Goal: Information Seeking & Learning: Learn about a topic

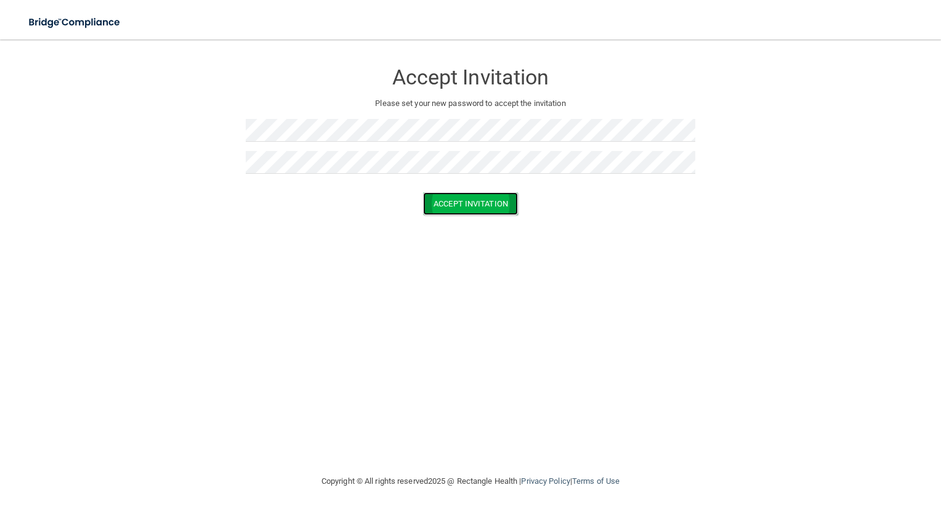
click at [481, 209] on button "Accept Invitation" at bounding box center [470, 203] width 95 height 23
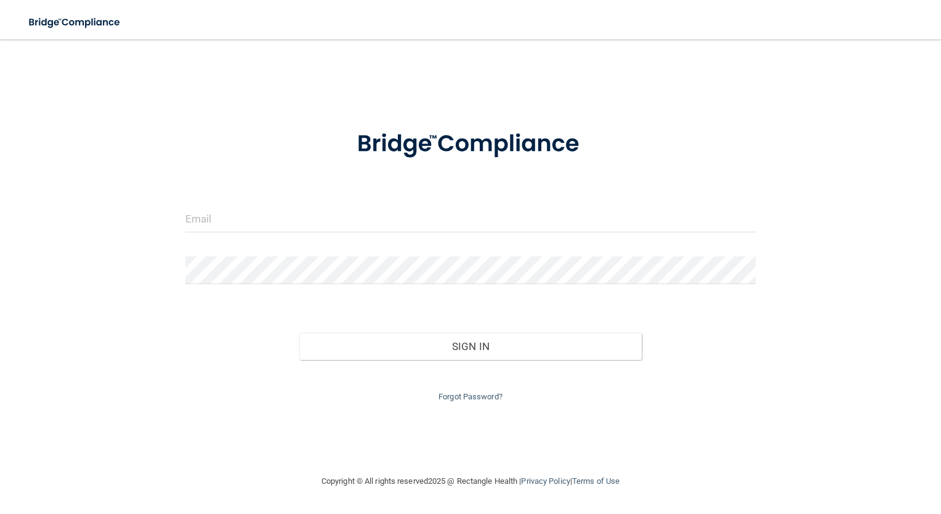
click at [332, 233] on div at bounding box center [470, 222] width 589 height 37
click at [326, 219] on input "email" at bounding box center [470, 218] width 571 height 28
type input "[EMAIL_ADDRESS][DOMAIN_NAME]"
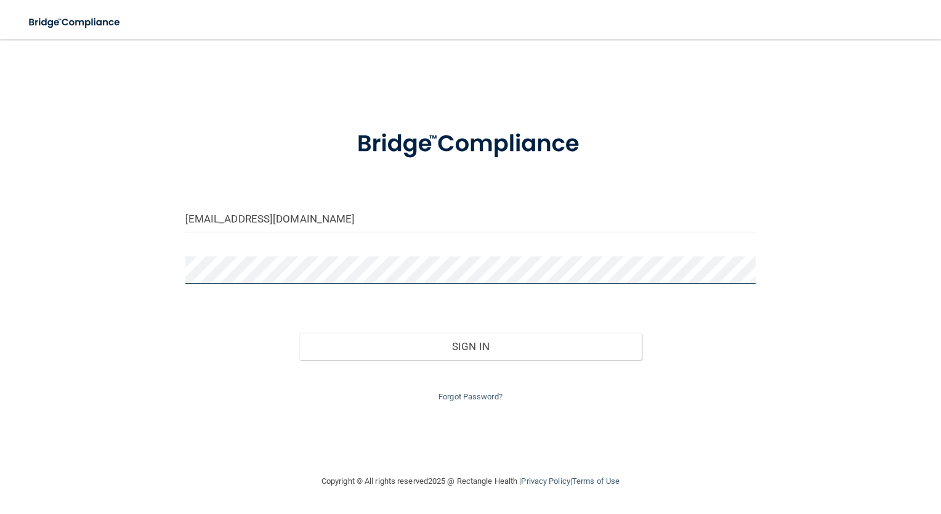
click at [299, 333] on button "Sign In" at bounding box center [470, 346] width 342 height 27
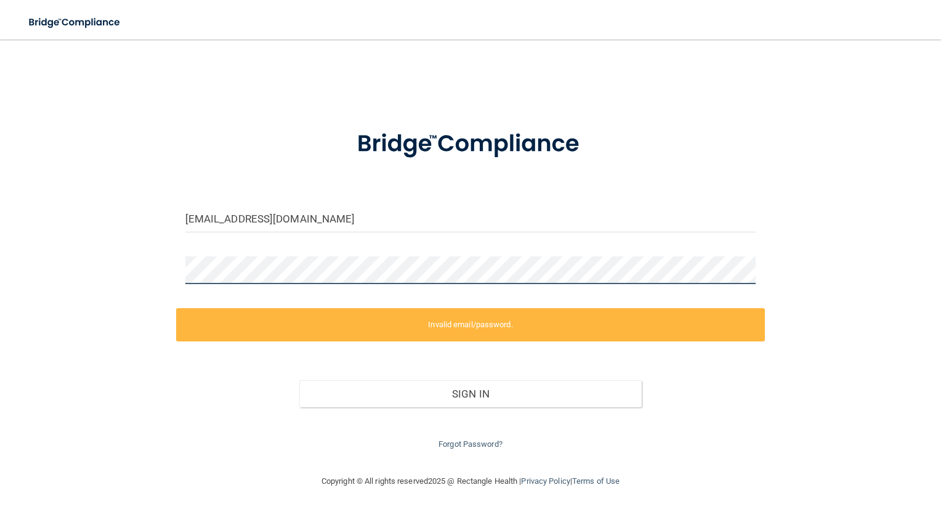
click at [125, 254] on div "[EMAIL_ADDRESS][DOMAIN_NAME] Invalid email/password. You don't have permission …" at bounding box center [471, 257] width 892 height 410
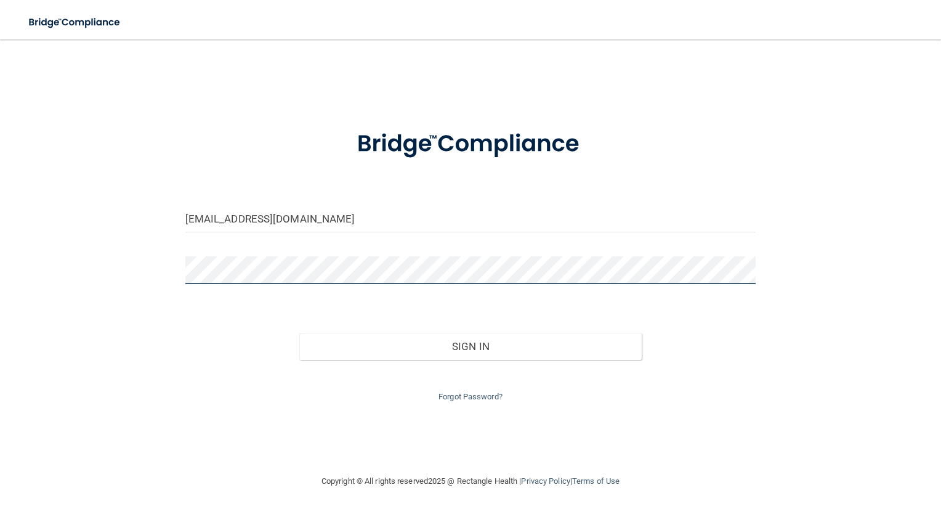
click at [299, 333] on button "Sign In" at bounding box center [470, 346] width 342 height 27
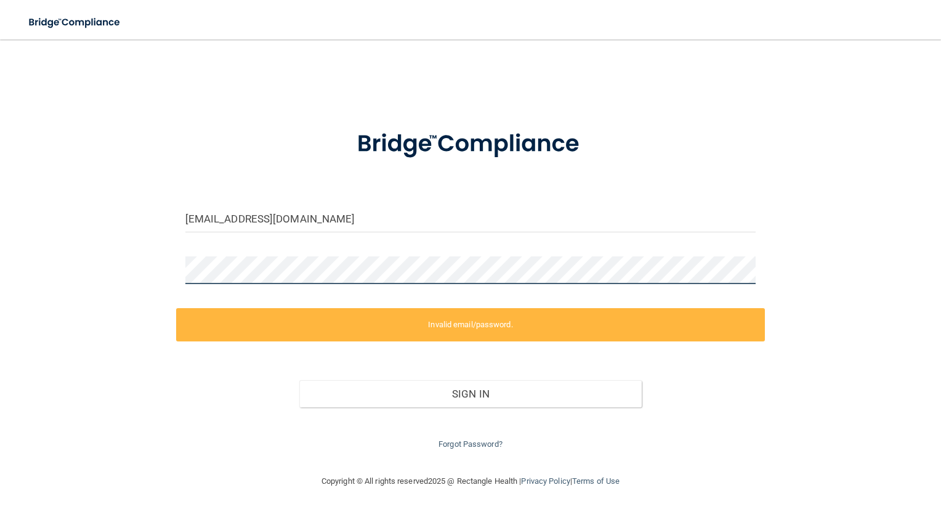
click at [140, 264] on div "[EMAIL_ADDRESS][DOMAIN_NAME] Invalid email/password. You don't have permission …" at bounding box center [471, 257] width 892 height 410
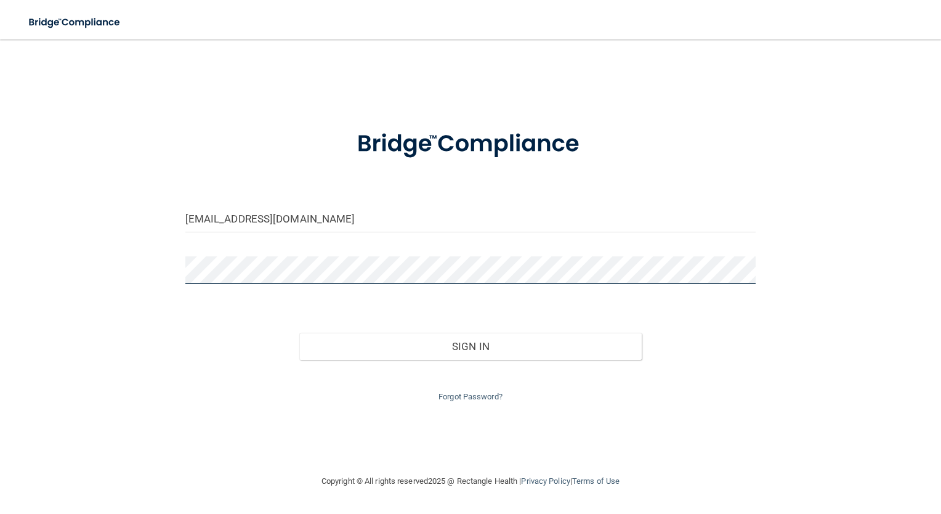
click at [299, 333] on button "Sign In" at bounding box center [470, 346] width 342 height 27
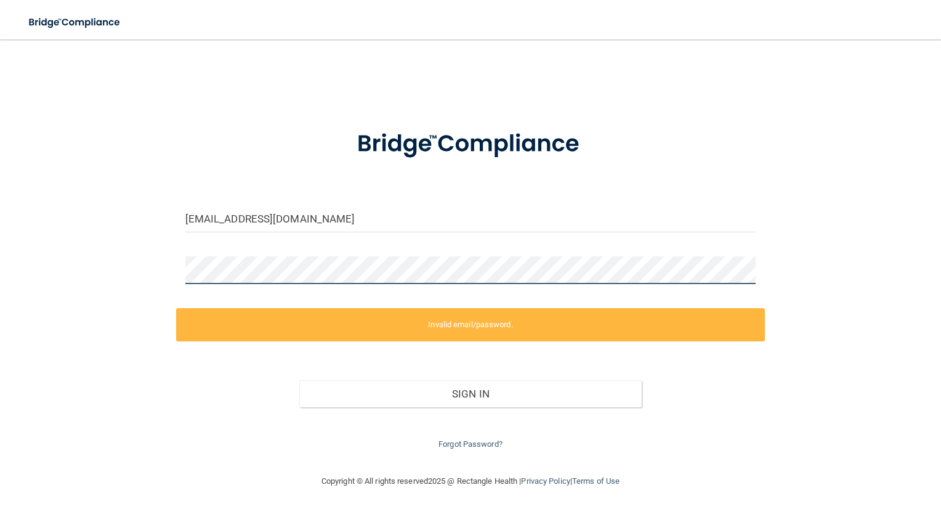
click at [108, 259] on div "[EMAIL_ADDRESS][DOMAIN_NAME] Invalid email/password. You don't have permission …" at bounding box center [471, 257] width 892 height 410
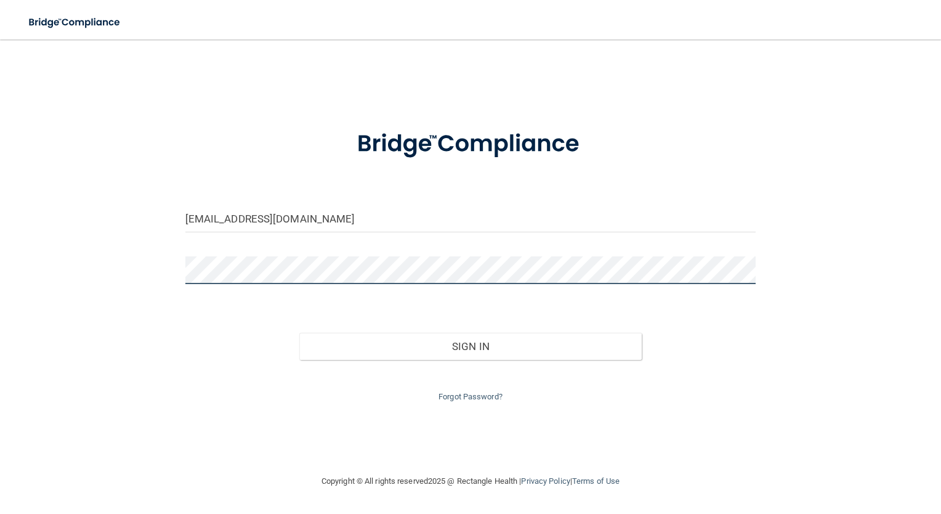
click at [299, 333] on button "Sign In" at bounding box center [470, 346] width 342 height 27
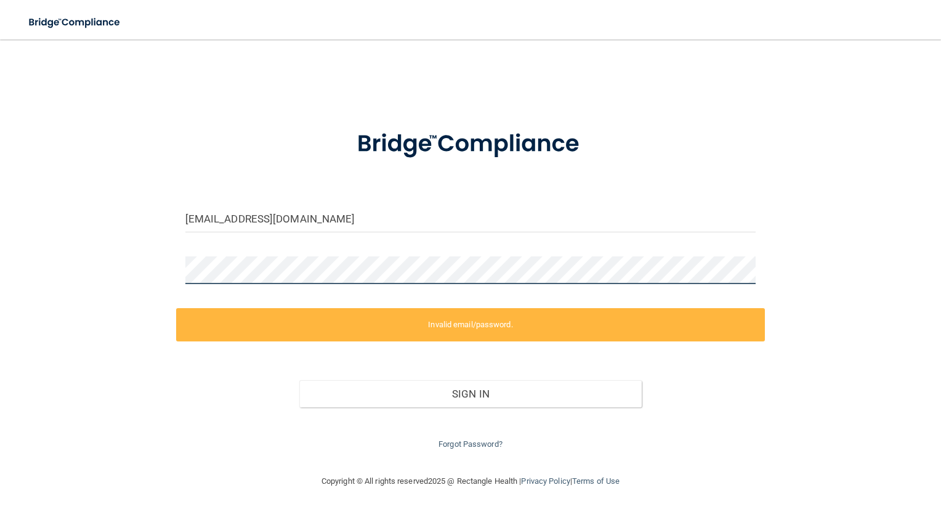
click at [151, 253] on div "[EMAIL_ADDRESS][DOMAIN_NAME] Invalid email/password. You don't have permission …" at bounding box center [471, 257] width 892 height 410
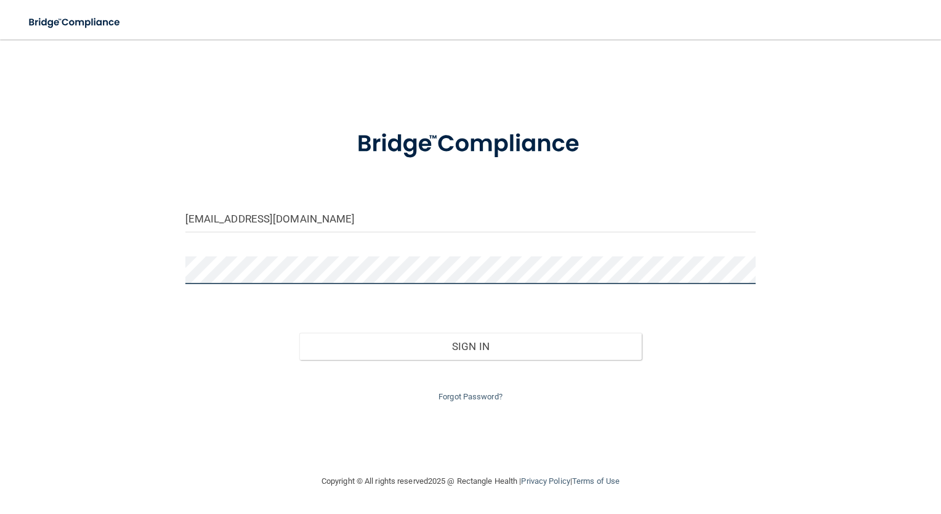
click at [299, 333] on button "Sign In" at bounding box center [470, 346] width 342 height 27
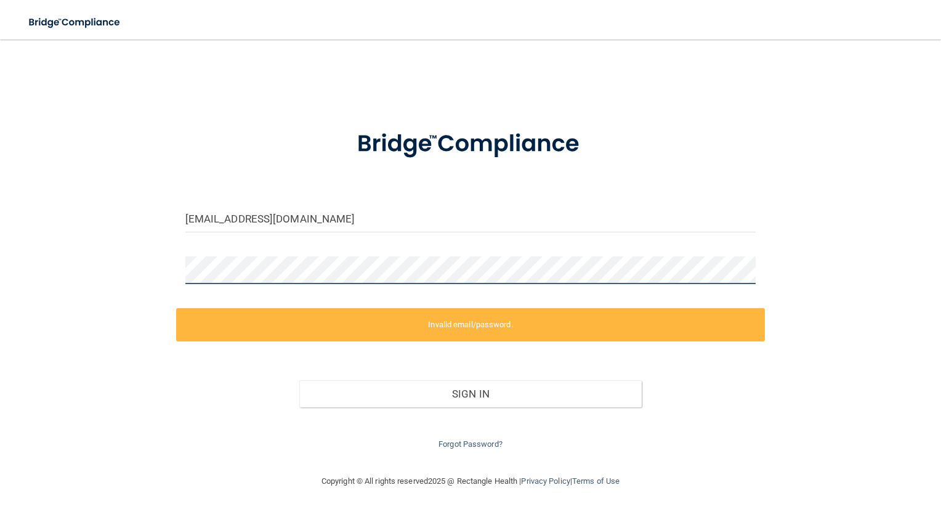
click at [94, 294] on div "[EMAIL_ADDRESS][DOMAIN_NAME] Invalid email/password. You don't have permission …" at bounding box center [471, 257] width 892 height 410
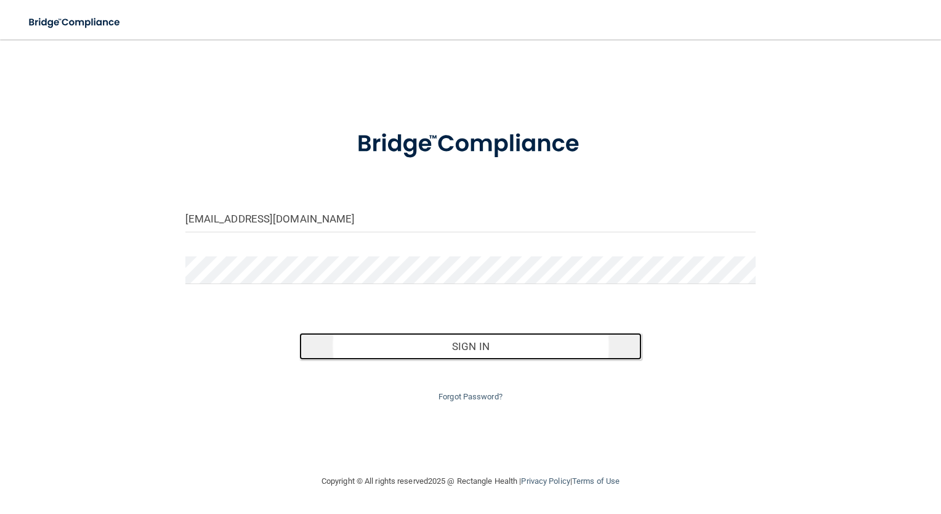
click at [508, 337] on button "Sign In" at bounding box center [470, 346] width 342 height 27
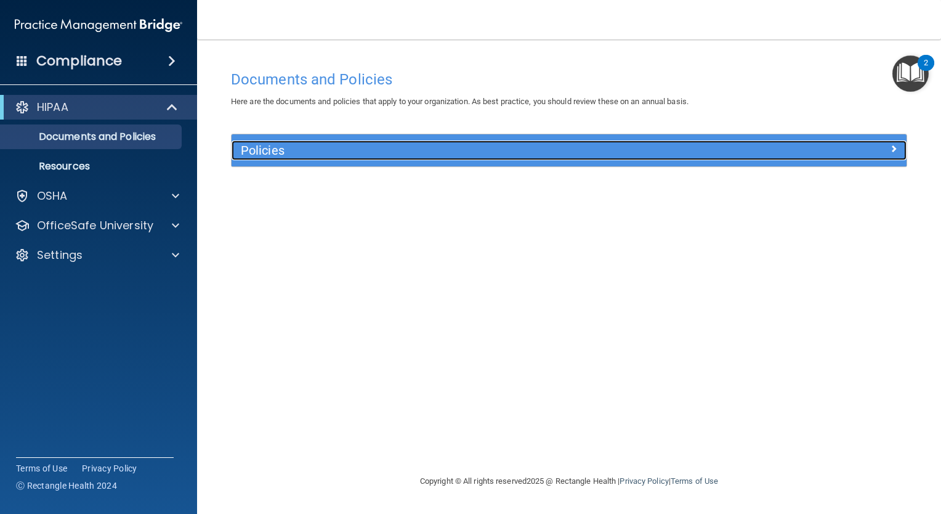
click at [315, 144] on h5 "Policies" at bounding box center [485, 151] width 488 height 14
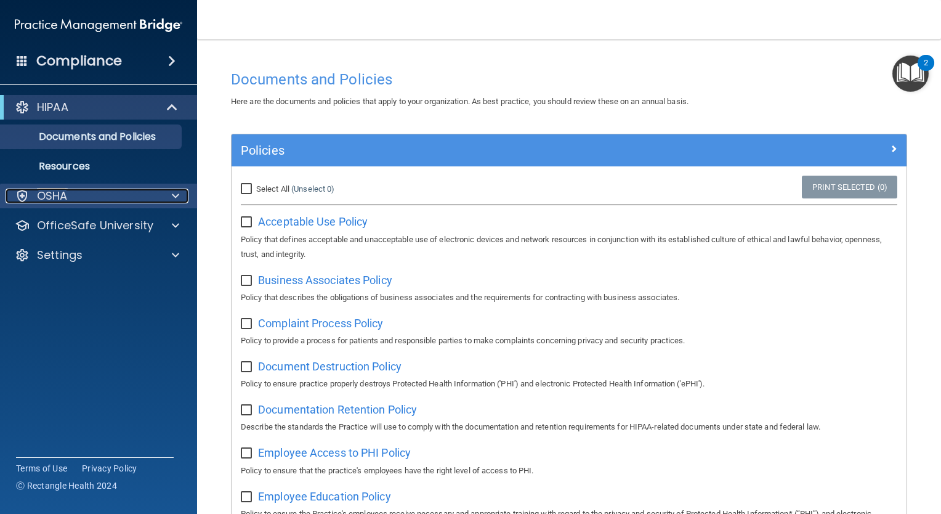
click at [86, 197] on div "OSHA" at bounding box center [82, 195] width 153 height 15
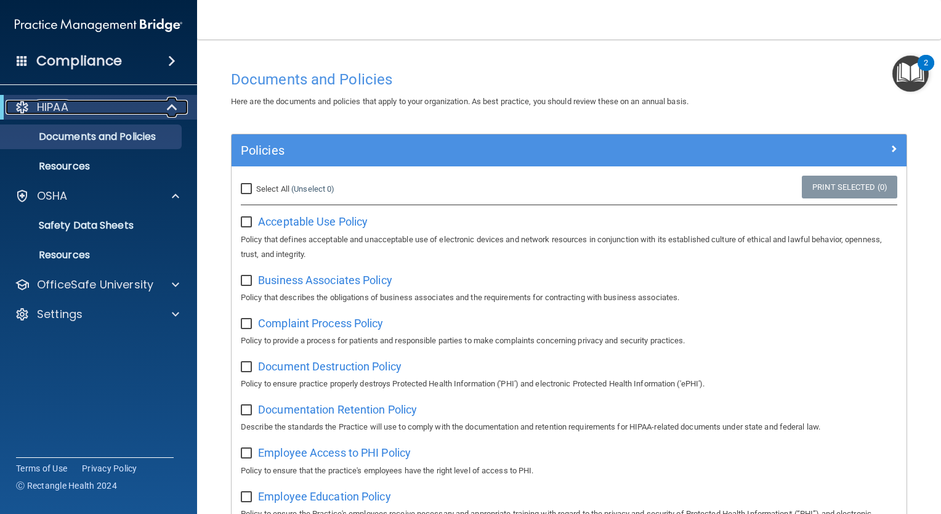
click at [168, 113] on span at bounding box center [173, 107] width 10 height 15
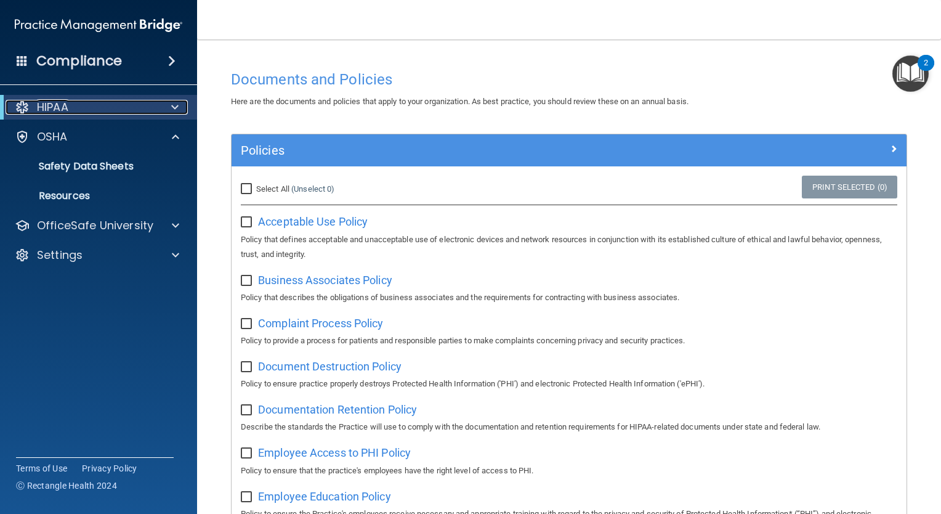
click at [168, 113] on div at bounding box center [173, 107] width 30 height 15
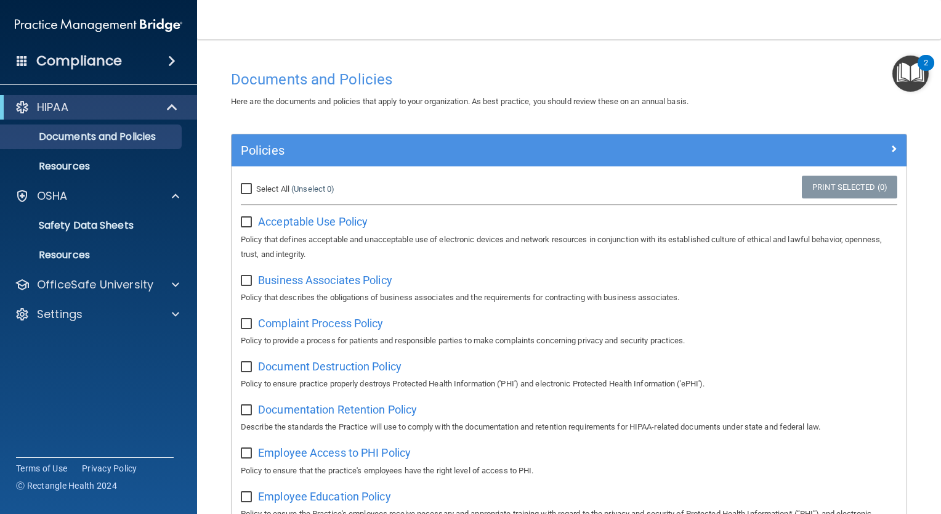
click at [20, 55] on span at bounding box center [22, 60] width 11 height 11
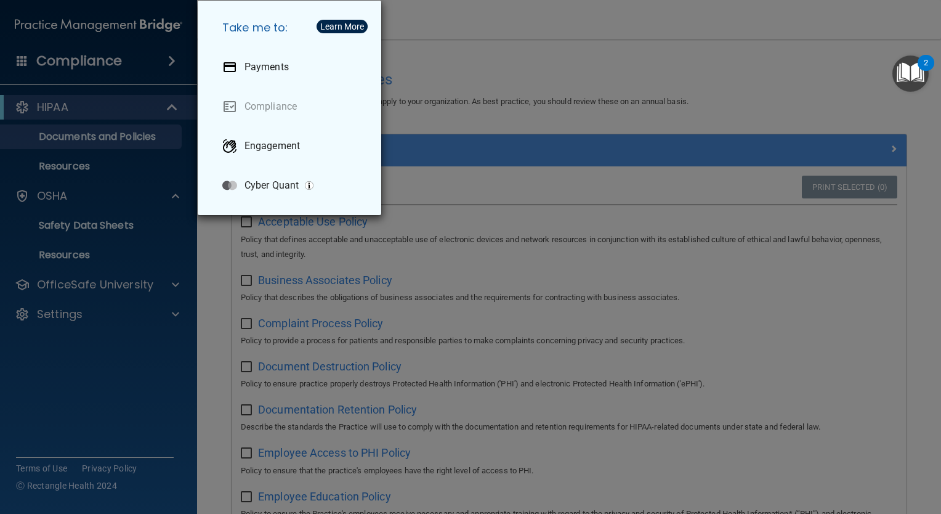
click at [426, 165] on div "Take me to: Payments Compliance Engagement Cyber Quant" at bounding box center [470, 257] width 941 height 514
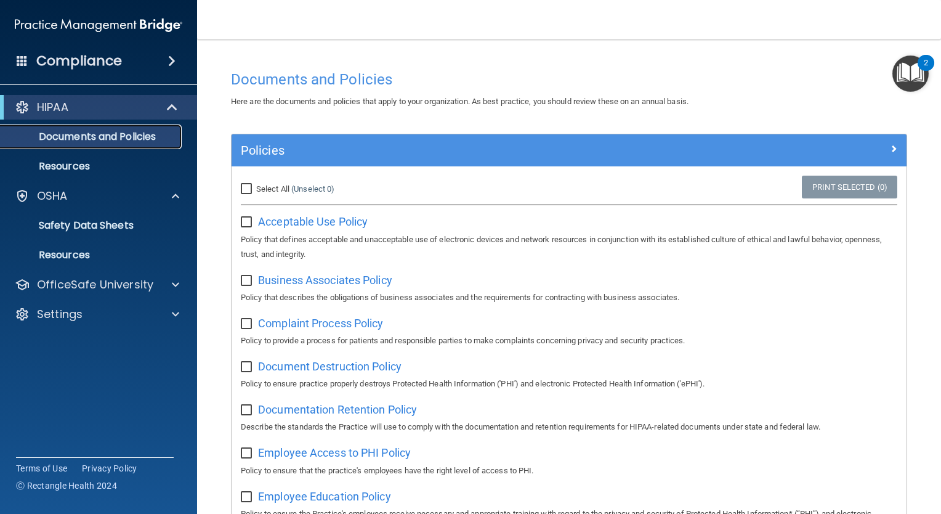
click at [127, 138] on p "Documents and Policies" at bounding box center [92, 137] width 168 height 12
click at [99, 163] on p "Resources" at bounding box center [92, 166] width 168 height 12
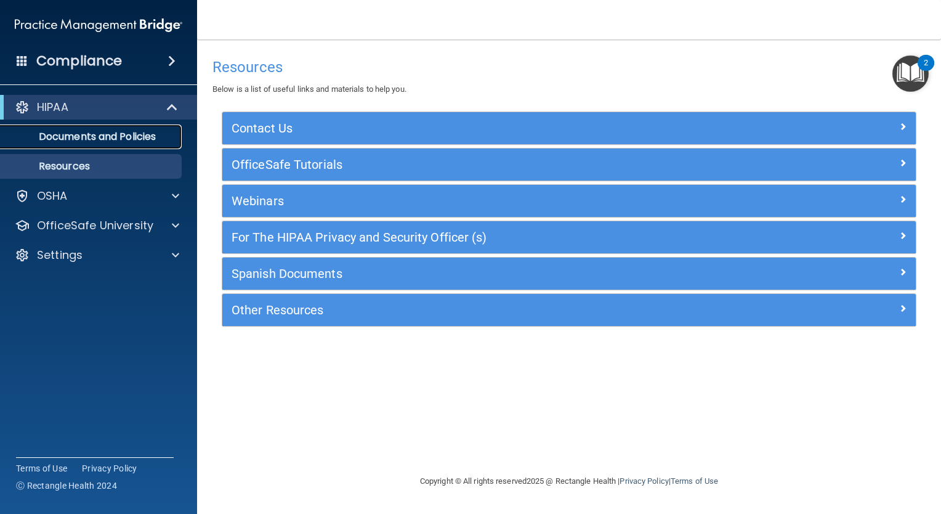
click at [100, 147] on link "Documents and Policies" at bounding box center [85, 136] width 194 height 25
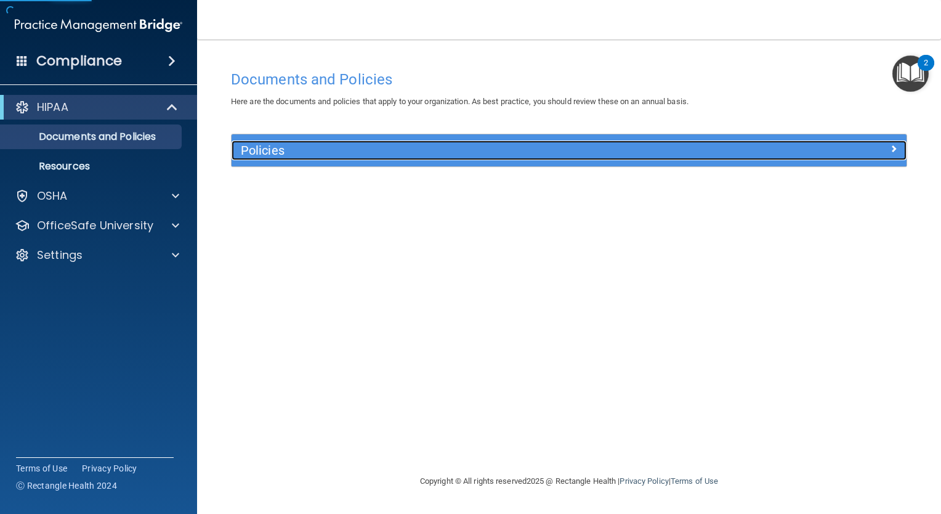
click at [745, 142] on div at bounding box center [822, 147] width 169 height 15
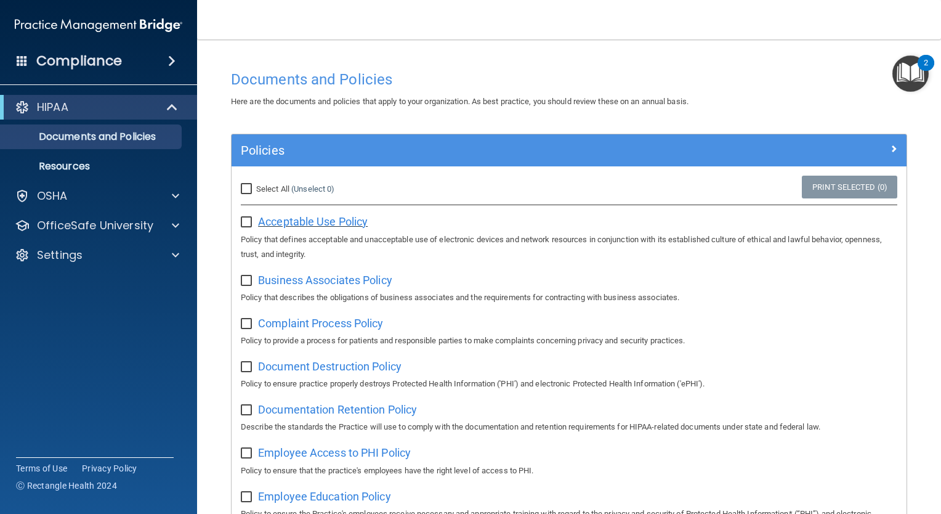
click at [326, 221] on span "Acceptable Use Policy" at bounding box center [313, 221] width 110 height 13
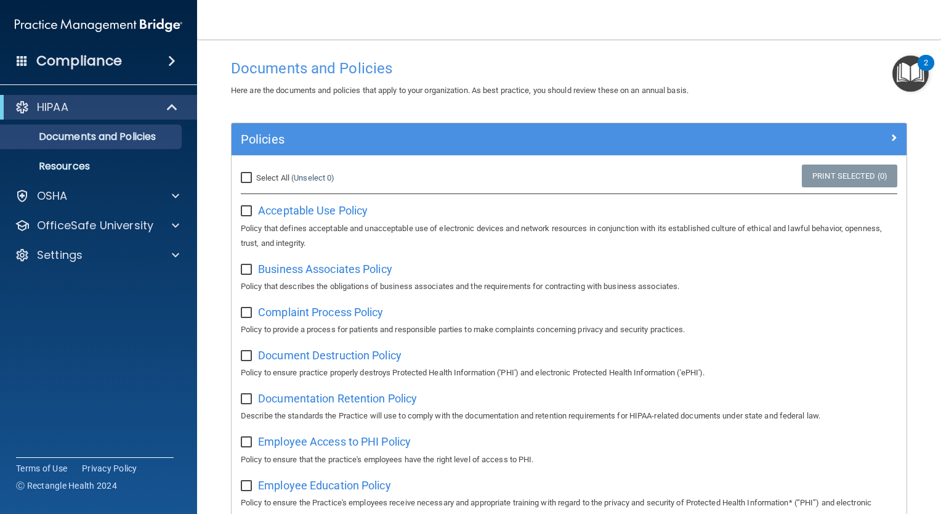
scroll to position [12, 0]
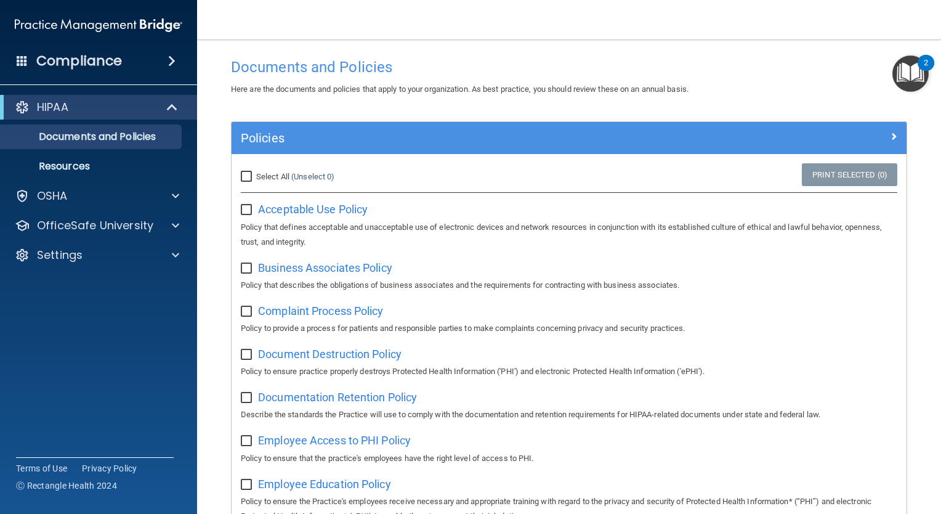
click at [908, 70] on img "Open Resource Center, 2 new notifications" at bounding box center [911, 73] width 36 height 36
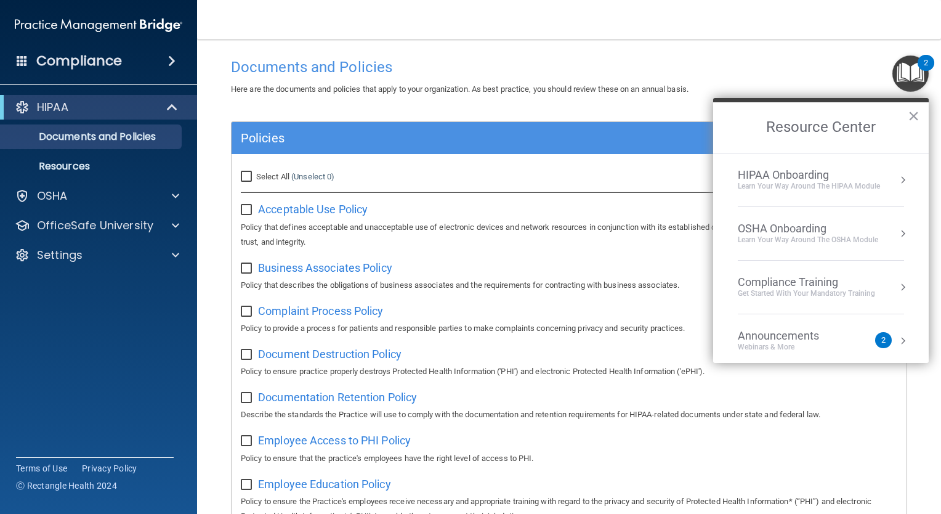
click at [791, 184] on div "Learn Your Way around the HIPAA module" at bounding box center [809, 186] width 142 height 10
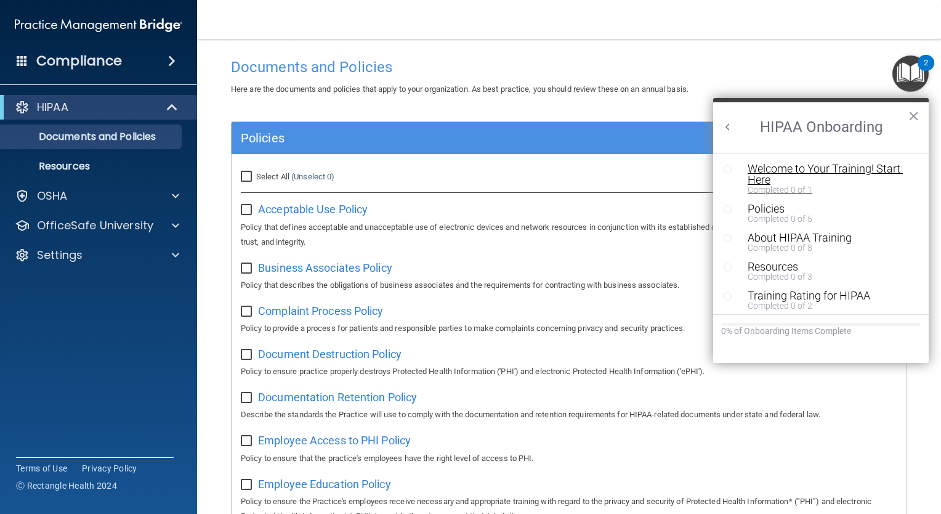
click at [791, 172] on div "Welcome to Your Training! Start Here" at bounding box center [825, 174] width 155 height 22
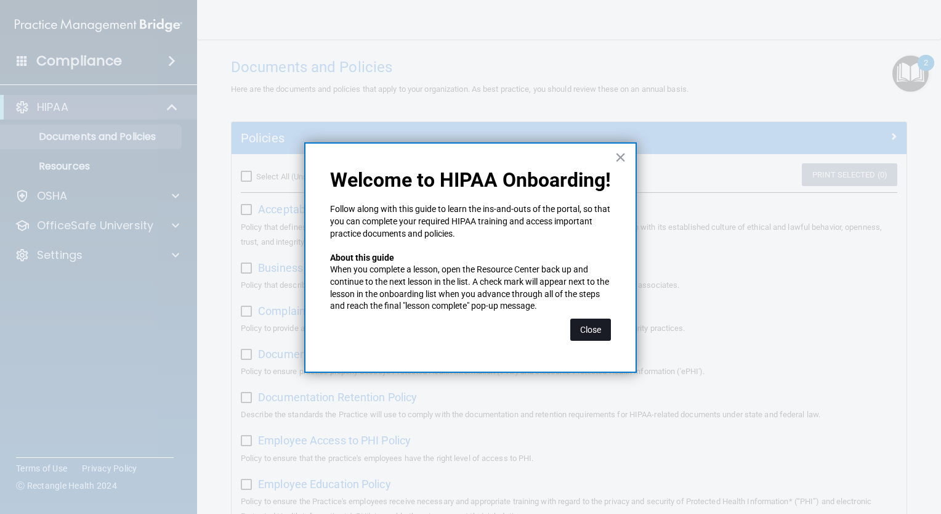
click at [587, 330] on button "Close" at bounding box center [590, 329] width 41 height 22
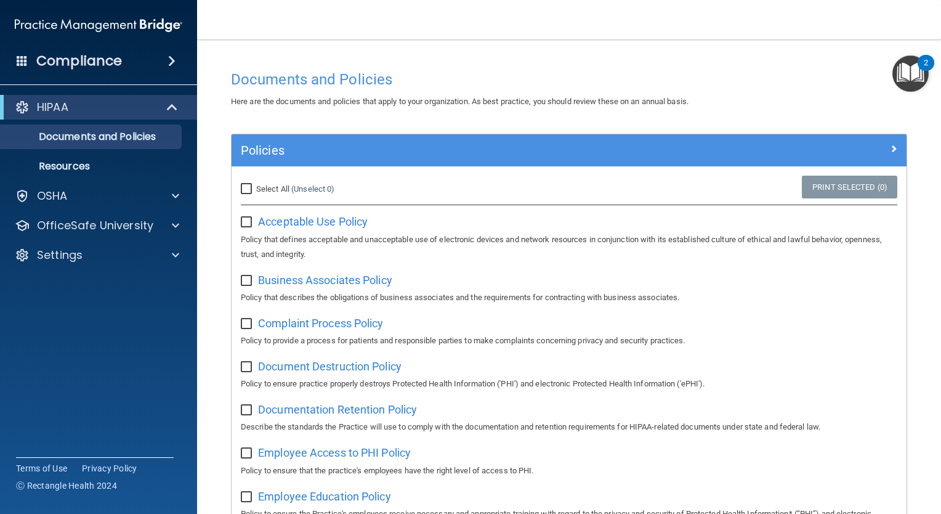
click at [244, 193] on input "Select All (Unselect 0) Unselect All" at bounding box center [248, 189] width 14 height 10
checkbox input "true"
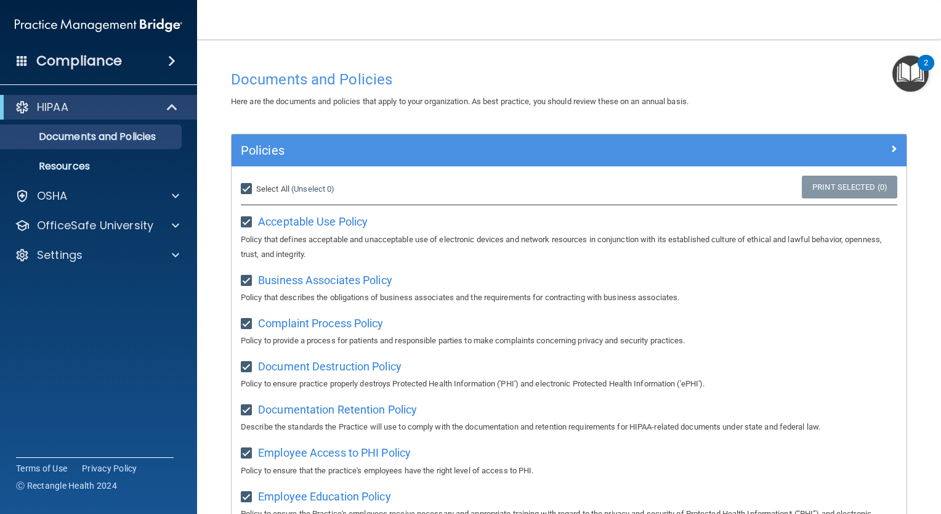
checkbox input "true"
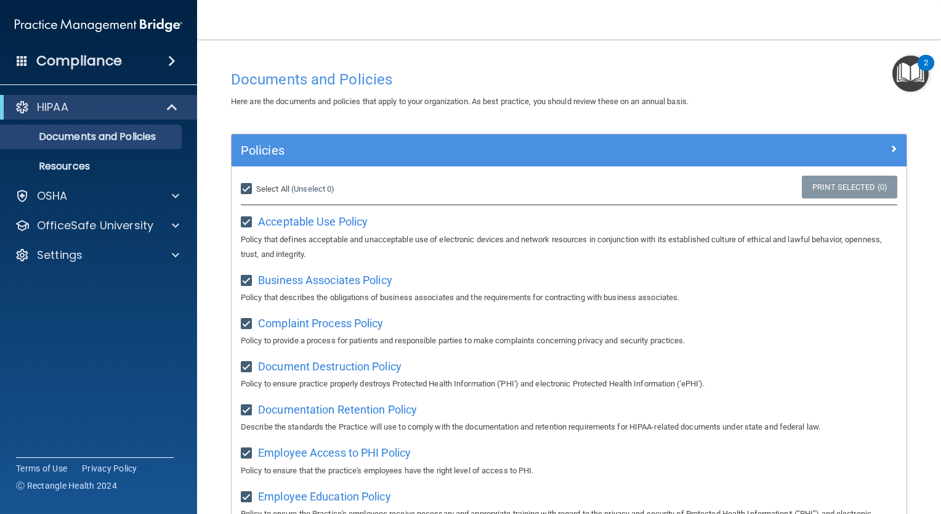
checkbox input "true"
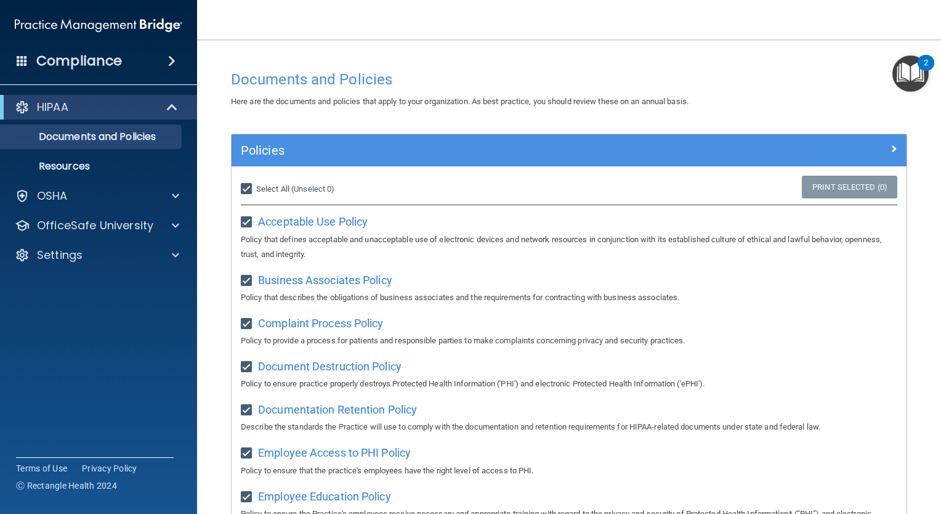
checkbox input "true"
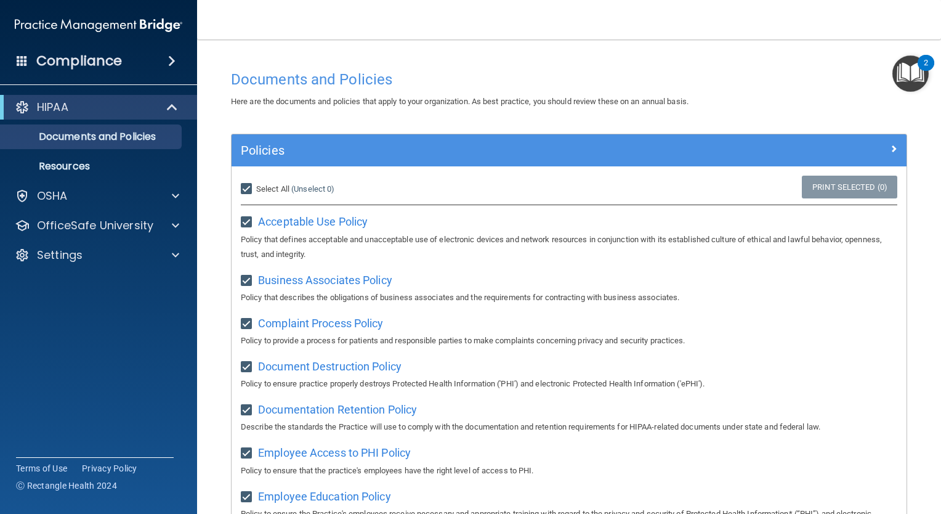
checkbox input "true"
click at [907, 52] on main "Documents and Policies Here are the documents and policies that apply to your o…" at bounding box center [569, 276] width 744 height 474
click at [917, 86] on img "Open Resource Center, 2 new notifications" at bounding box center [911, 73] width 36 height 36
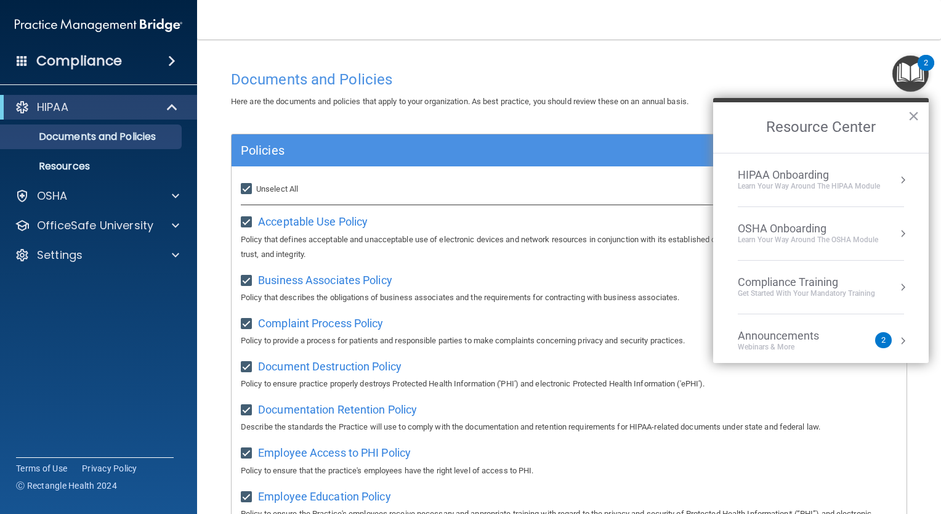
click at [801, 169] on div "HIPAA Onboarding" at bounding box center [809, 175] width 142 height 14
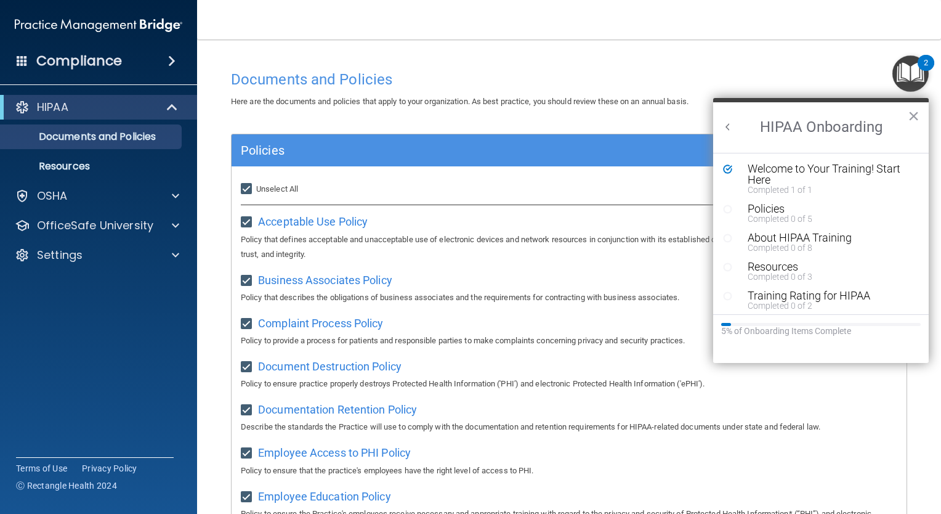
scroll to position [4, 0]
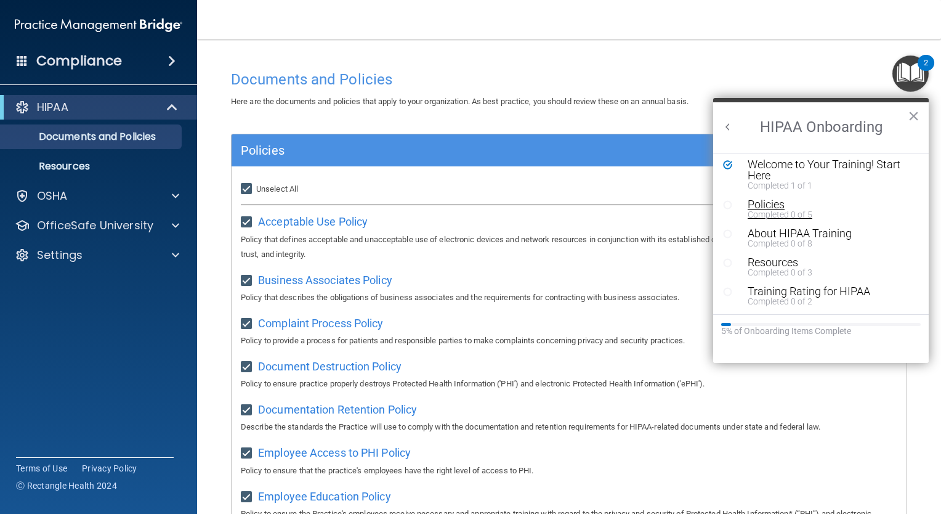
click at [761, 210] on div "Completed 0 of 5" at bounding box center [825, 214] width 155 height 9
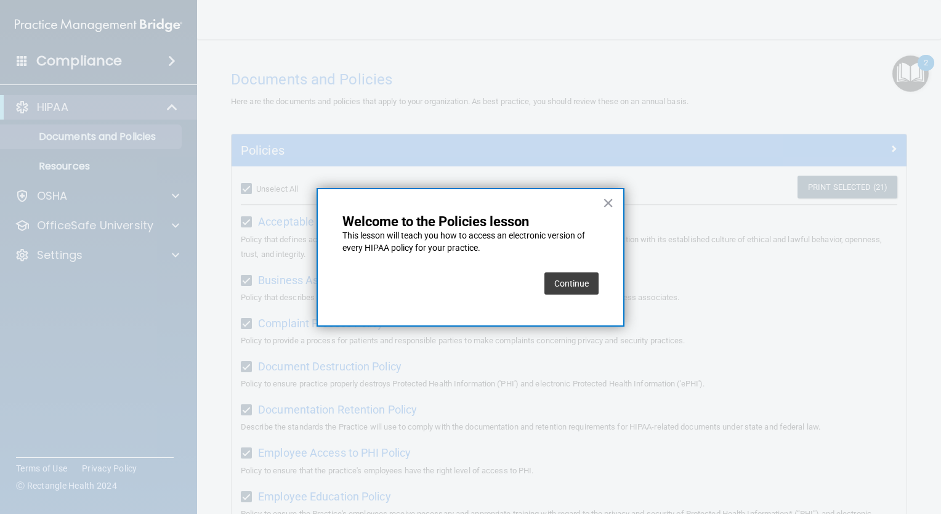
click at [587, 277] on button "Continue" at bounding box center [571, 283] width 54 height 22
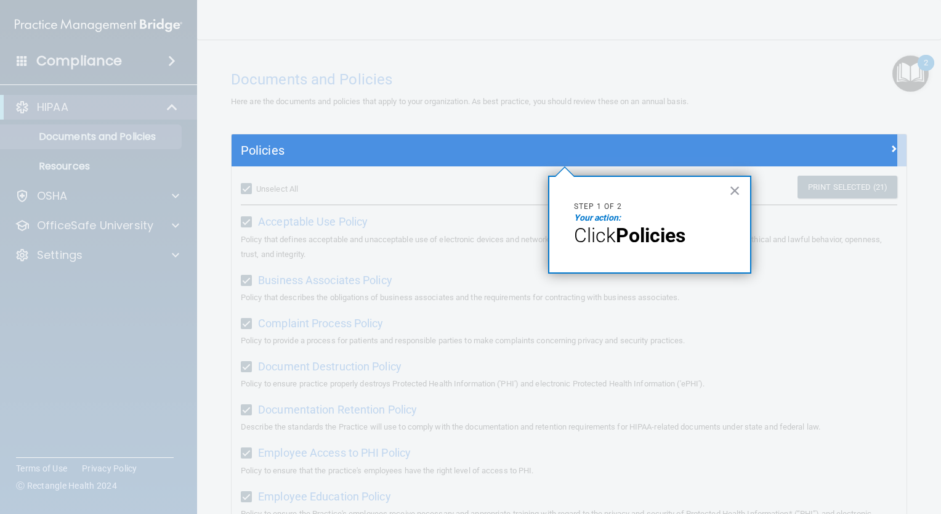
click at [660, 240] on strong "Policies" at bounding box center [651, 235] width 70 height 23
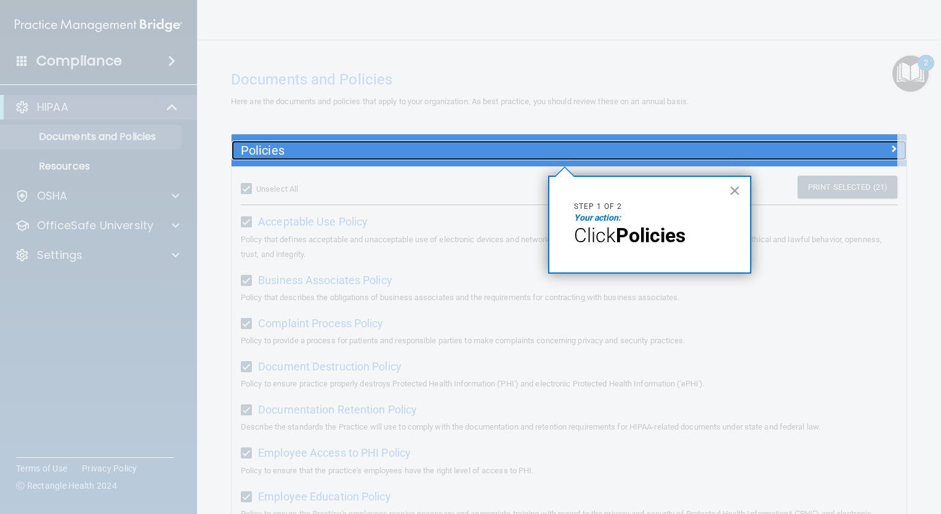
click at [271, 149] on h5 "Policies" at bounding box center [485, 151] width 488 height 14
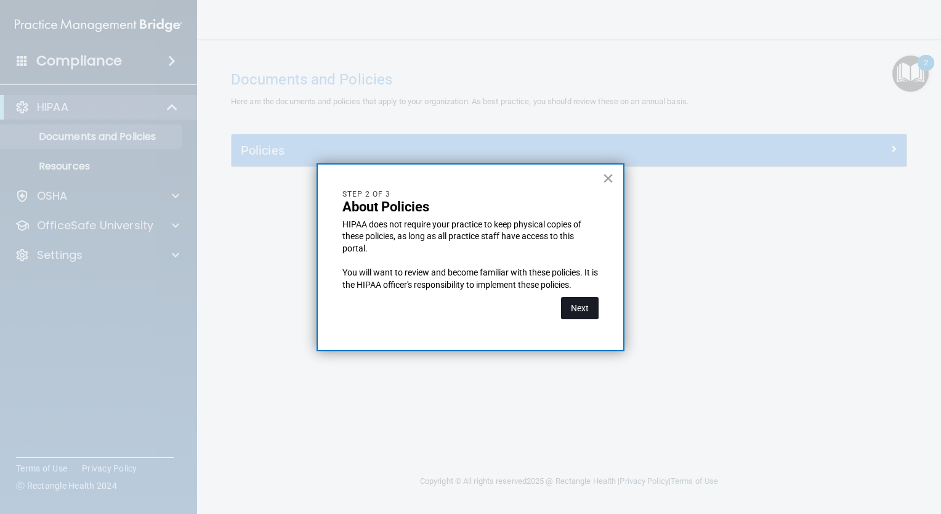
click at [581, 307] on button "Next" at bounding box center [580, 308] width 38 height 22
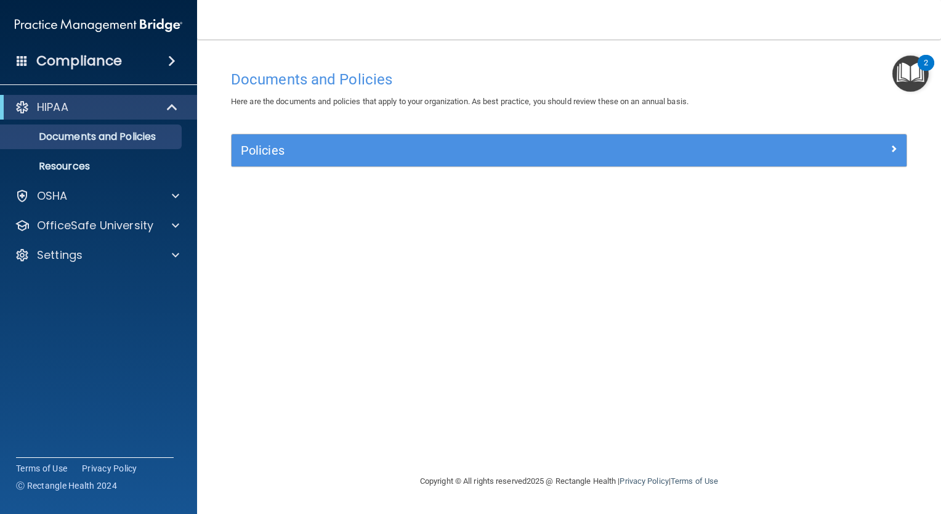
click at [907, 79] on img "Open Resource Center, 2 new notifications" at bounding box center [911, 73] width 36 height 36
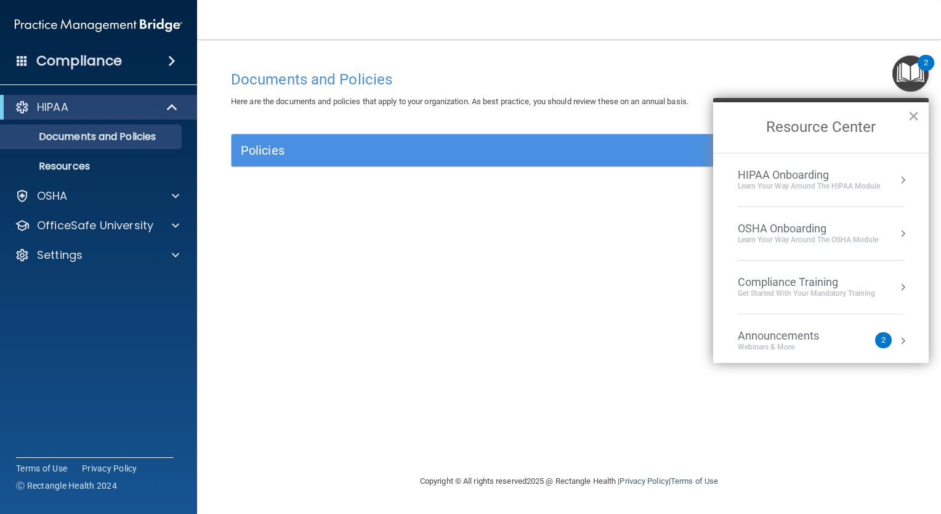
click at [799, 171] on div "HIPAA Onboarding" at bounding box center [809, 175] width 142 height 14
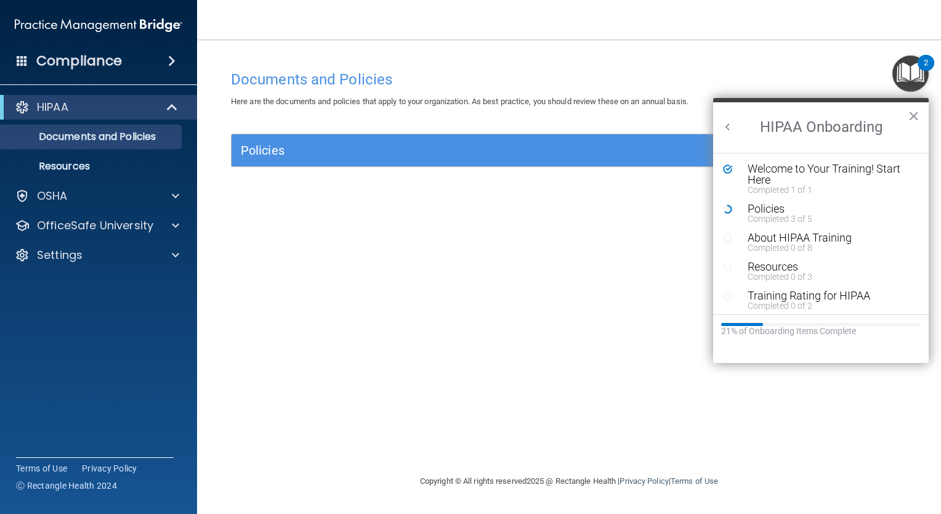
scroll to position [0, 0]
click at [759, 211] on div "Policies" at bounding box center [825, 208] width 155 height 11
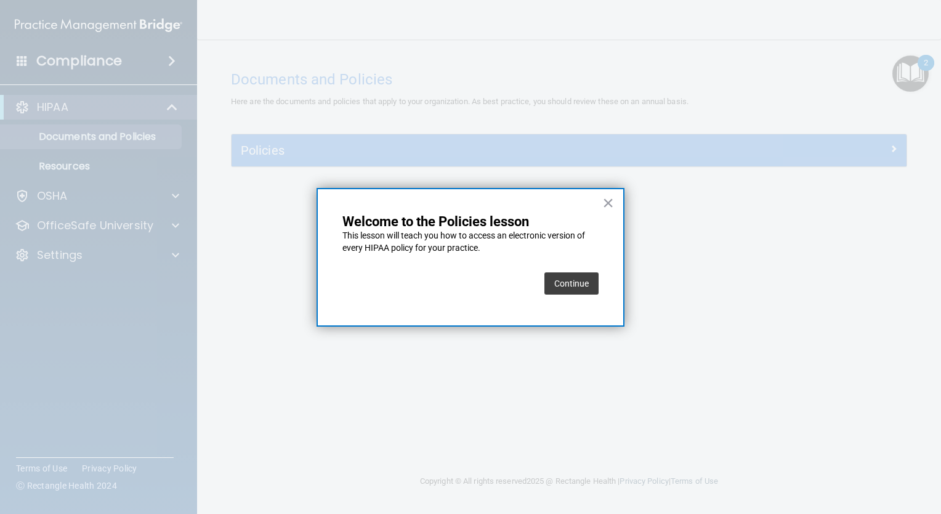
click at [586, 284] on button "Continue" at bounding box center [571, 283] width 54 height 22
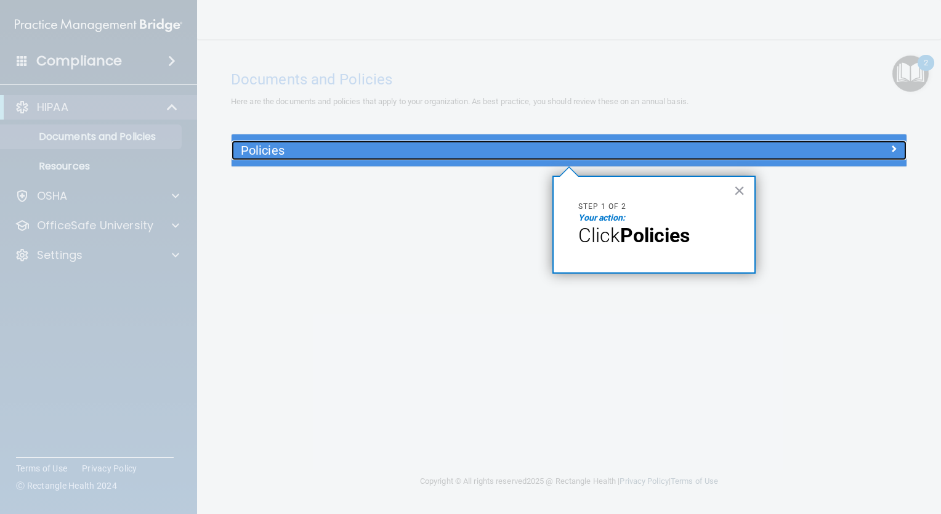
click at [267, 153] on h5 "Policies" at bounding box center [485, 151] width 488 height 14
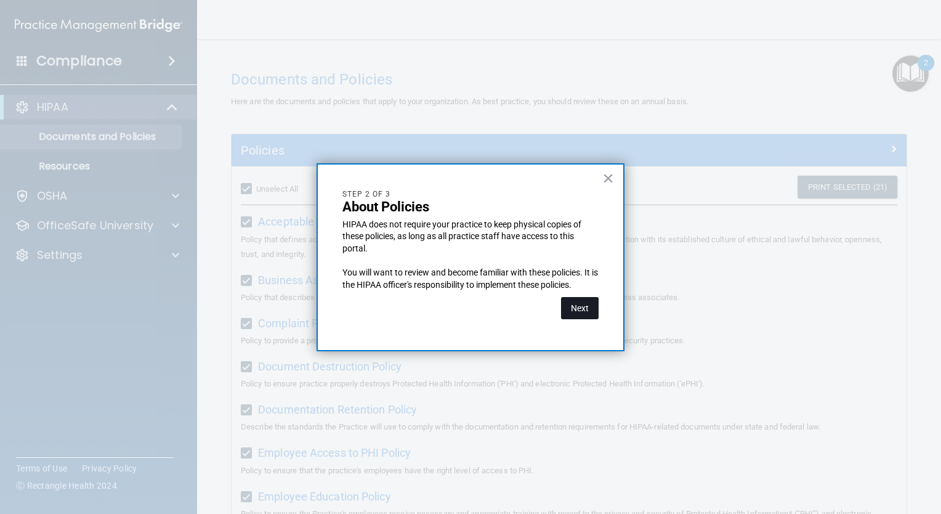
click at [585, 309] on button "Next" at bounding box center [580, 308] width 38 height 22
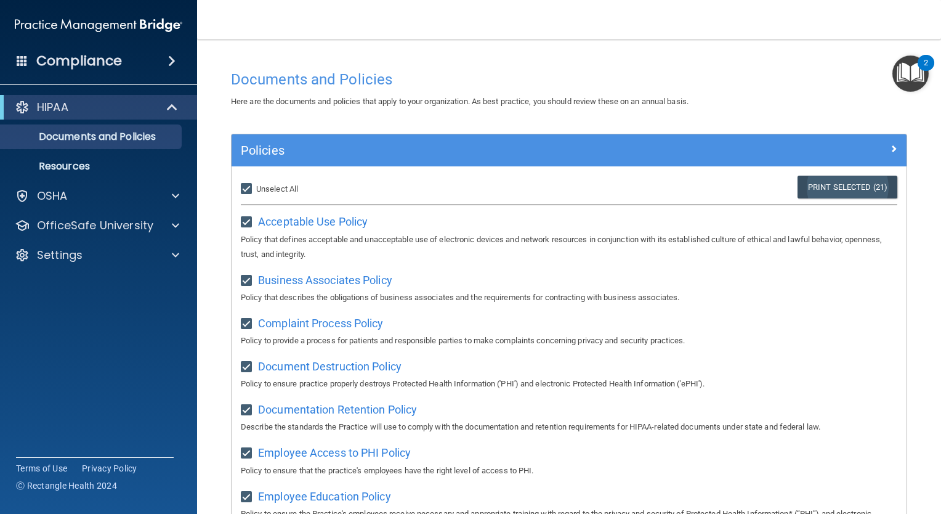
click at [830, 177] on link "Print Selected (21)" at bounding box center [848, 187] width 100 height 23
click at [914, 79] on img "Open Resource Center, 2 new notifications" at bounding box center [911, 73] width 36 height 36
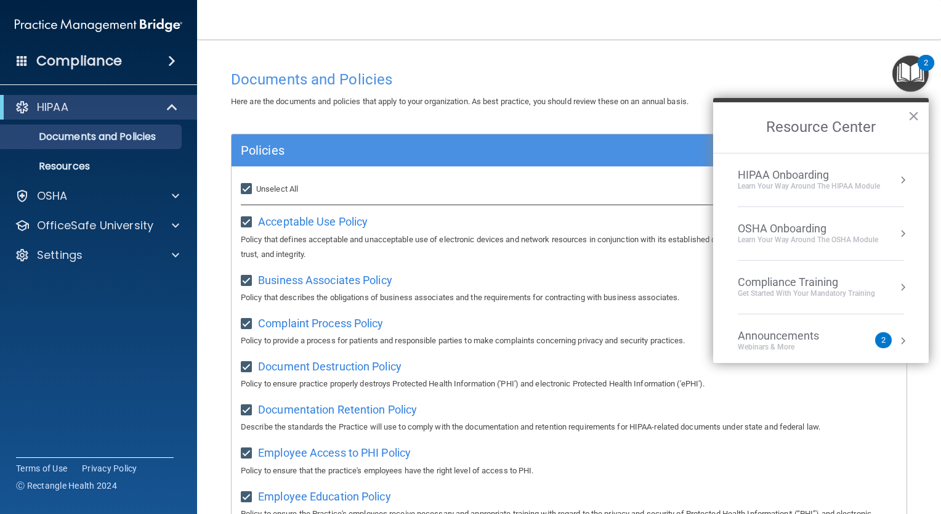
click at [782, 159] on li "HIPAA Onboarding Learn Your Way around the HIPAA module" at bounding box center [821, 180] width 166 height 54
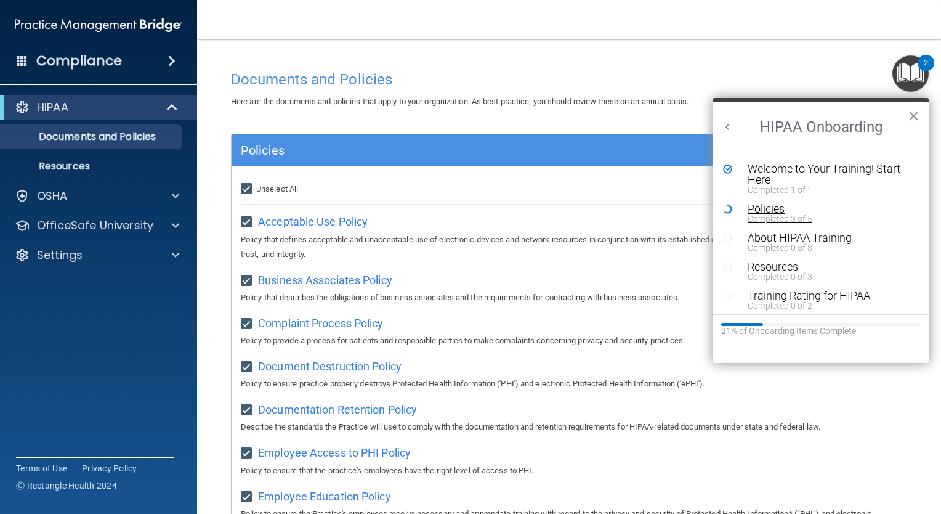
click at [780, 216] on div "Completed 3 of 5" at bounding box center [825, 218] width 155 height 9
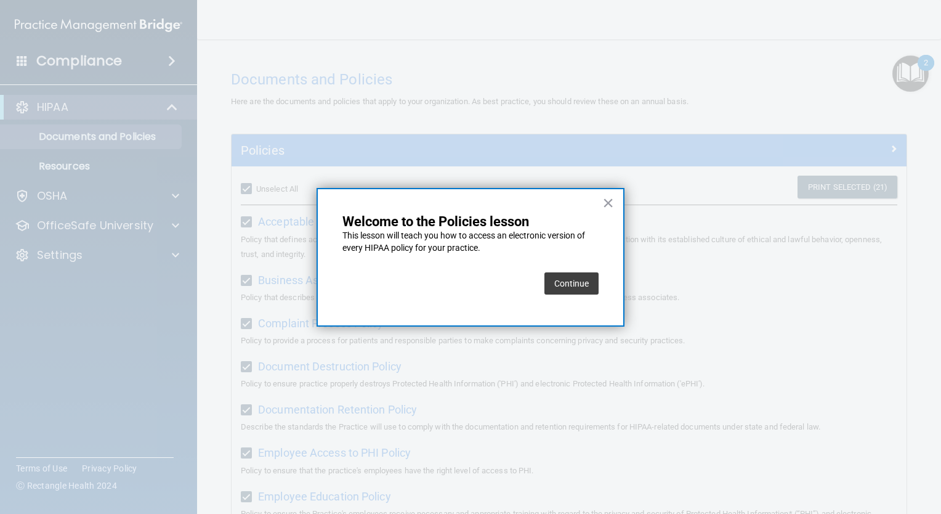
click at [585, 277] on button "Continue" at bounding box center [571, 283] width 54 height 22
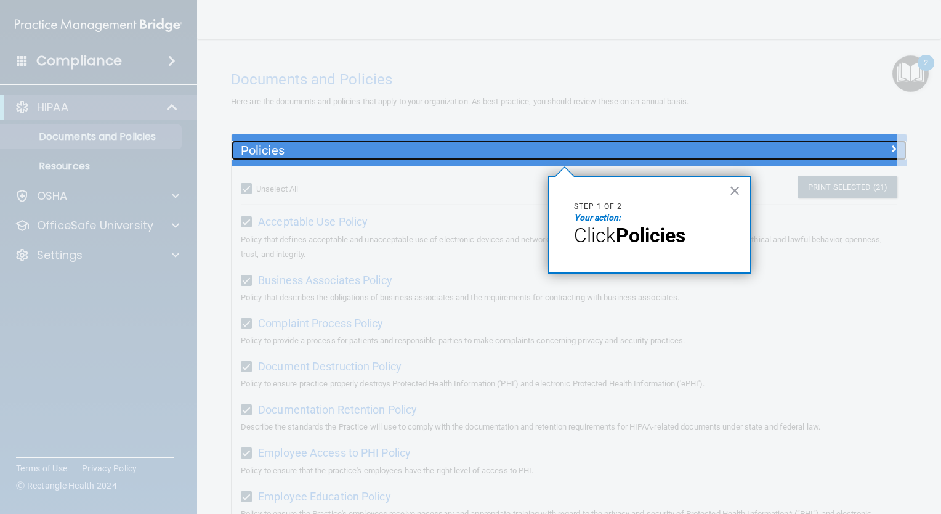
click at [264, 150] on h5 "Policies" at bounding box center [485, 151] width 488 height 14
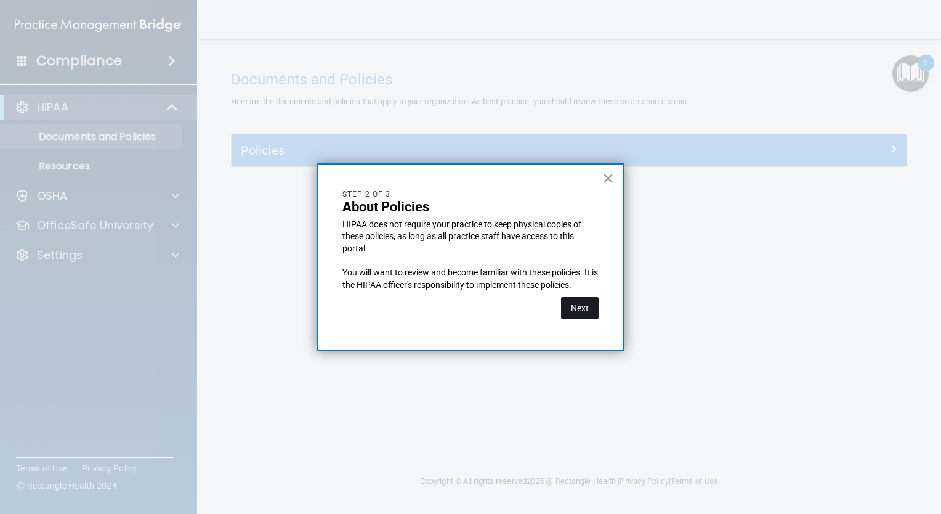
click at [573, 309] on button "Next" at bounding box center [580, 308] width 38 height 22
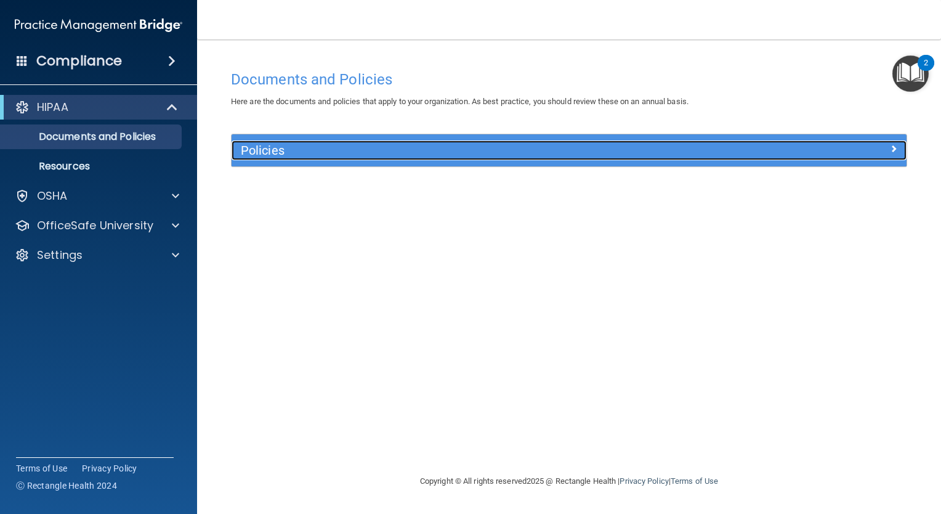
click at [893, 156] on div "Policies" at bounding box center [569, 150] width 675 height 20
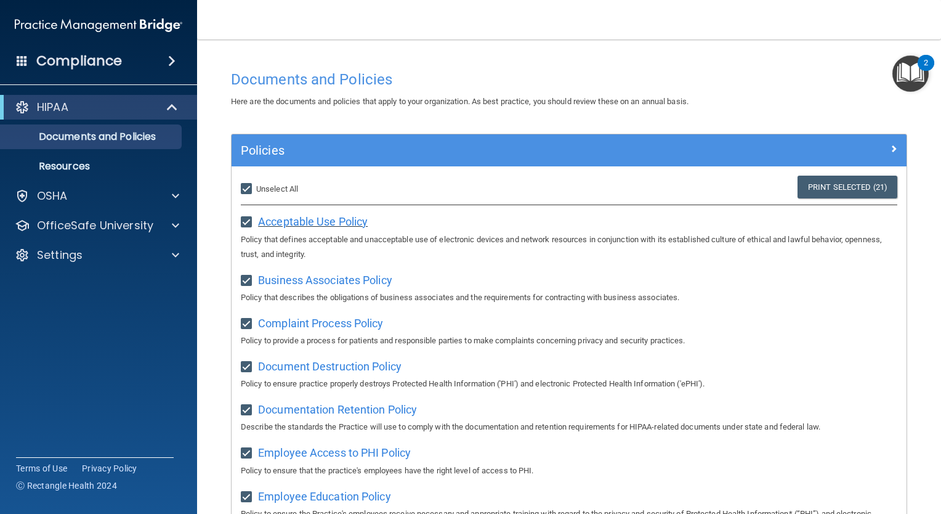
click at [302, 219] on span "Acceptable Use Policy" at bounding box center [313, 221] width 110 height 13
click at [314, 282] on span "Business Associates Policy" at bounding box center [325, 279] width 134 height 13
click at [332, 325] on span "Complaint Process Policy" at bounding box center [320, 323] width 125 height 13
click at [333, 368] on span "Document Destruction Policy" at bounding box center [330, 366] width 144 height 13
click at [339, 447] on span "Employee Access to PHI Policy" at bounding box center [334, 452] width 153 height 13
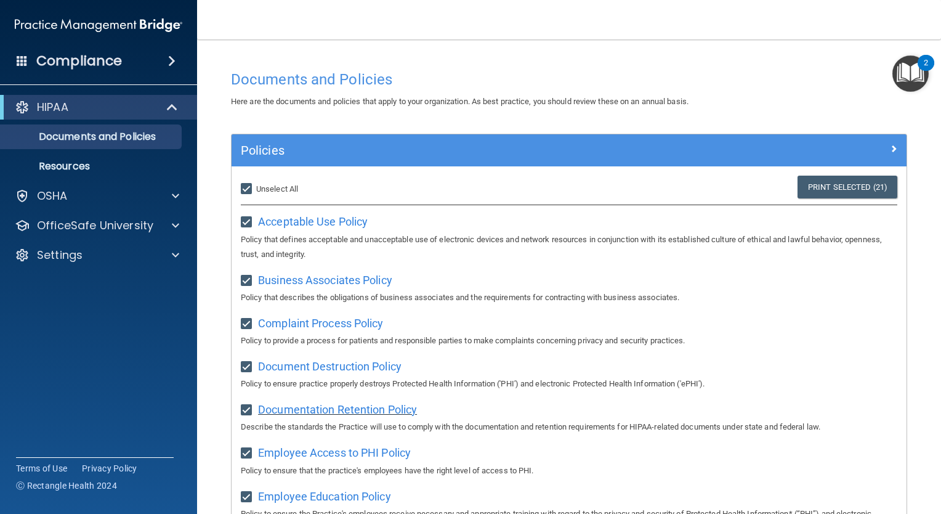
click at [337, 408] on span "Documentation Retention Policy" at bounding box center [337, 409] width 159 height 13
click at [366, 456] on span "Employee Access to PHI Policy" at bounding box center [334, 452] width 153 height 13
click at [367, 499] on span "Employee Education Policy" at bounding box center [324, 496] width 133 height 13
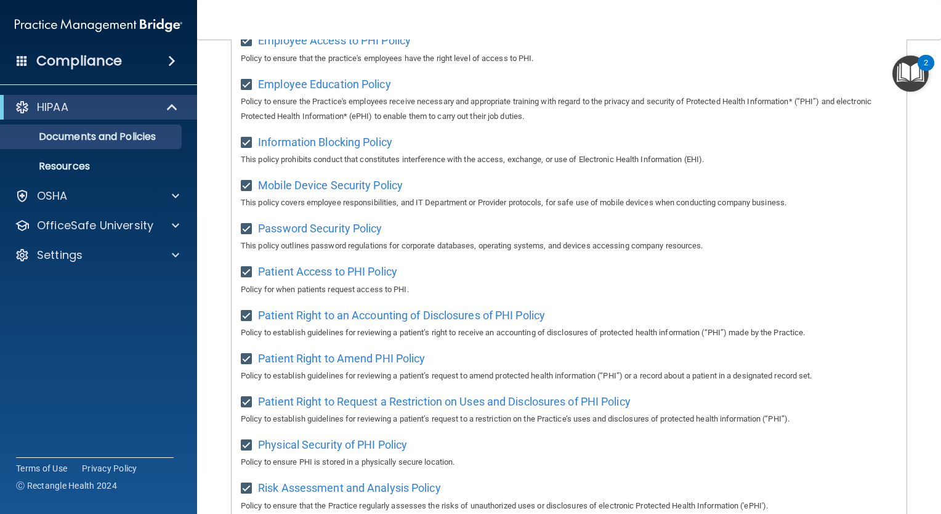
scroll to position [421, 0]
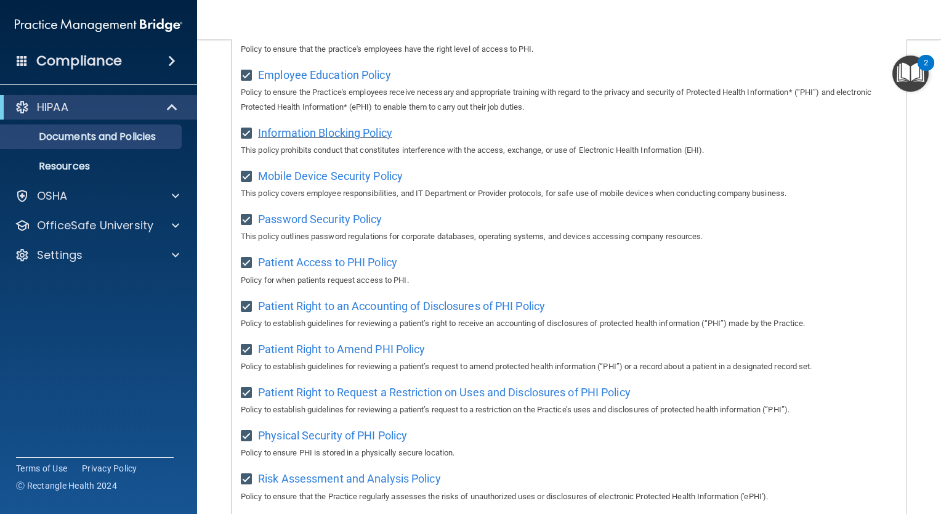
click at [309, 132] on span "Information Blocking Policy" at bounding box center [325, 132] width 134 height 13
click at [306, 220] on span "Password Security Policy" at bounding box center [320, 219] width 124 height 13
click at [322, 176] on span "Mobile Device Security Policy" at bounding box center [330, 175] width 145 height 13
click at [324, 268] on span "Patient Access to PHI Policy" at bounding box center [327, 262] width 139 height 13
click at [336, 310] on span "Patient Right to an Accounting of Disclosures of PHI Policy" at bounding box center [401, 305] width 287 height 13
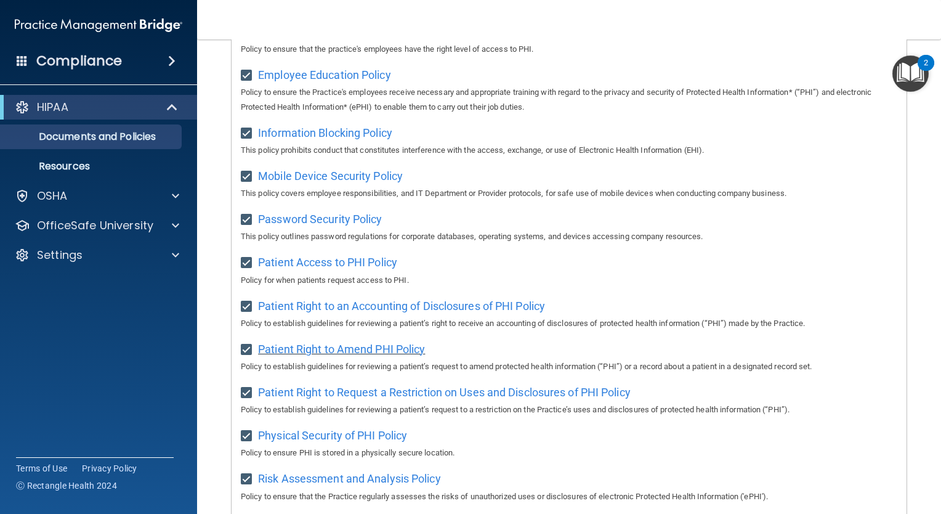
click at [306, 354] on span "Patient Right to Amend PHI Policy" at bounding box center [341, 348] width 167 height 13
click at [407, 399] on span "Patient Right to Request a Restriction on Uses and Disclosures of PHI Policy" at bounding box center [444, 392] width 373 height 13
click at [347, 442] on span "Physical Security of PHI Policy" at bounding box center [332, 435] width 149 height 13
click at [375, 485] on span "Risk Assessment and Analysis Policy" at bounding box center [349, 478] width 183 height 13
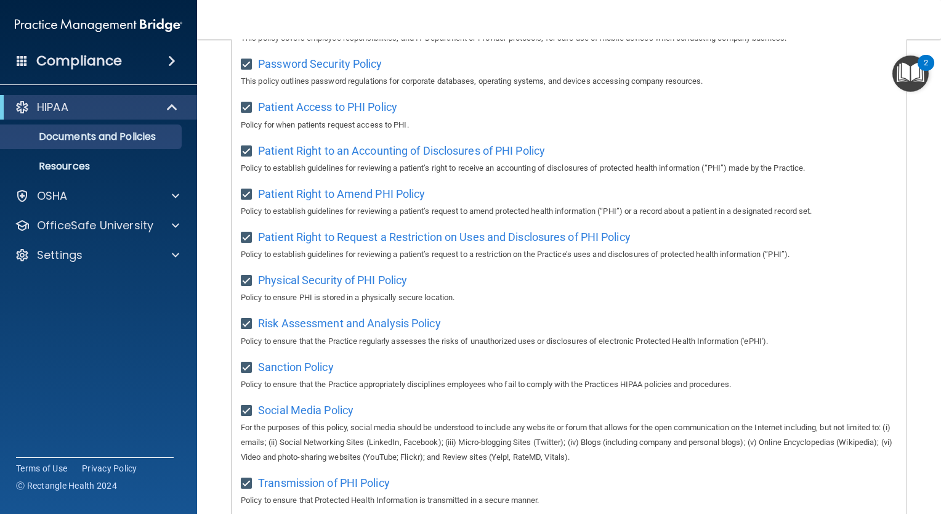
scroll to position [618, 0]
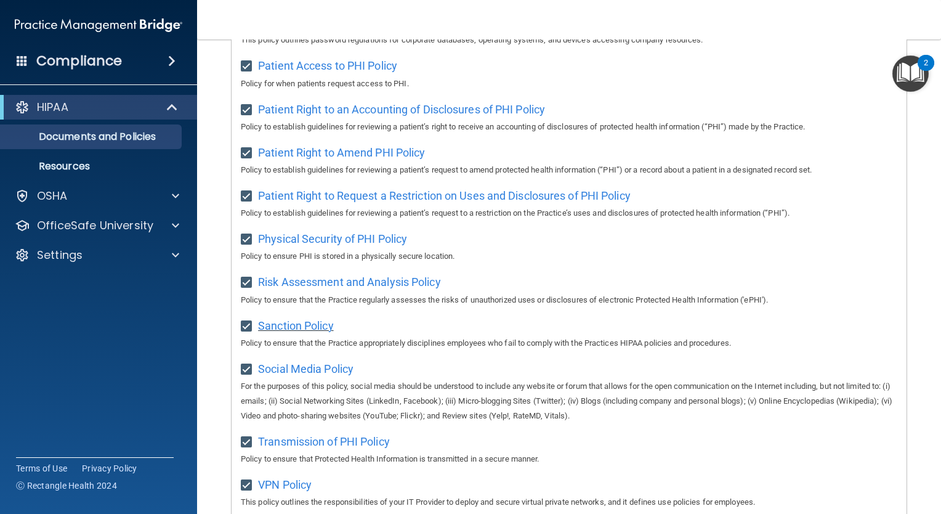
click at [276, 332] on span "Sanction Policy" at bounding box center [296, 325] width 76 height 13
click at [312, 445] on span "Transmission of PHI Policy" at bounding box center [324, 441] width 132 height 13
click at [291, 491] on span "VPN Policy" at bounding box center [285, 484] width 54 height 13
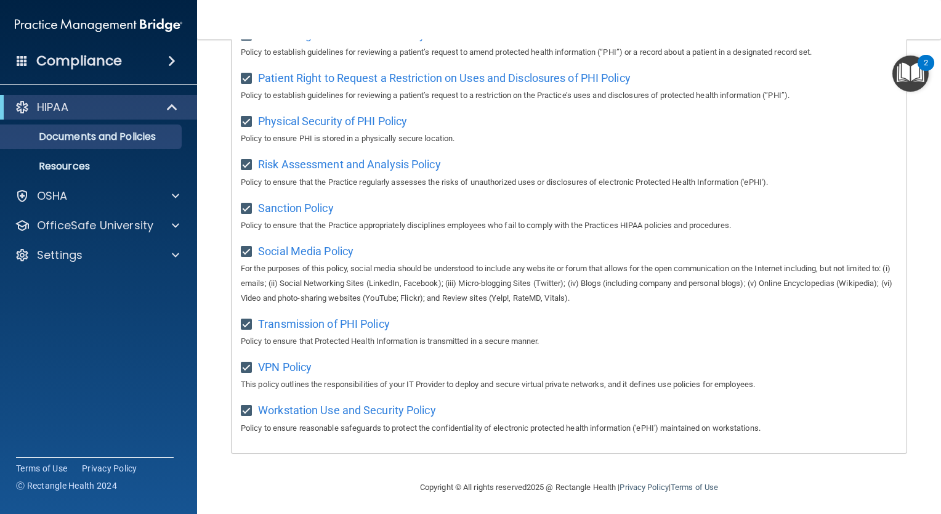
scroll to position [745, 0]
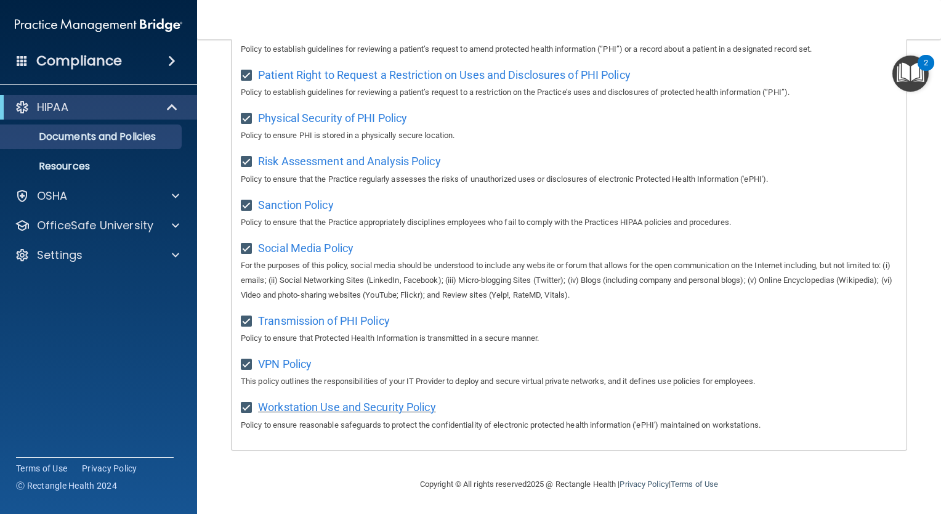
click at [407, 413] on span "Workstation Use and Security Policy" at bounding box center [347, 406] width 178 height 13
click at [913, 83] on img "Open Resource Center, 2 new notifications" at bounding box center [911, 73] width 36 height 36
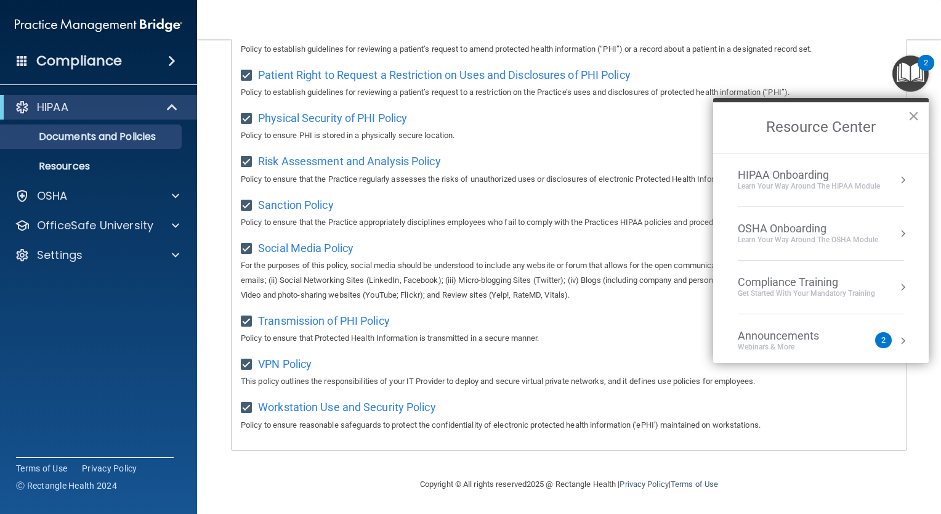
click at [796, 176] on div "HIPAA Onboarding" at bounding box center [809, 175] width 142 height 14
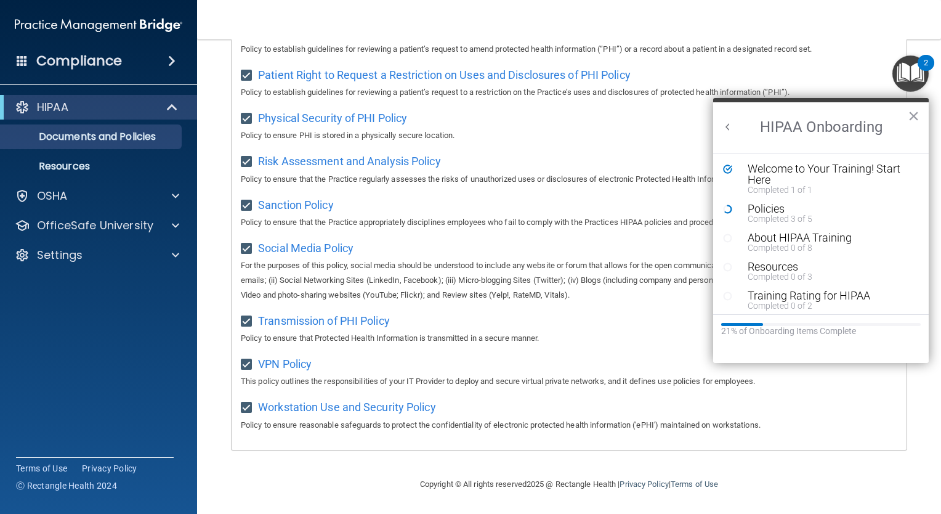
scroll to position [0, 0]
click at [786, 238] on div "About HIPAA Training" at bounding box center [825, 237] width 155 height 11
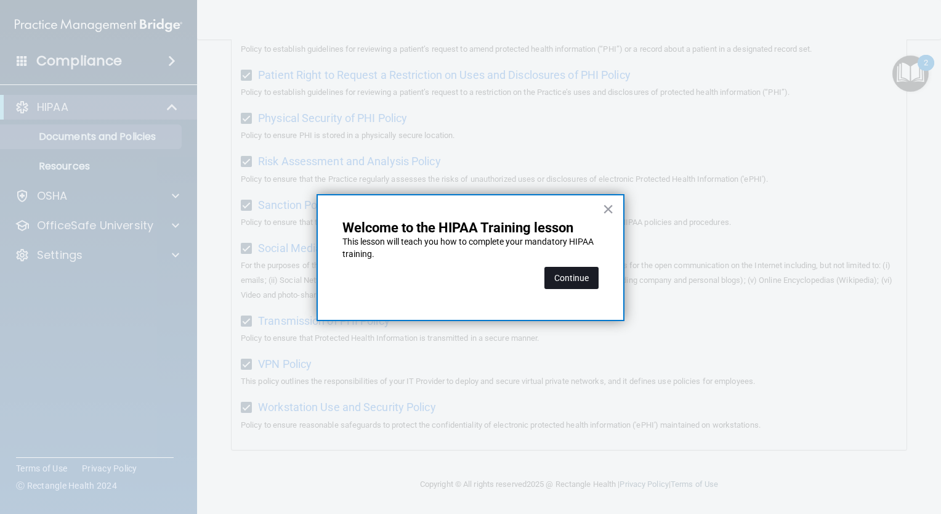
click at [580, 280] on button "Continue" at bounding box center [571, 278] width 54 height 22
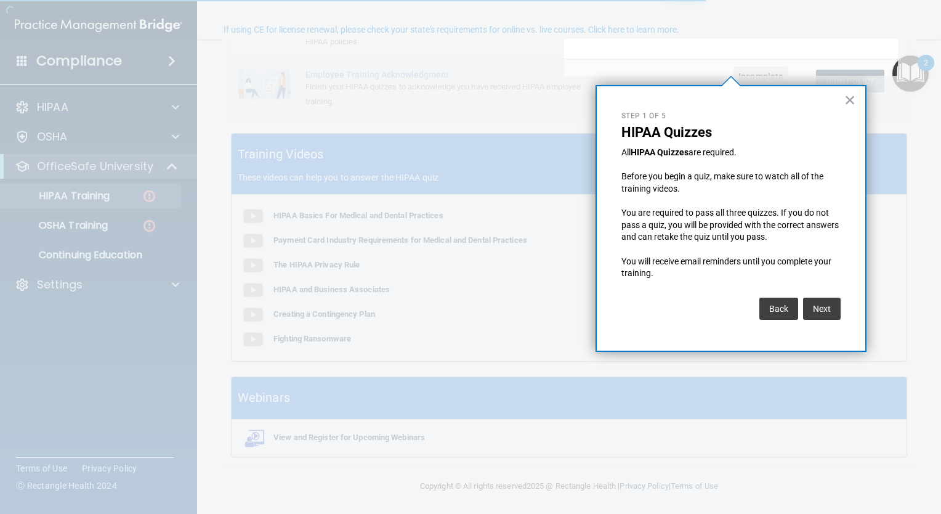
scroll to position [95, 0]
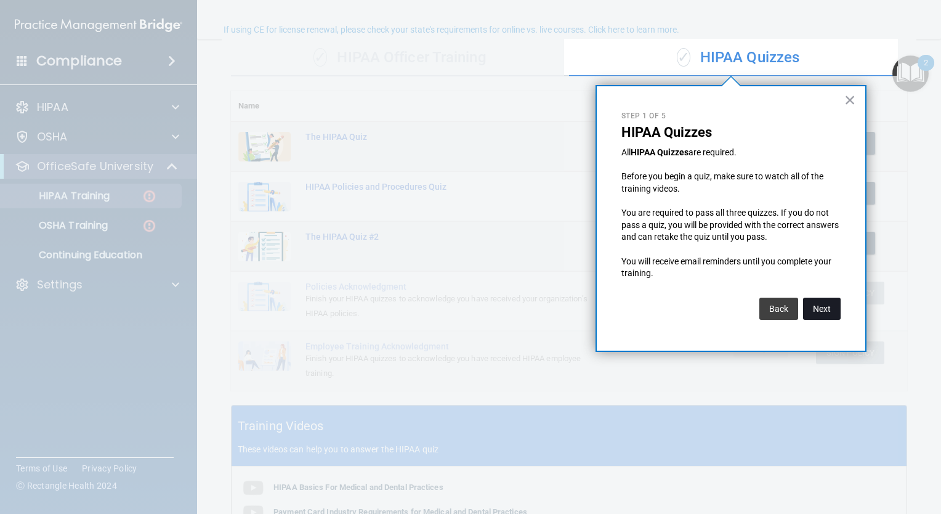
click at [830, 308] on button "Next" at bounding box center [822, 309] width 38 height 22
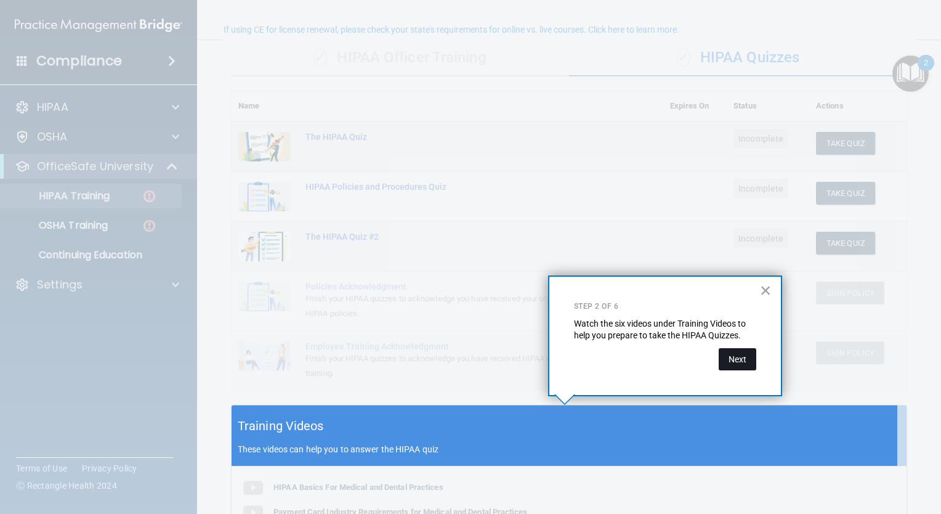
click at [737, 363] on button "Next" at bounding box center [738, 359] width 38 height 22
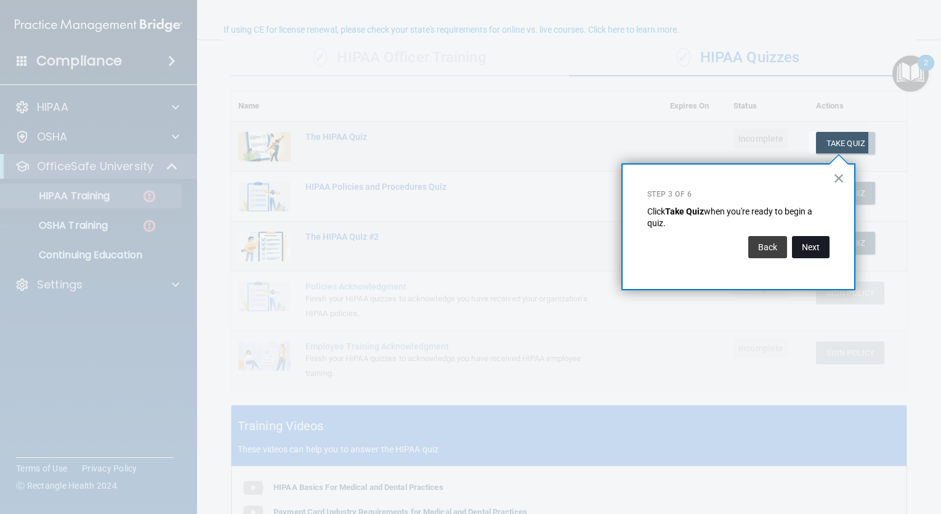
click at [814, 245] on button "Next" at bounding box center [811, 247] width 38 height 22
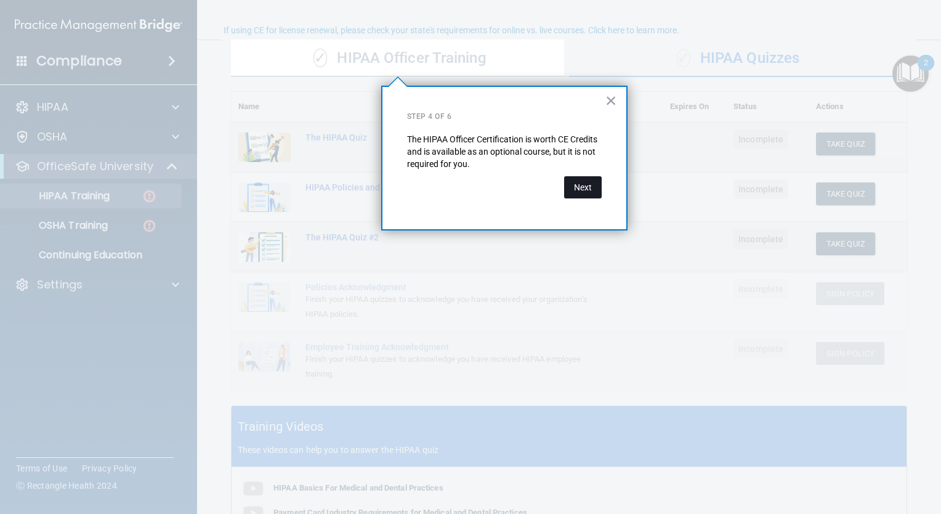
click at [591, 185] on button "Next" at bounding box center [583, 187] width 38 height 22
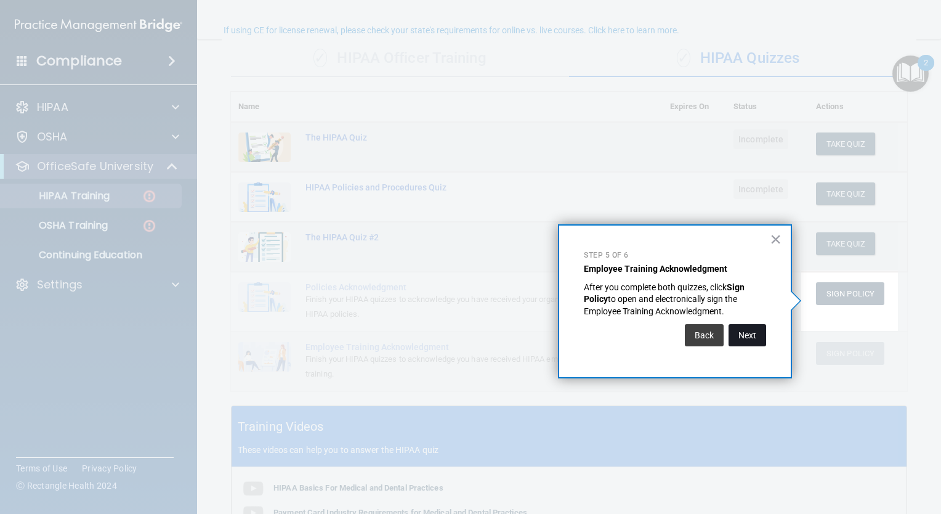
click at [741, 330] on button "Next" at bounding box center [748, 335] width 38 height 22
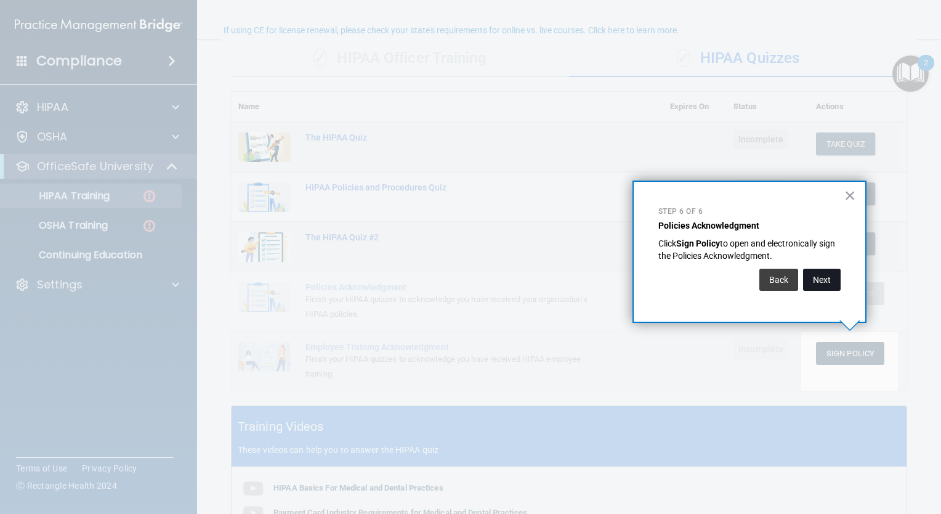
click at [810, 277] on button "Next" at bounding box center [822, 280] width 38 height 22
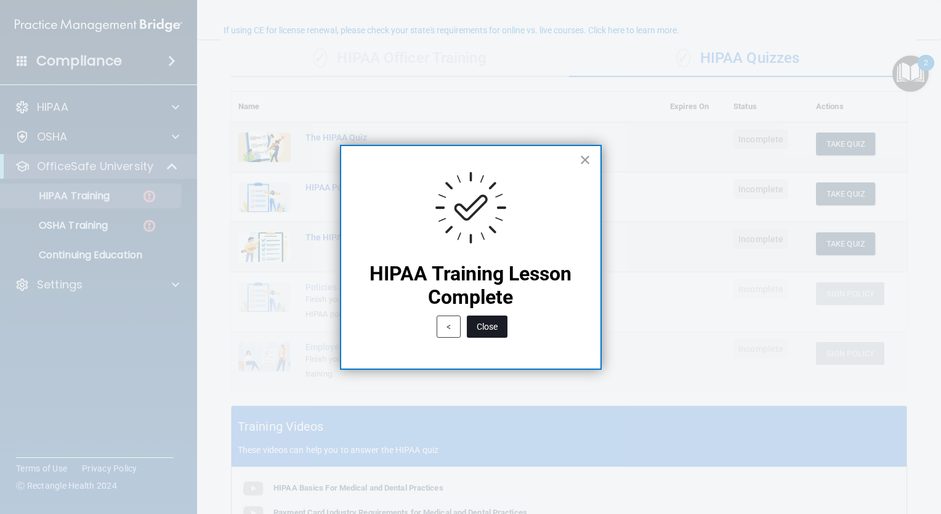
click at [495, 326] on button "Close" at bounding box center [487, 326] width 41 height 22
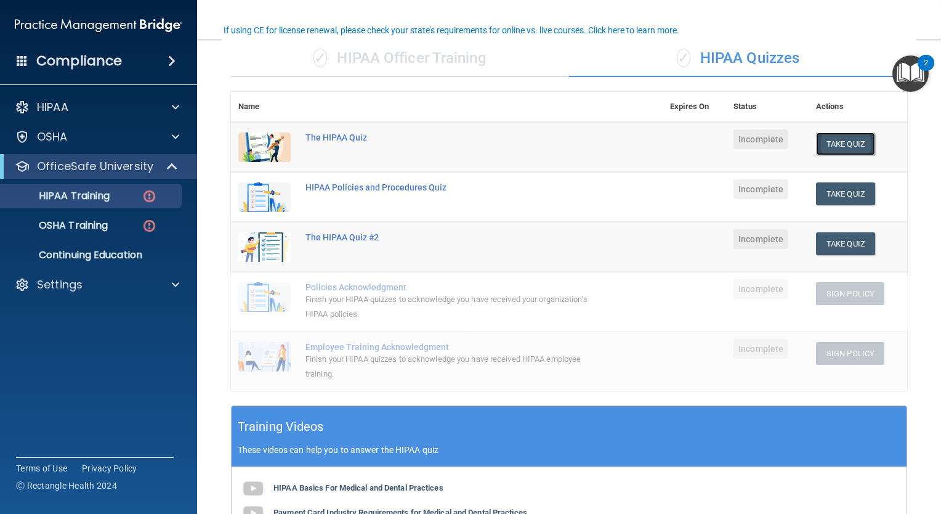
click at [839, 139] on button "Take Quiz" at bounding box center [845, 143] width 59 height 23
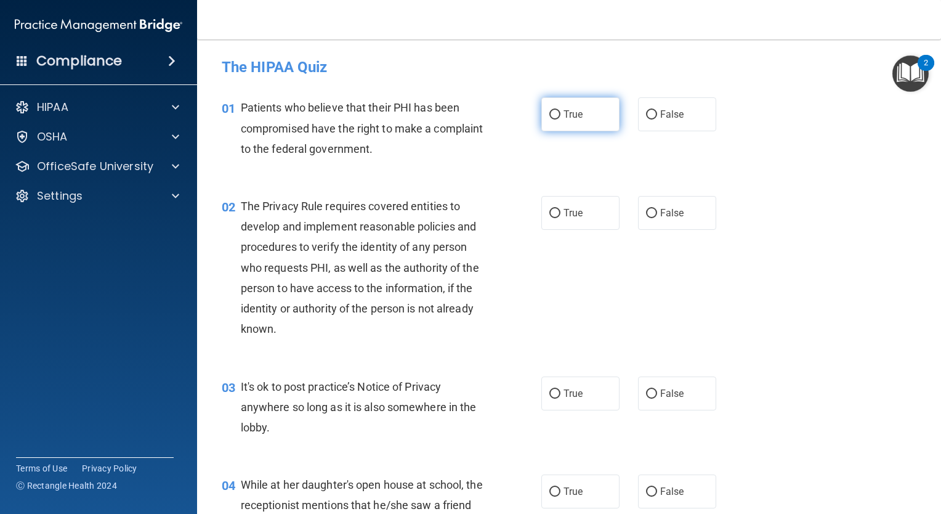
click at [570, 119] on span "True" at bounding box center [573, 114] width 19 height 12
click at [561, 119] on input "True" at bounding box center [554, 114] width 11 height 9
radio input "true"
click at [570, 208] on span "True" at bounding box center [573, 213] width 19 height 12
click at [561, 209] on input "True" at bounding box center [554, 213] width 11 height 9
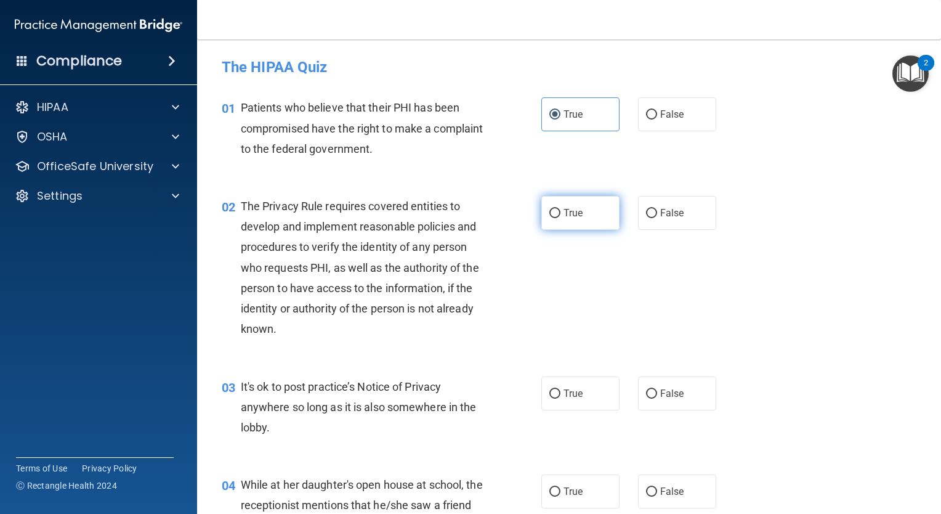
radio input "true"
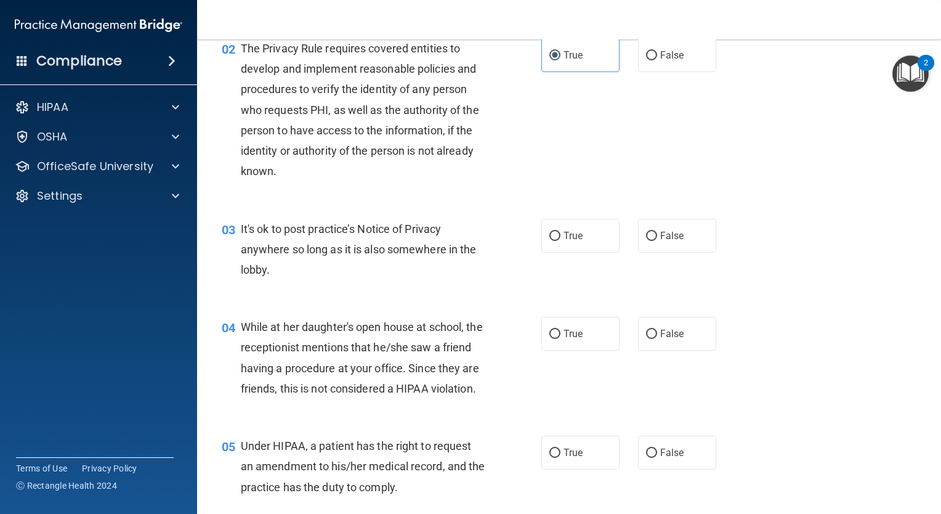
scroll to position [154, 0]
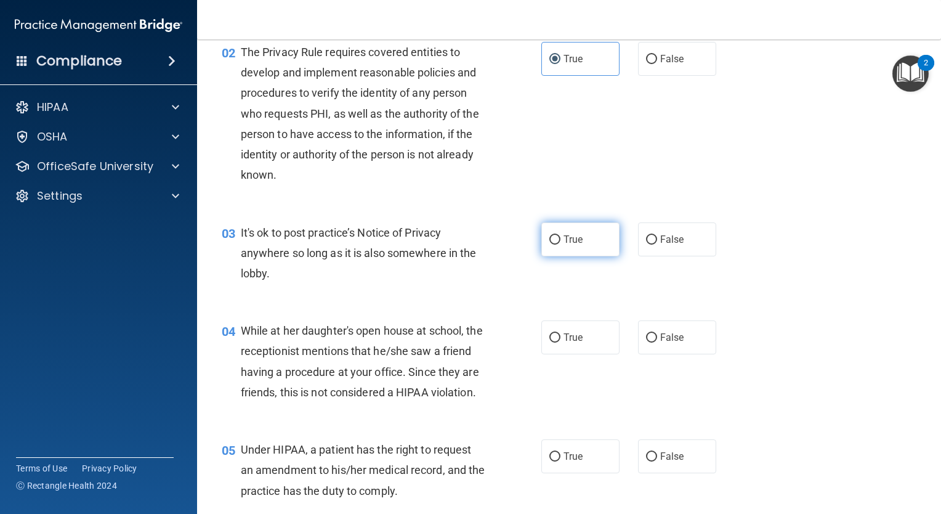
click at [564, 235] on span "True" at bounding box center [573, 239] width 19 height 12
click at [561, 235] on input "True" at bounding box center [554, 239] width 11 height 9
radio input "true"
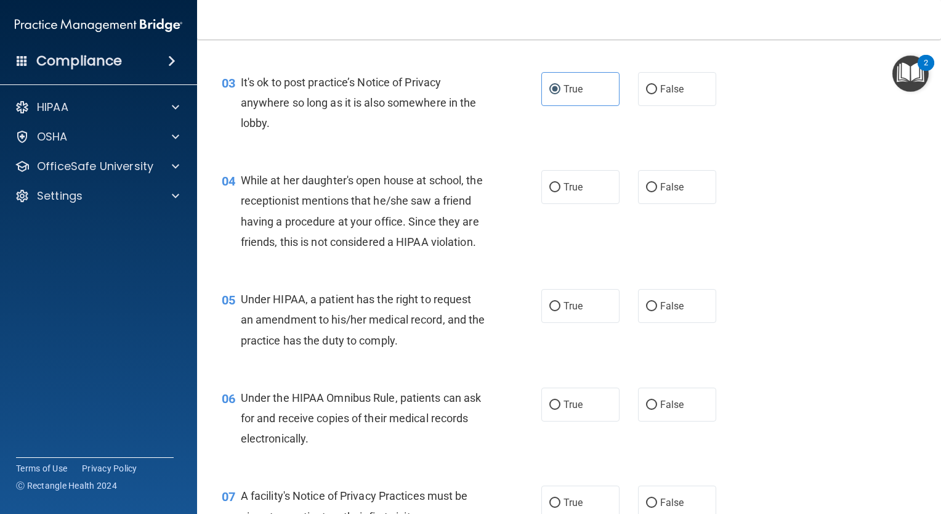
scroll to position [308, 0]
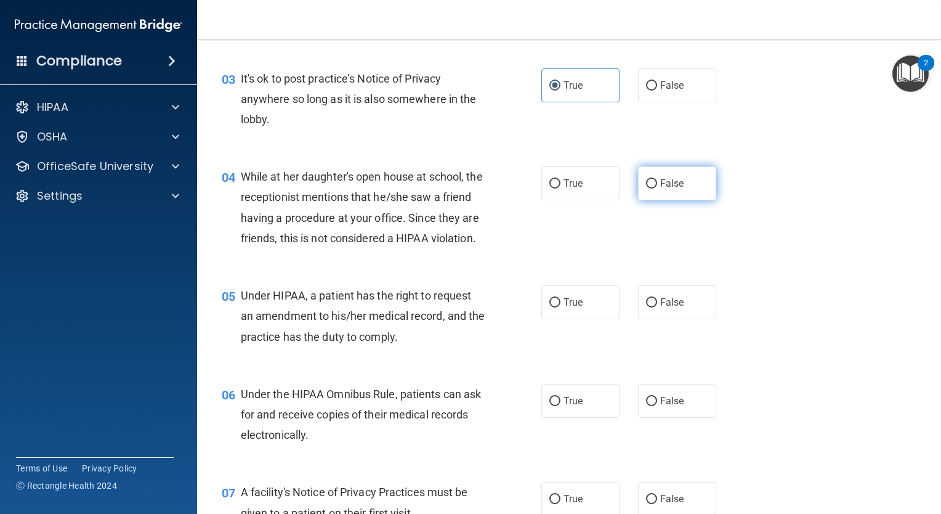
click at [646, 181] on input "False" at bounding box center [651, 183] width 11 height 9
radio input "true"
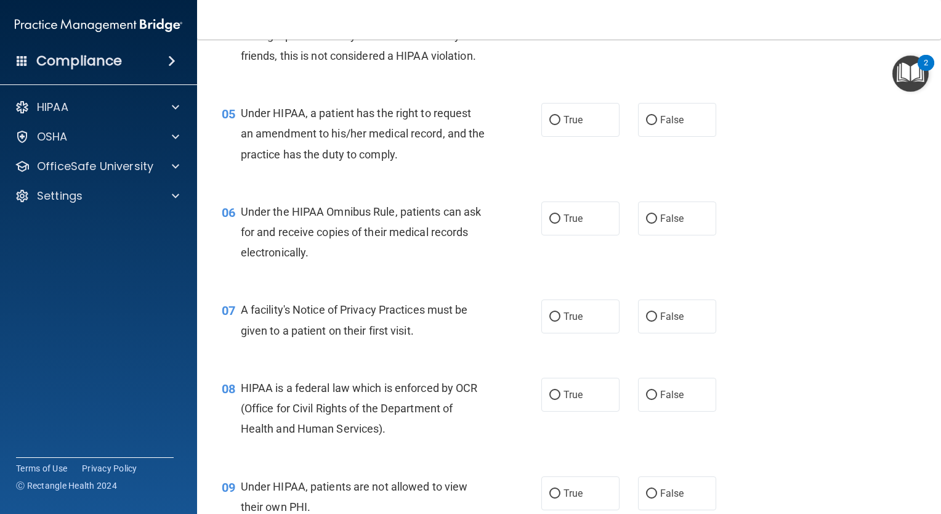
scroll to position [524, 0]
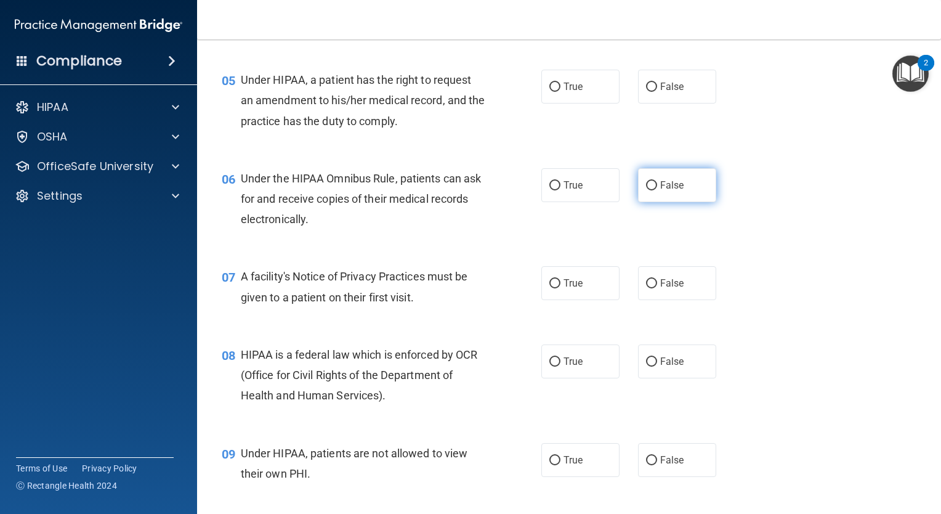
click at [646, 190] on input "False" at bounding box center [651, 185] width 11 height 9
radio input "true"
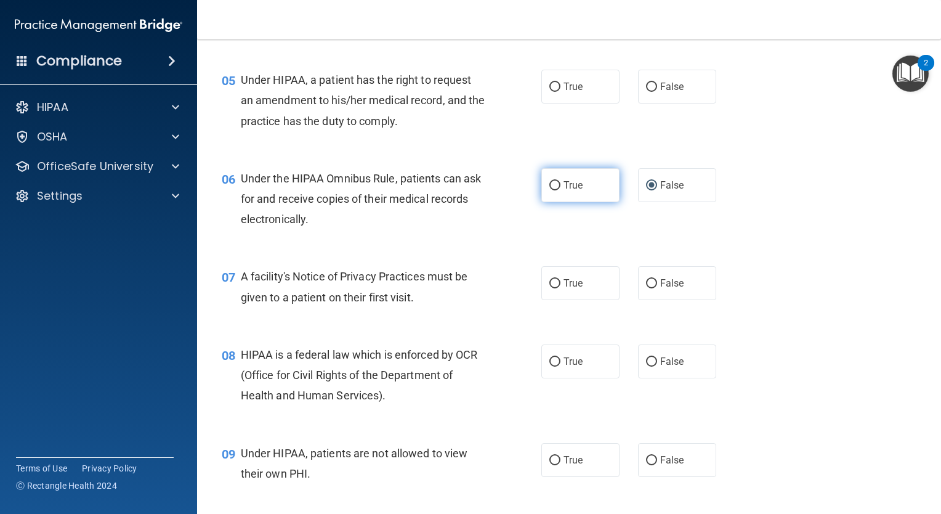
click at [567, 191] on span "True" at bounding box center [573, 185] width 19 height 12
click at [561, 190] on input "True" at bounding box center [554, 185] width 11 height 9
radio input "true"
radio input "false"
click at [585, 300] on label "True" at bounding box center [580, 283] width 78 height 34
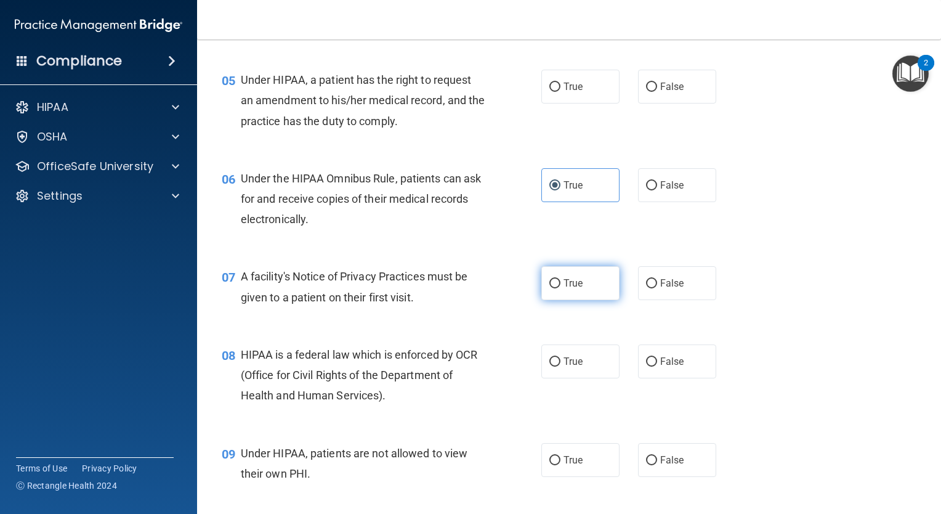
click at [561, 288] on input "True" at bounding box center [554, 283] width 11 height 9
radio input "true"
click at [553, 366] on input "True" at bounding box center [554, 361] width 11 height 9
radio input "true"
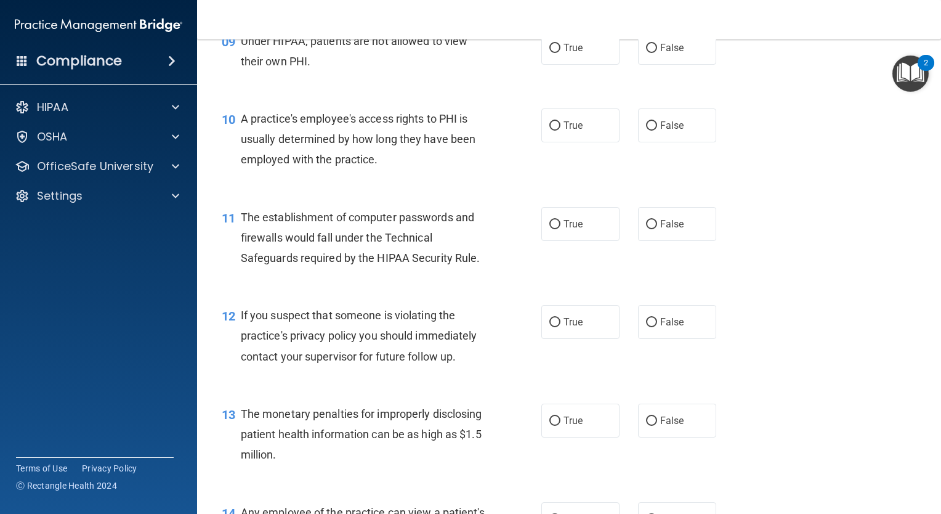
scroll to position [958, 0]
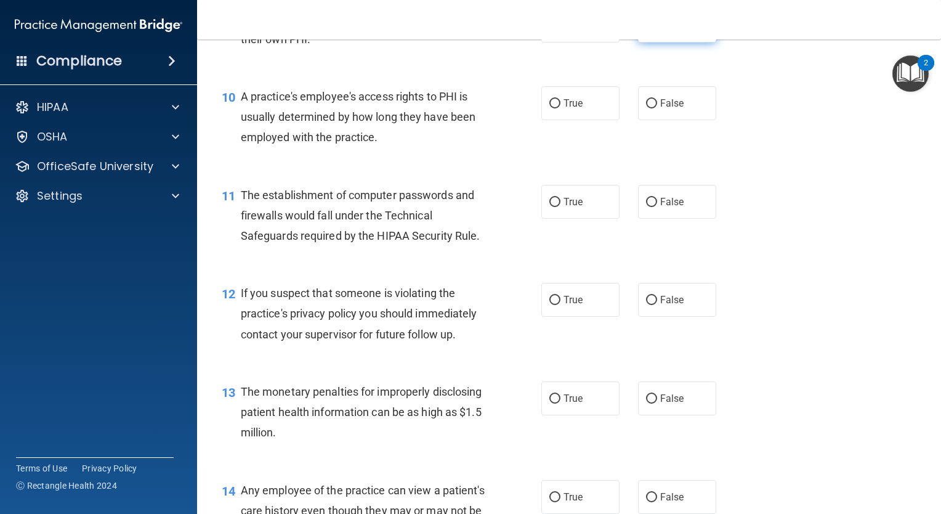
click at [660, 31] on span "False" at bounding box center [672, 26] width 24 height 12
click at [657, 31] on input "False" at bounding box center [651, 26] width 11 height 9
radio input "true"
click at [685, 120] on label "False" at bounding box center [677, 103] width 78 height 34
click at [657, 108] on input "False" at bounding box center [651, 103] width 11 height 9
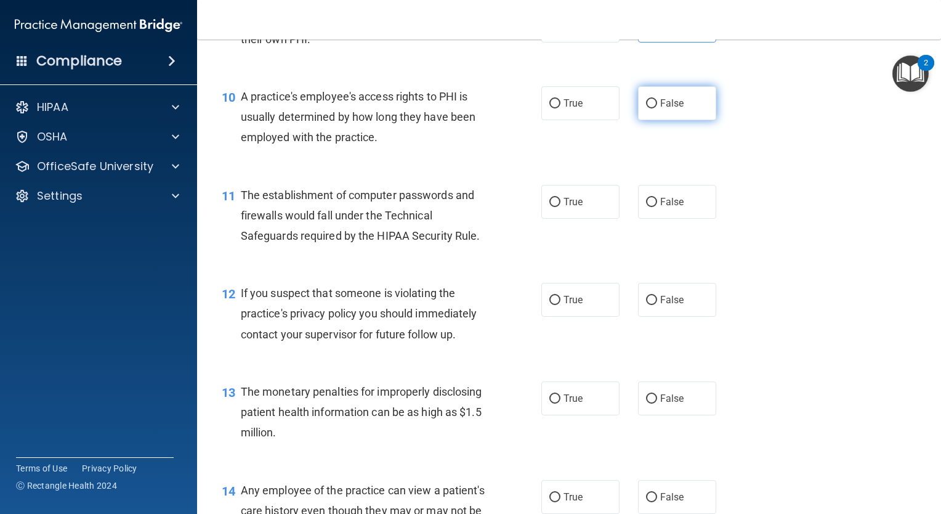
radio input "true"
click at [573, 208] on span "True" at bounding box center [573, 202] width 19 height 12
click at [561, 207] on input "True" at bounding box center [554, 202] width 11 height 9
radio input "true"
click at [570, 306] on span "True" at bounding box center [573, 300] width 19 height 12
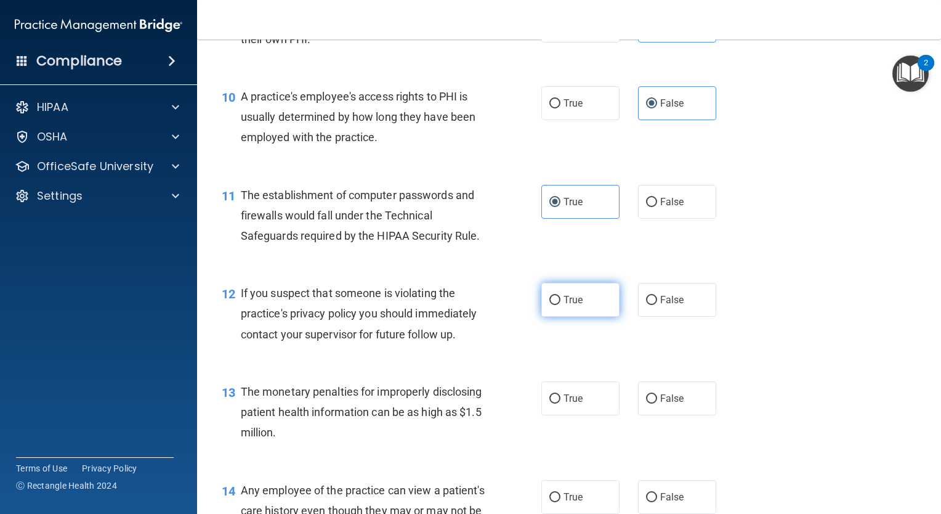
click at [561, 305] on input "True" at bounding box center [554, 300] width 11 height 9
radio input "true"
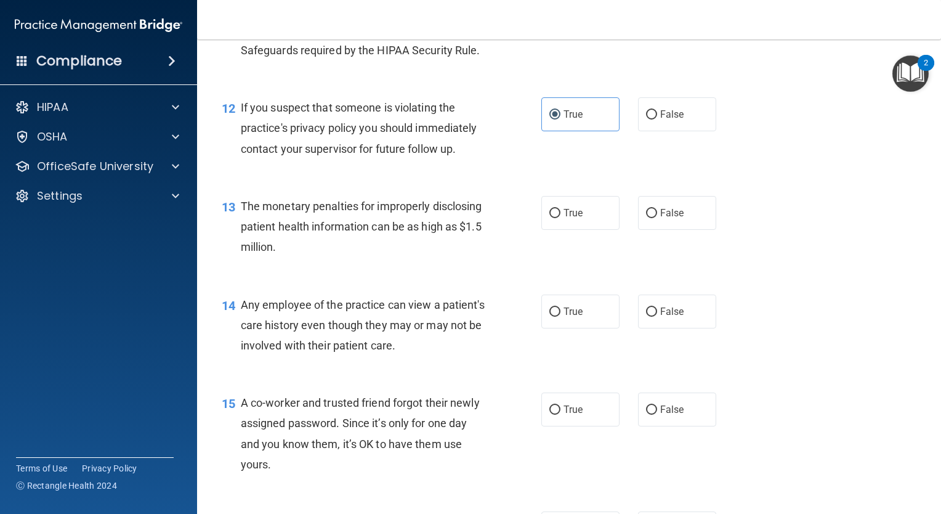
scroll to position [1274, 0]
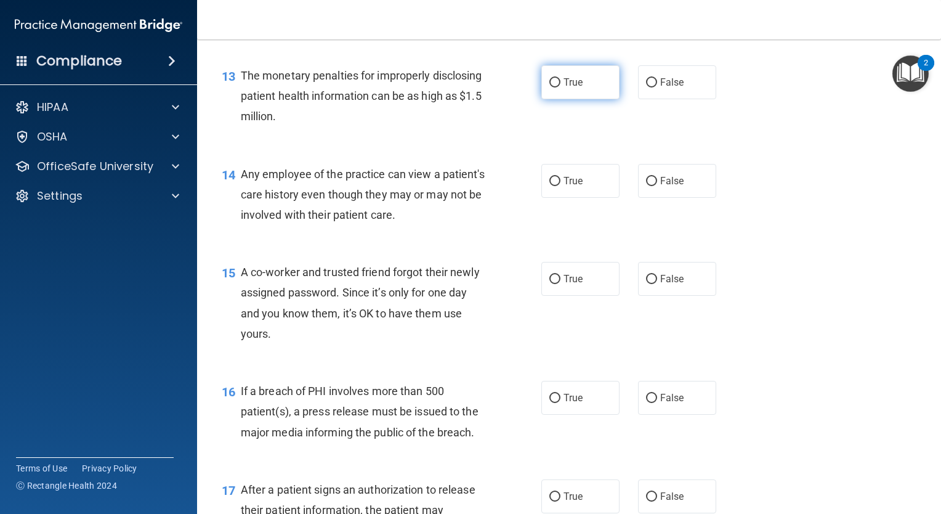
click at [554, 87] on input "True" at bounding box center [554, 82] width 11 height 9
radio input "true"
click at [652, 198] on label "False" at bounding box center [677, 181] width 78 height 34
click at [652, 186] on input "False" at bounding box center [651, 181] width 11 height 9
radio input "true"
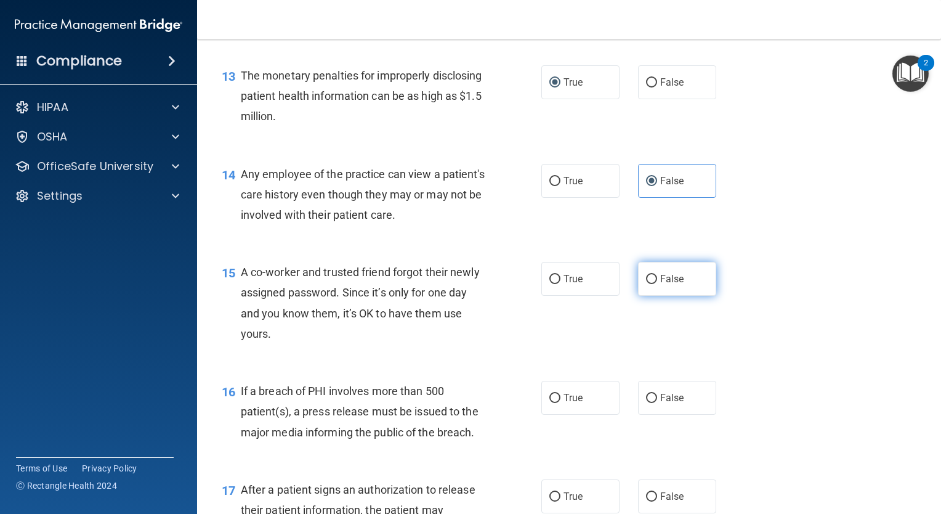
click at [660, 285] on span "False" at bounding box center [672, 279] width 24 height 12
click at [654, 284] on input "False" at bounding box center [651, 279] width 11 height 9
radio input "true"
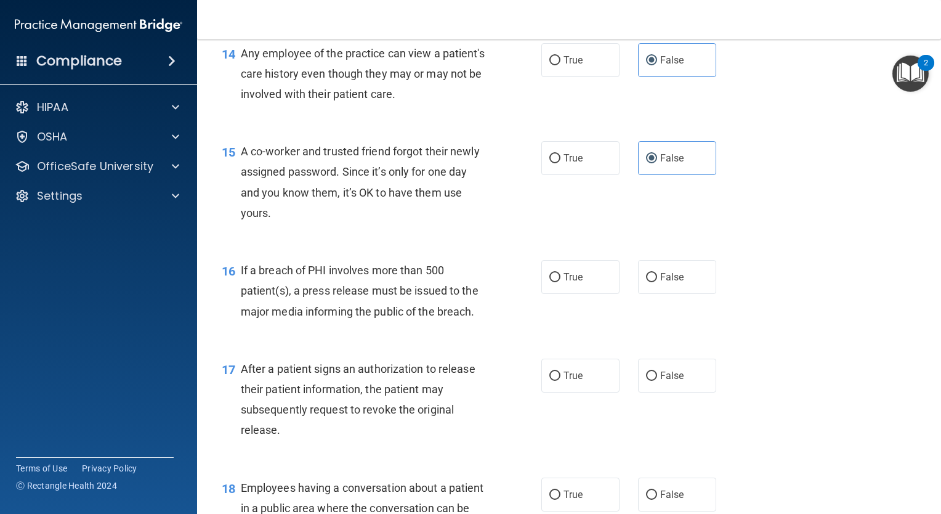
scroll to position [1398, 0]
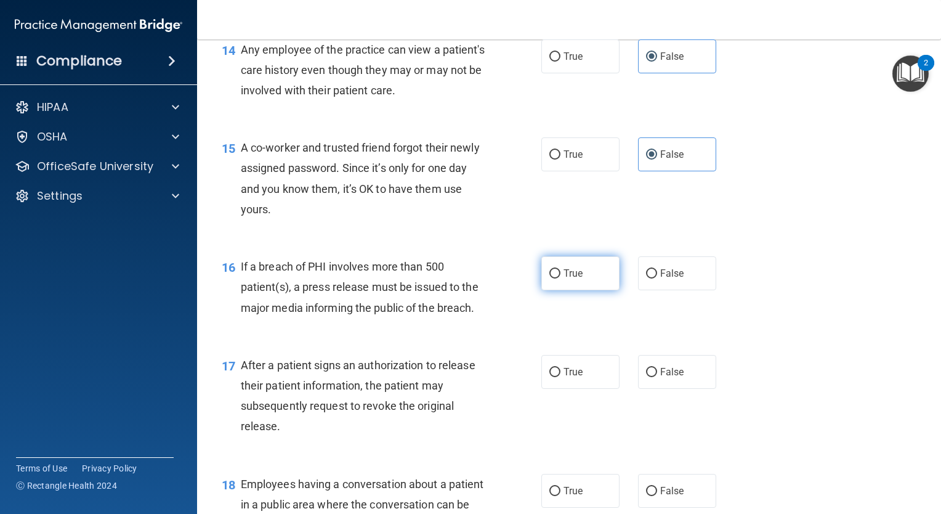
click at [556, 290] on label "True" at bounding box center [580, 273] width 78 height 34
click at [556, 278] on input "True" at bounding box center [554, 273] width 11 height 9
radio input "true"
click at [586, 379] on label "True" at bounding box center [580, 372] width 78 height 34
click at [561, 377] on input "True" at bounding box center [554, 372] width 11 height 9
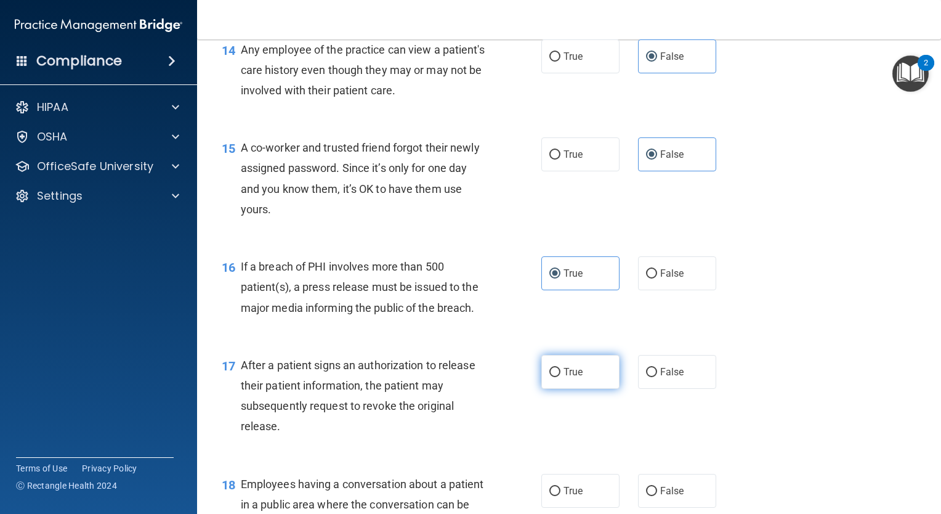
radio input "true"
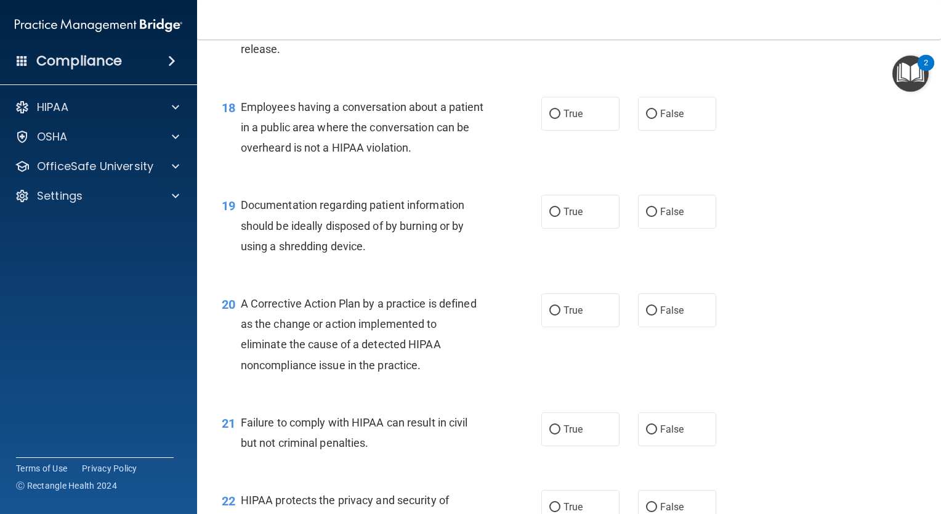
scroll to position [1783, 0]
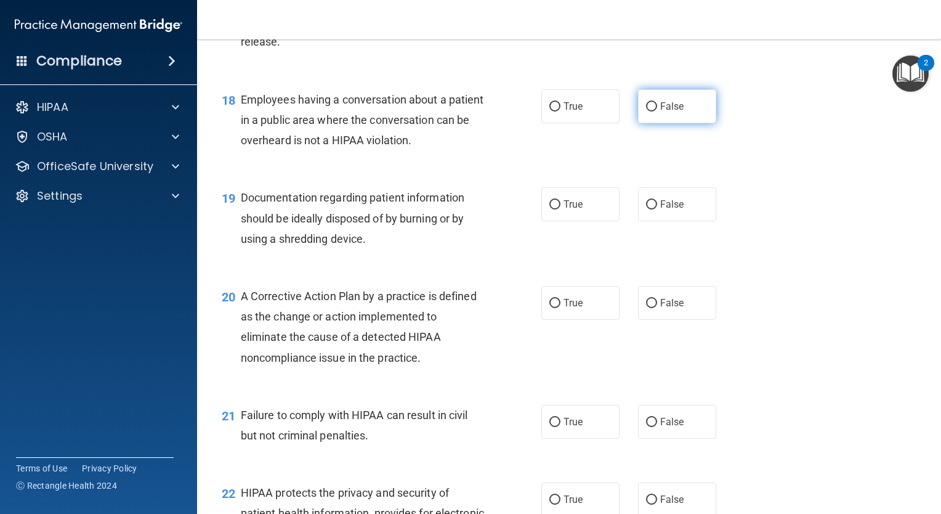
click at [658, 123] on label "False" at bounding box center [677, 106] width 78 height 34
click at [657, 111] on input "False" at bounding box center [651, 106] width 11 height 9
radio input "true"
click at [554, 209] on input "True" at bounding box center [554, 204] width 11 height 9
radio input "true"
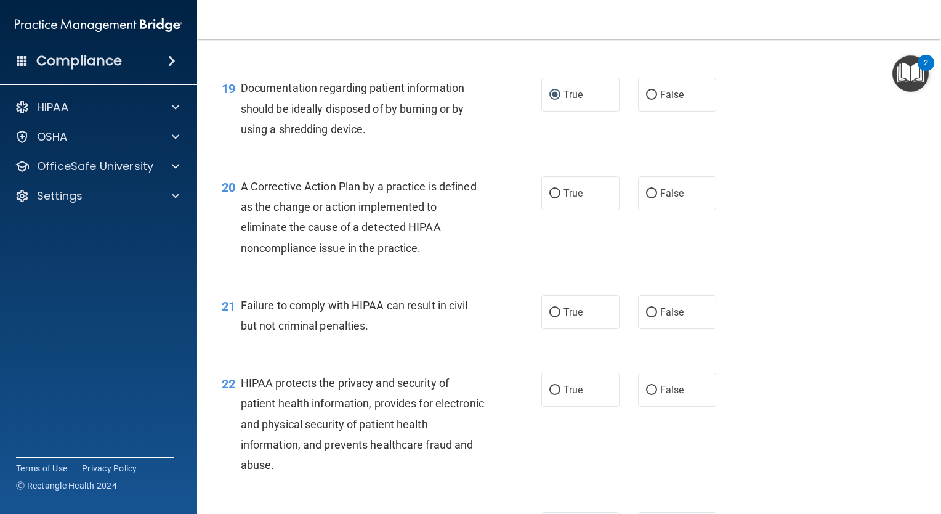
scroll to position [1895, 0]
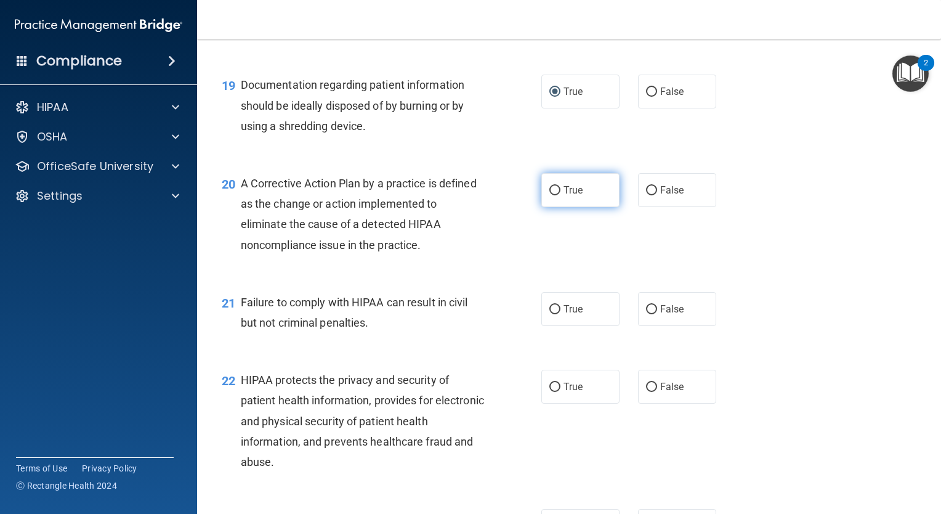
click at [559, 201] on label "True" at bounding box center [580, 190] width 78 height 34
click at [559, 195] on input "True" at bounding box center [554, 190] width 11 height 9
radio input "true"
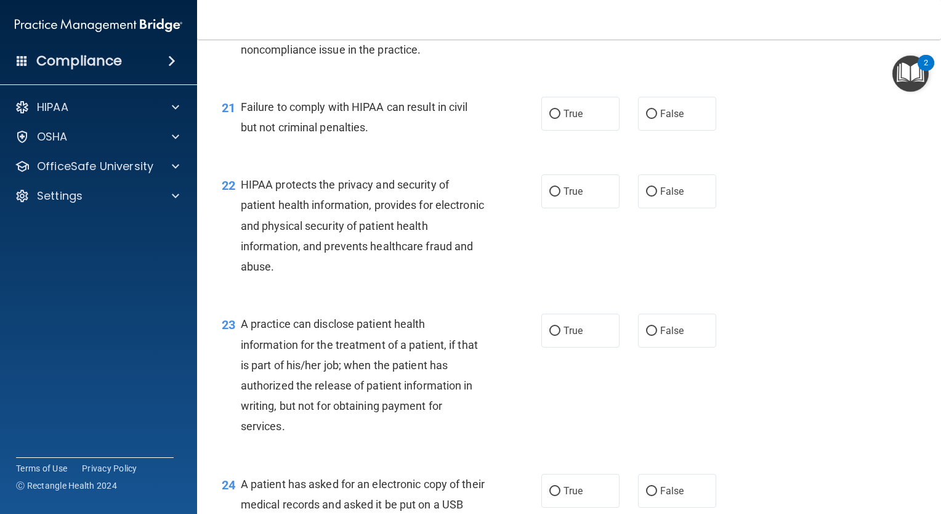
scroll to position [2102, 0]
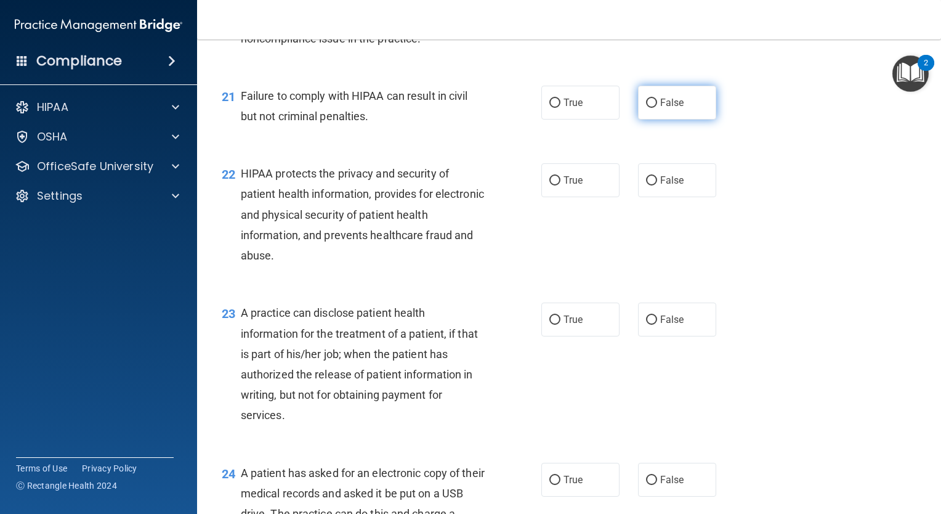
click at [667, 108] on span "False" at bounding box center [672, 103] width 24 height 12
click at [657, 108] on input "False" at bounding box center [651, 103] width 11 height 9
radio input "true"
click at [585, 197] on label "True" at bounding box center [580, 180] width 78 height 34
click at [561, 185] on input "True" at bounding box center [554, 180] width 11 height 9
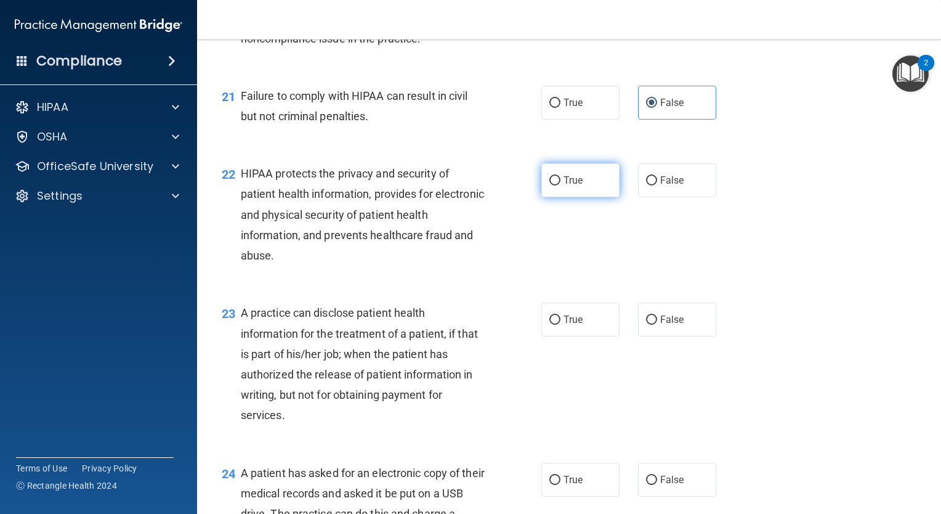
radio input "true"
click at [660, 325] on span "False" at bounding box center [672, 320] width 24 height 12
click at [657, 325] on input "False" at bounding box center [651, 319] width 11 height 9
radio input "true"
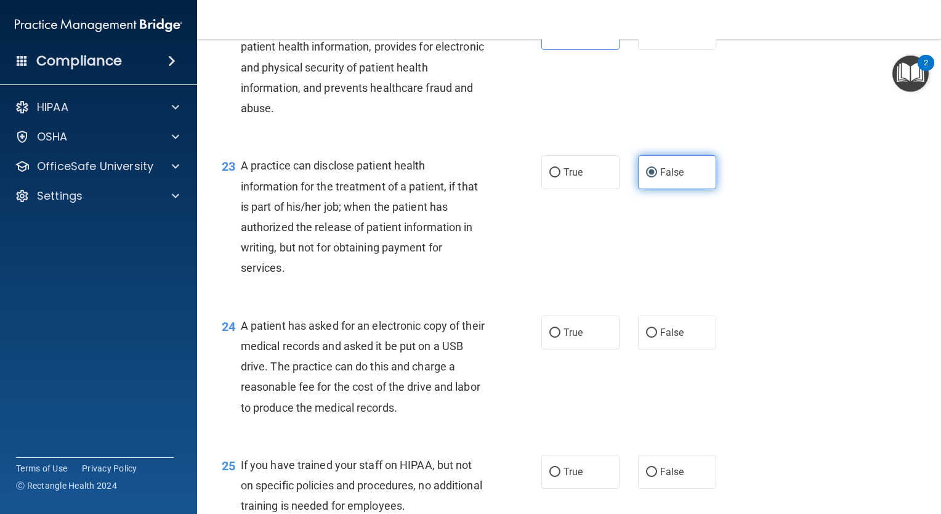
scroll to position [2249, 0]
click at [588, 346] on label "True" at bounding box center [580, 332] width 78 height 34
click at [561, 337] on input "True" at bounding box center [554, 332] width 11 height 9
radio input "true"
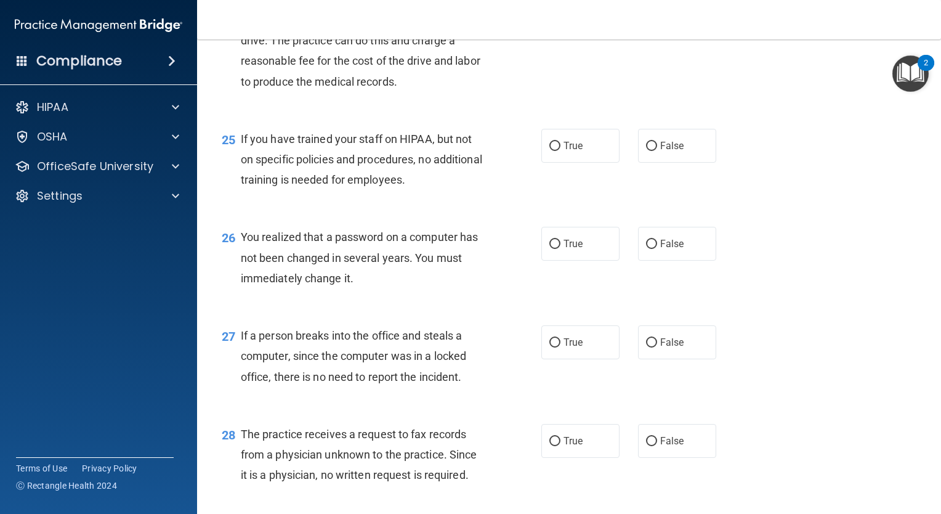
scroll to position [2586, 0]
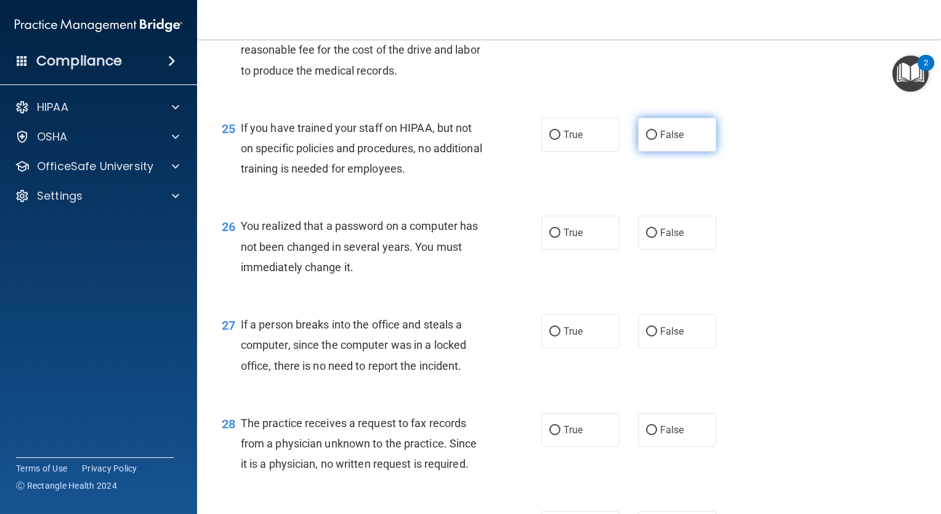
click at [689, 152] on label "False" at bounding box center [677, 135] width 78 height 34
click at [657, 140] on input "False" at bounding box center [651, 135] width 11 height 9
radio input "true"
click at [564, 238] on span "True" at bounding box center [573, 233] width 19 height 12
click at [561, 238] on input "True" at bounding box center [554, 233] width 11 height 9
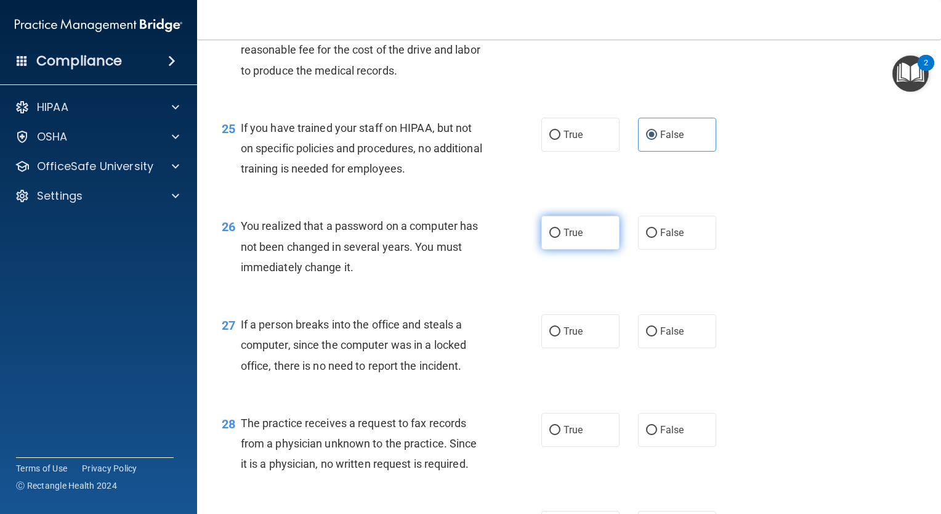
radio input "true"
click at [663, 337] on span "False" at bounding box center [672, 331] width 24 height 12
click at [657, 336] on input "False" at bounding box center [651, 331] width 11 height 9
radio input "true"
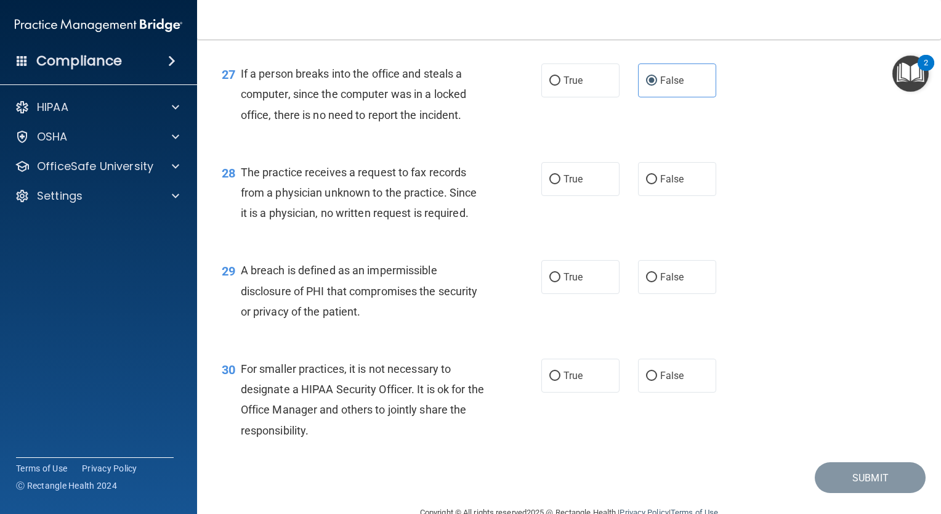
scroll to position [2862, 0]
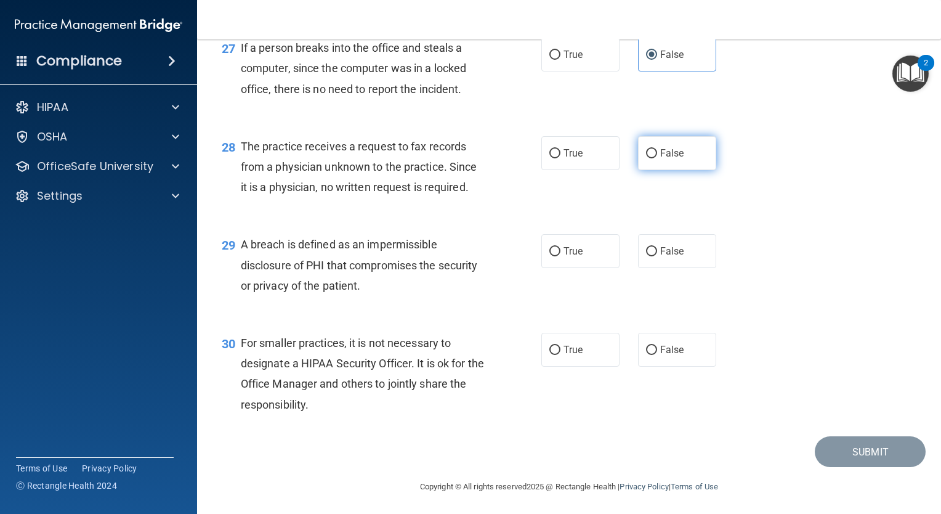
click at [659, 170] on label "False" at bounding box center [677, 153] width 78 height 34
click at [657, 158] on input "False" at bounding box center [651, 153] width 11 height 9
radio input "true"
click at [578, 268] on label "True" at bounding box center [580, 251] width 78 height 34
click at [561, 256] on input "True" at bounding box center [554, 251] width 11 height 9
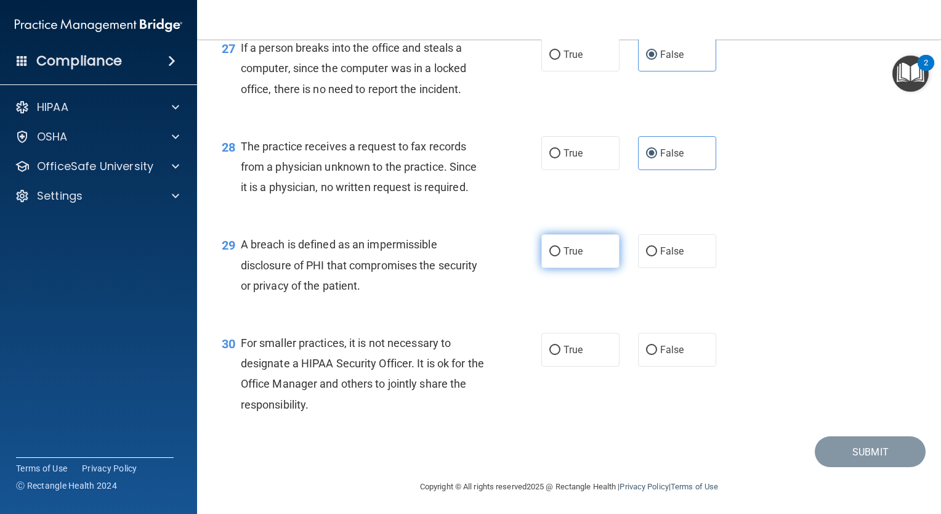
radio input "true"
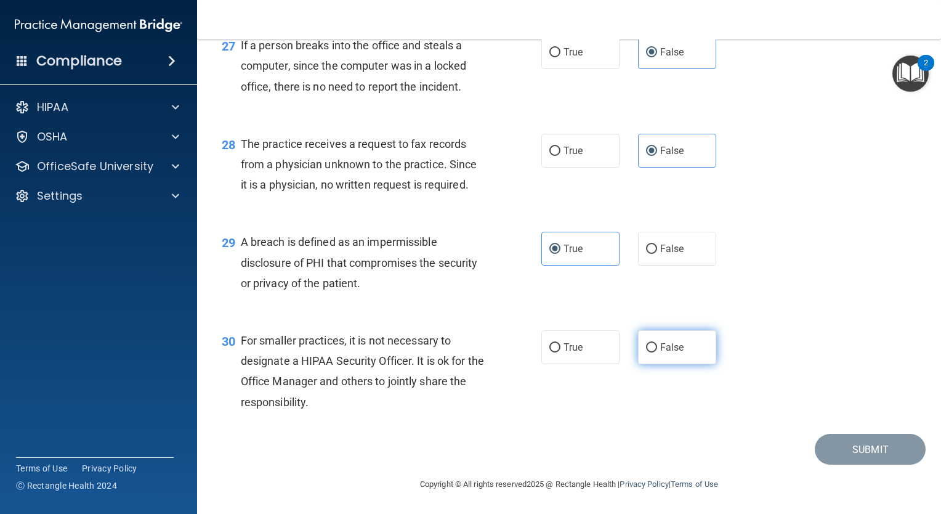
click at [670, 347] on span "False" at bounding box center [672, 347] width 24 height 12
click at [657, 347] on input "False" at bounding box center [651, 347] width 11 height 9
radio input "true"
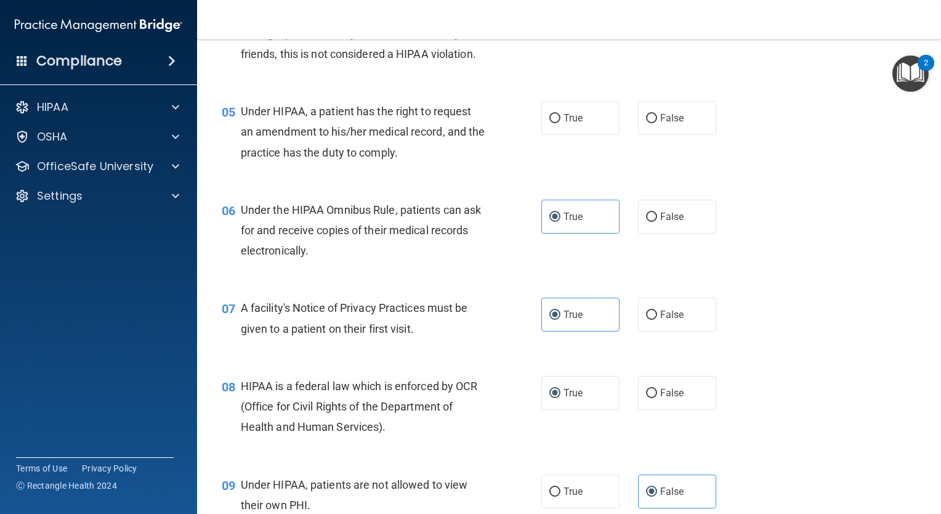
scroll to position [373, 0]
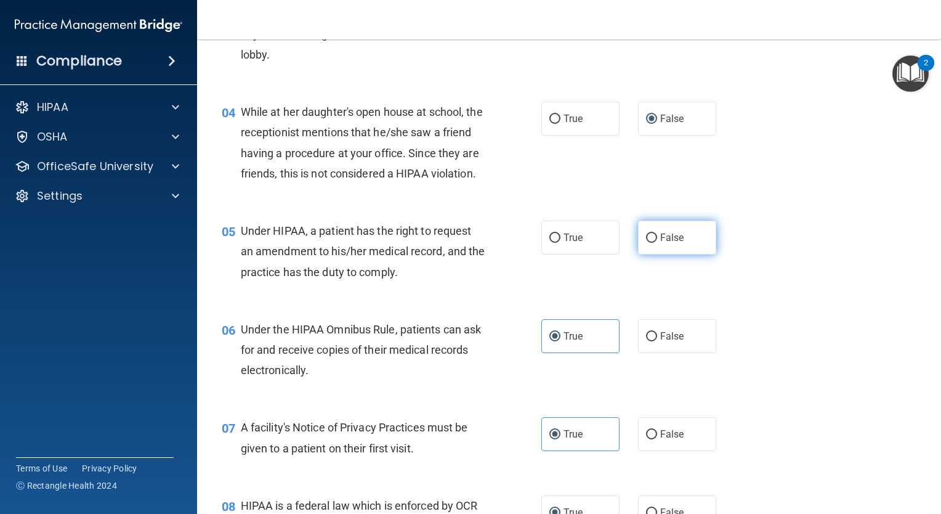
click at [660, 243] on span "False" at bounding box center [672, 238] width 24 height 12
click at [657, 243] on input "False" at bounding box center [651, 237] width 11 height 9
radio input "true"
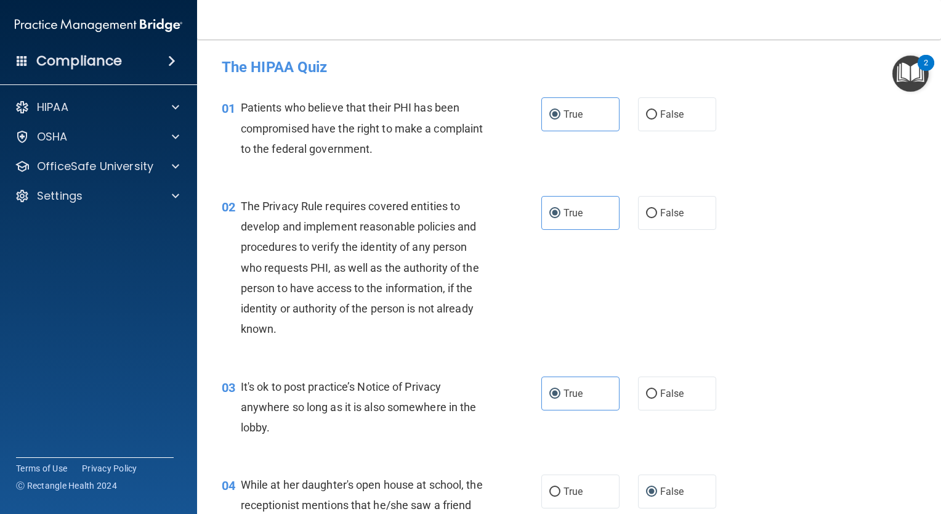
scroll to position [2885, 0]
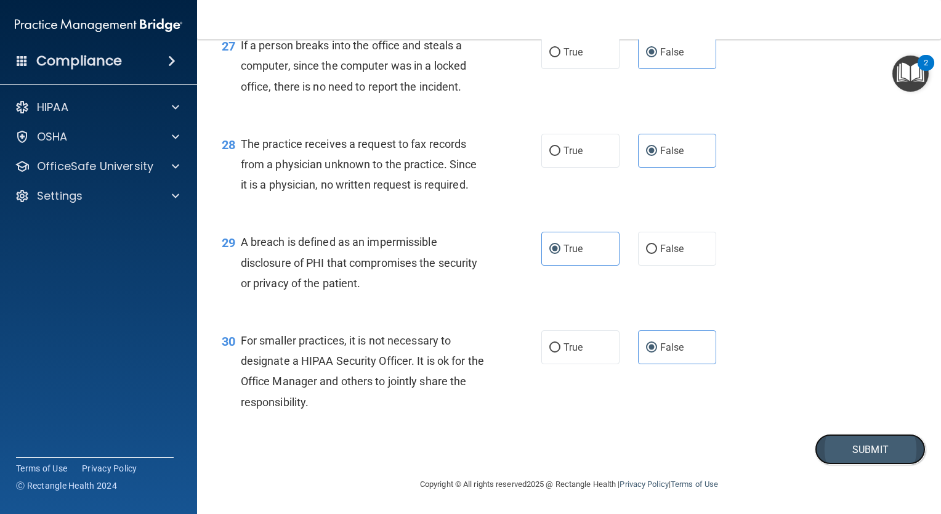
click at [847, 449] on button "Submit" at bounding box center [870, 449] width 111 height 31
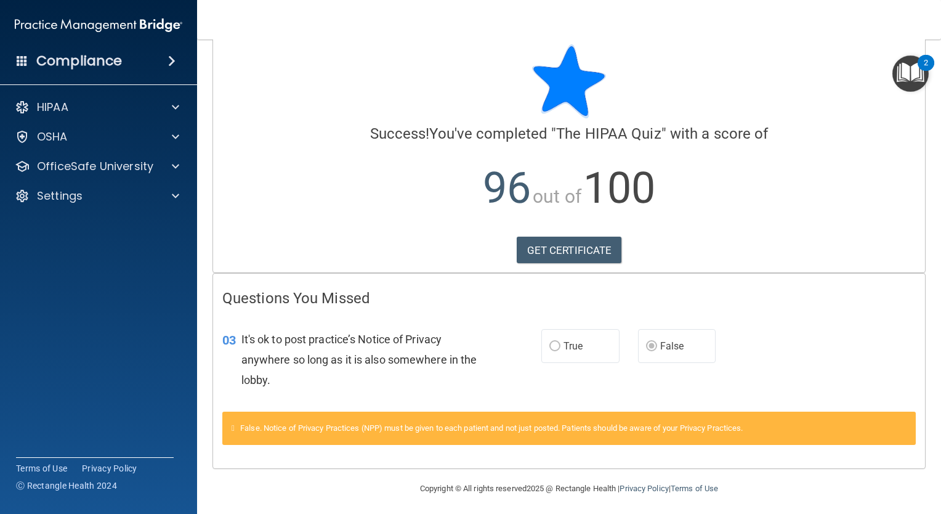
scroll to position [20, 0]
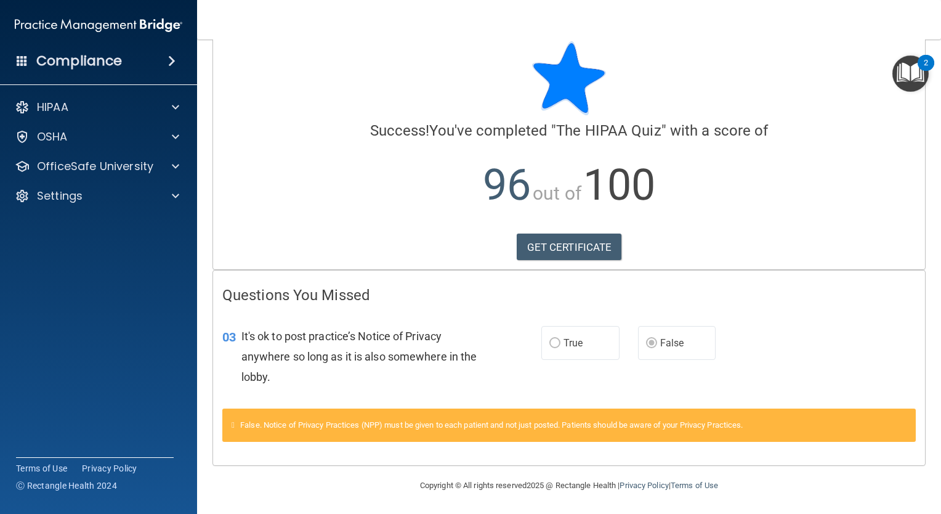
click at [911, 77] on img "Open Resource Center, 2 new notifications" at bounding box center [911, 73] width 36 height 36
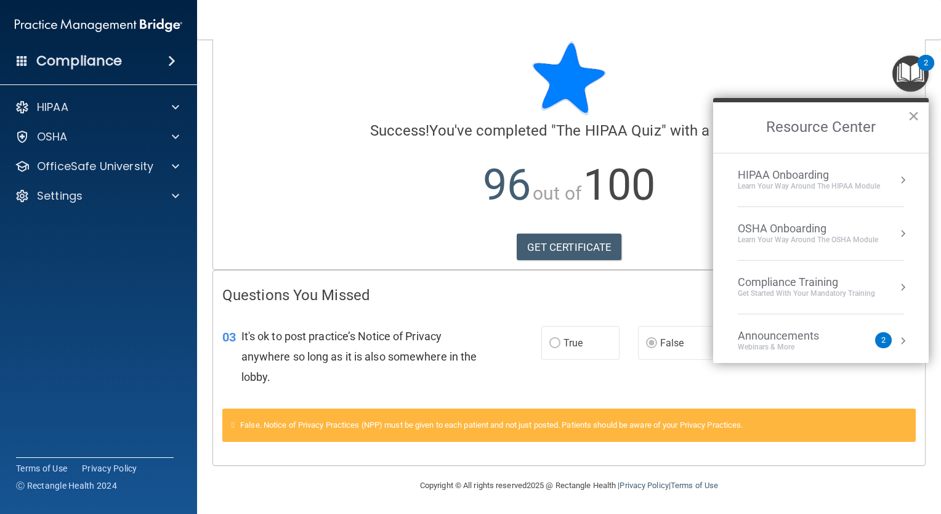
click at [798, 179] on div "HIPAA Onboarding" at bounding box center [809, 175] width 142 height 14
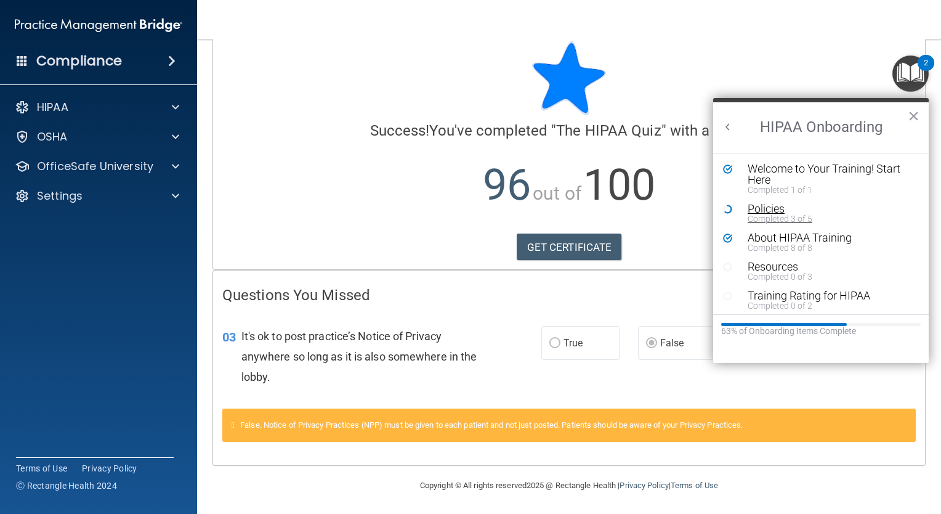
click at [759, 204] on div "Policies" at bounding box center [825, 208] width 155 height 11
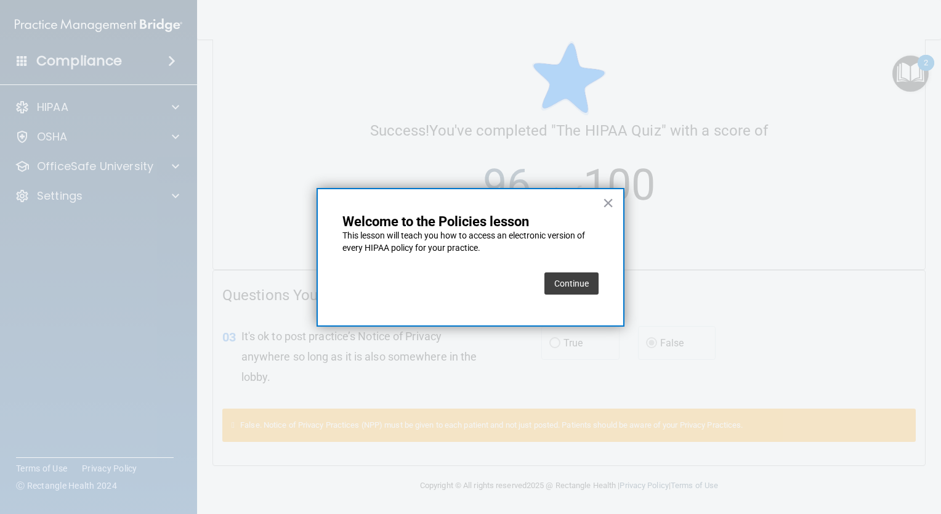
click at [574, 277] on button "Continue" at bounding box center [571, 283] width 54 height 22
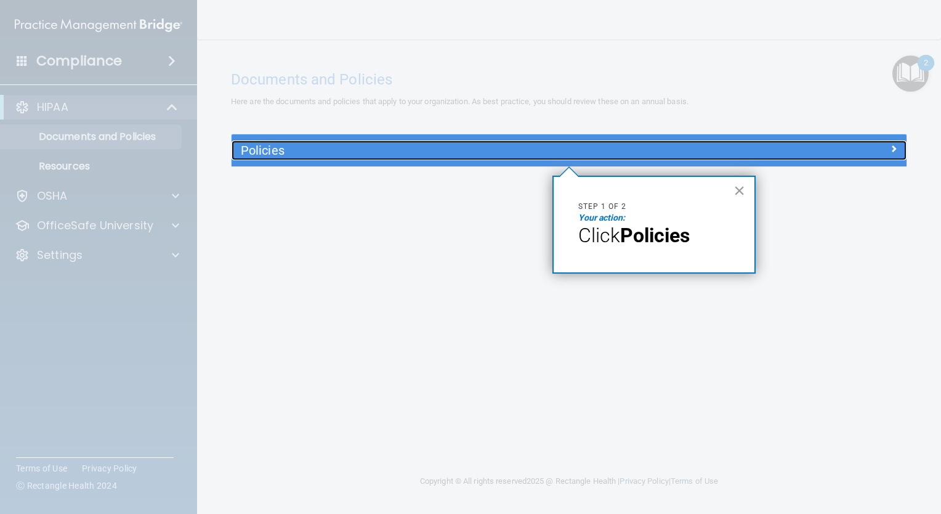
click at [277, 145] on h5 "Policies" at bounding box center [485, 151] width 488 height 14
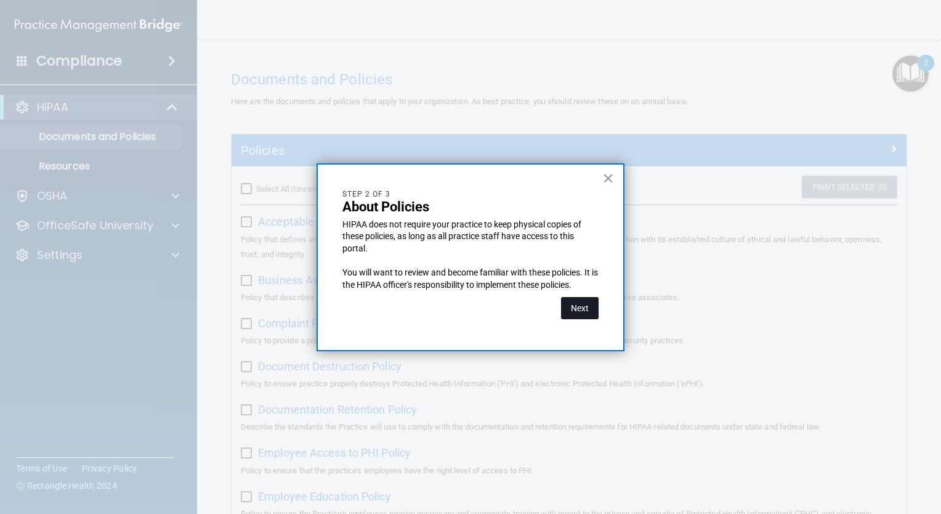
drag, startPoint x: 584, startPoint y: 298, endPoint x: 579, endPoint y: 304, distance: 7.9
click at [579, 304] on button "Next" at bounding box center [580, 308] width 38 height 22
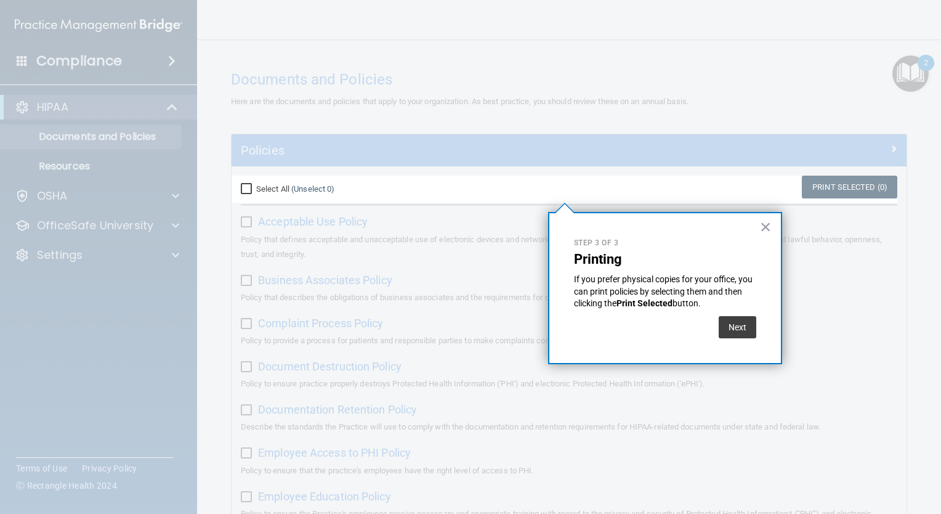
drag, startPoint x: 737, startPoint y: 330, endPoint x: 676, endPoint y: 311, distance: 64.5
click at [676, 311] on div "Next" at bounding box center [665, 324] width 182 height 28
click at [753, 336] on button "Next" at bounding box center [738, 327] width 38 height 22
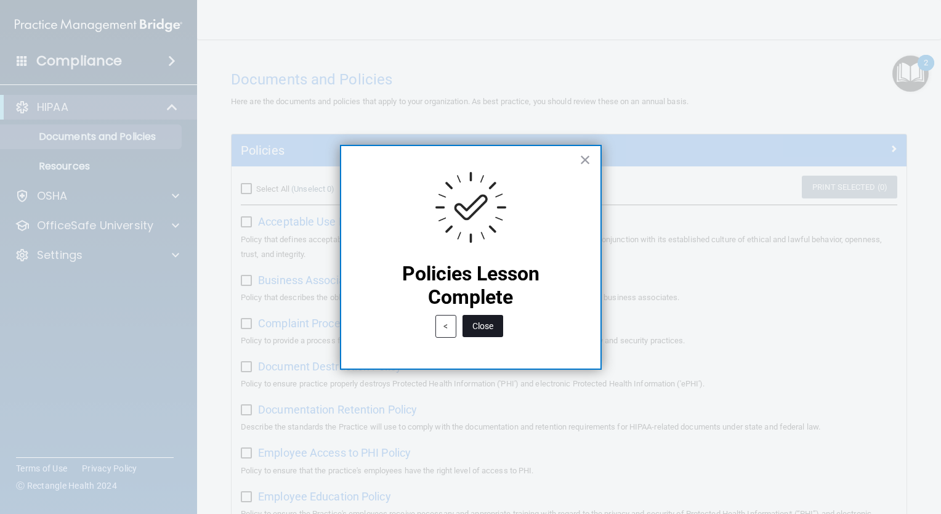
click at [471, 331] on button "Close" at bounding box center [483, 326] width 41 height 22
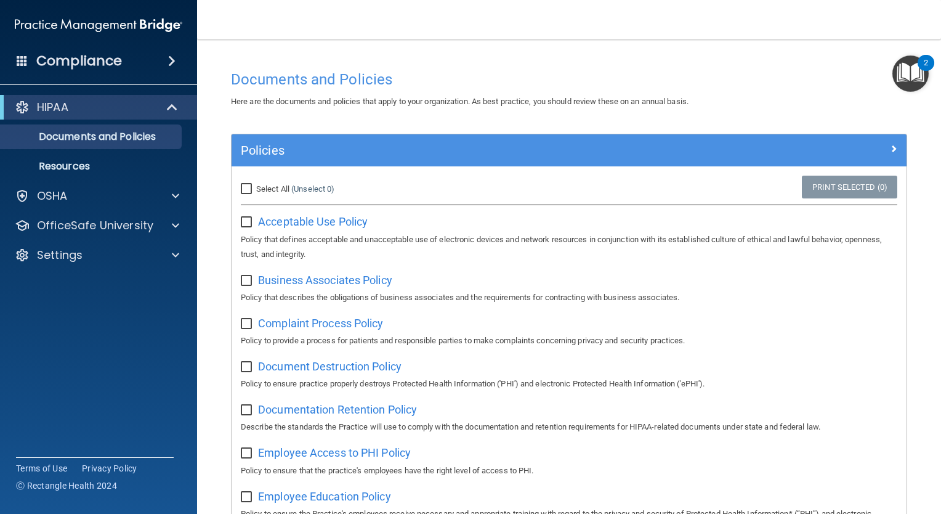
click at [905, 91] on img "Open Resource Center, 2 new notifications" at bounding box center [911, 73] width 36 height 36
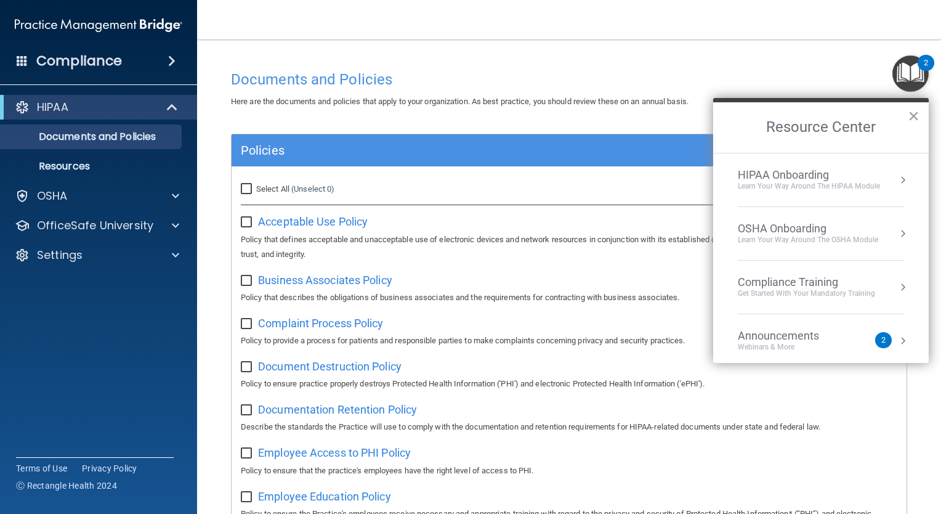
click at [835, 186] on div "Learn Your Way around the HIPAA module" at bounding box center [809, 186] width 142 height 10
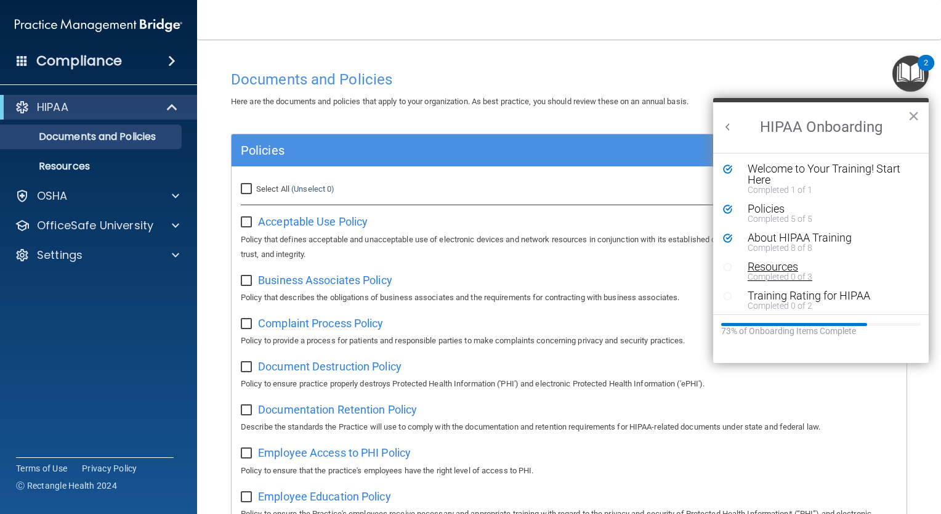
click at [780, 267] on div "Resources" at bounding box center [825, 266] width 155 height 11
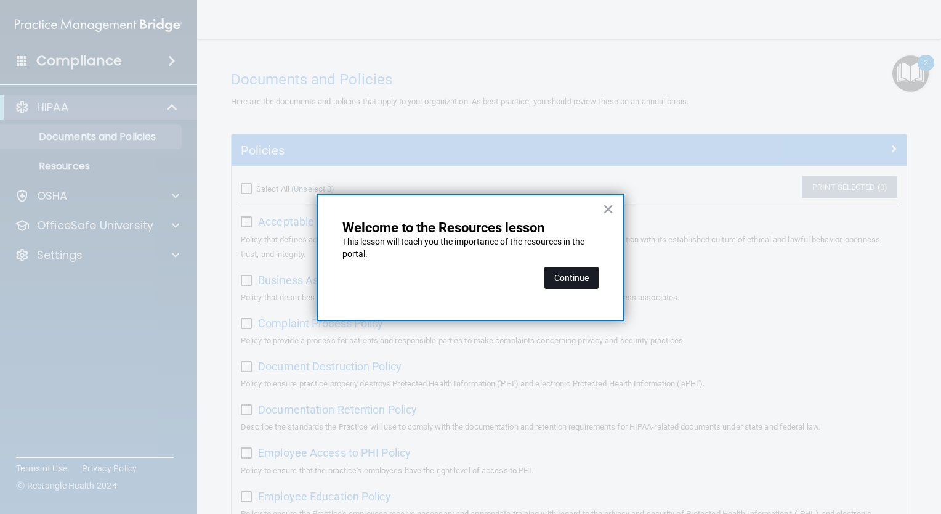
click at [571, 284] on button "Continue" at bounding box center [571, 278] width 54 height 22
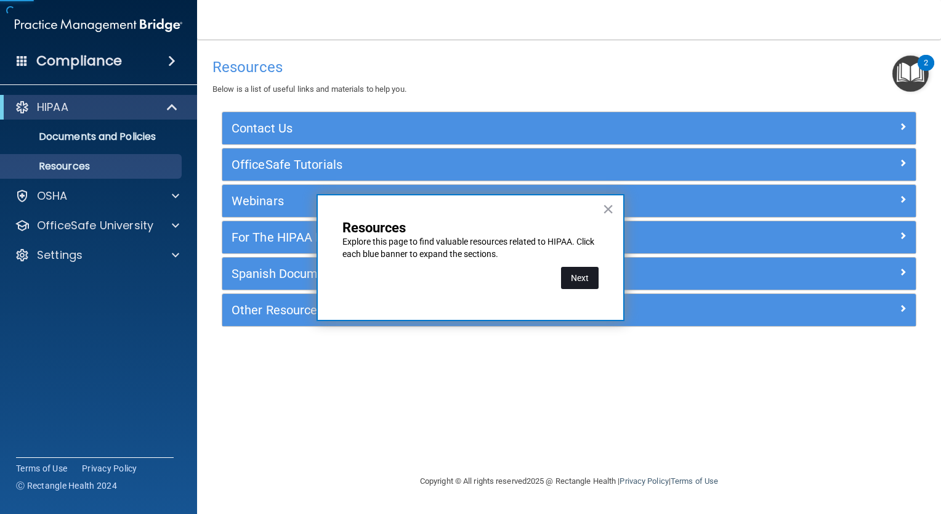
click at [577, 280] on button "Next" at bounding box center [580, 278] width 38 height 22
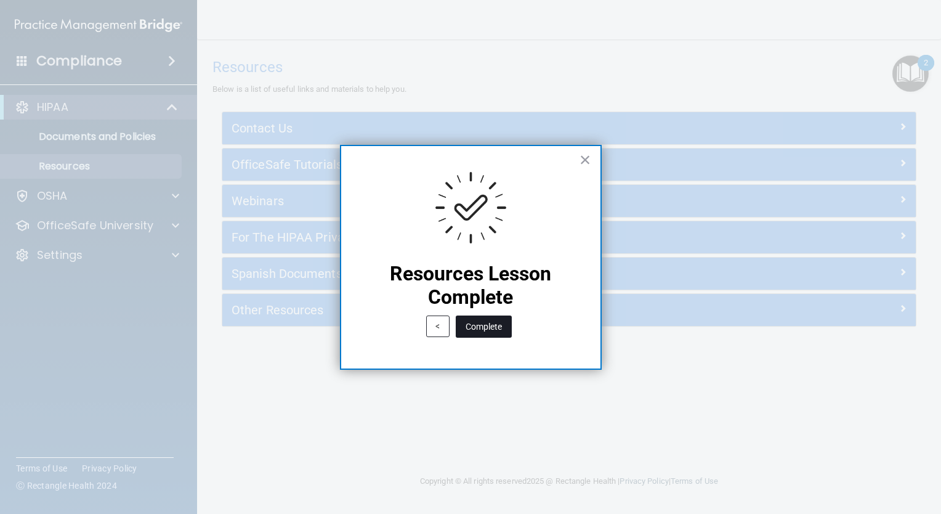
click at [465, 334] on button "Complete" at bounding box center [484, 326] width 56 height 22
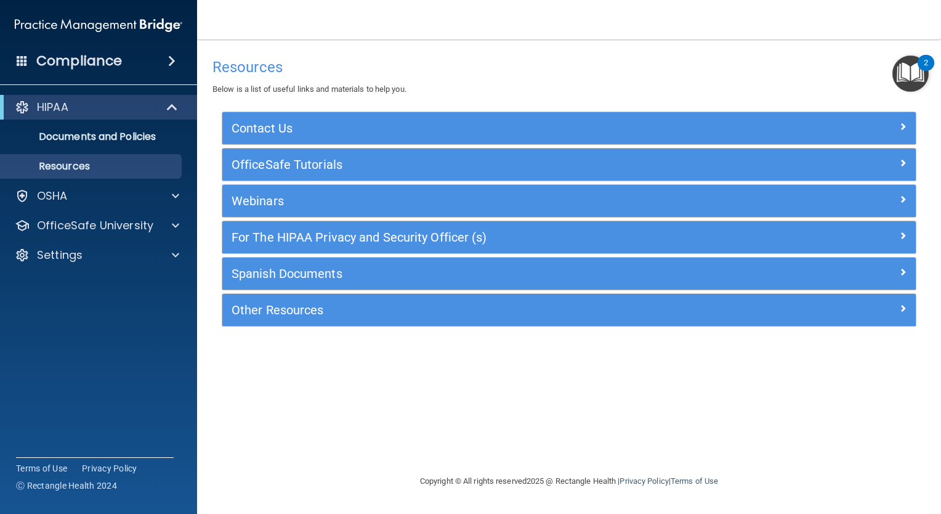
click at [907, 78] on img "Open Resource Center, 2 new notifications" at bounding box center [911, 73] width 36 height 36
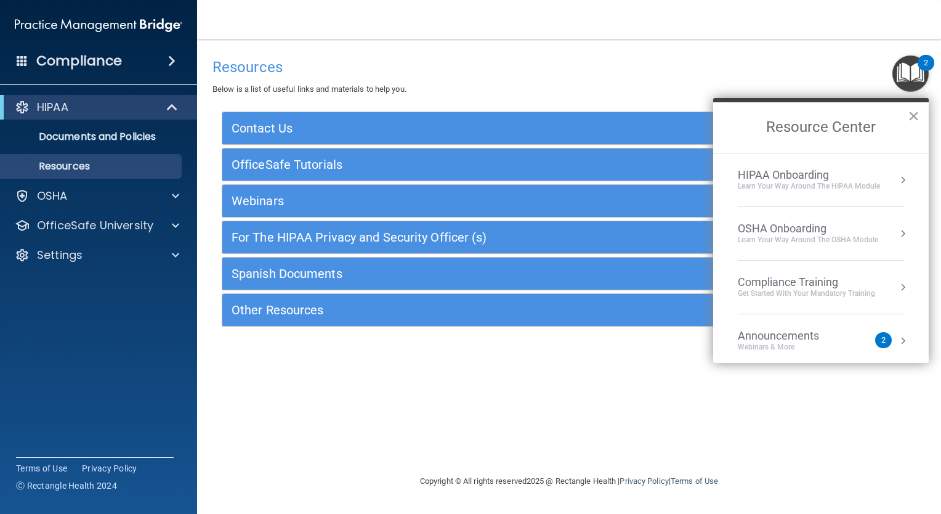
click at [795, 184] on div "Learn Your Way around the HIPAA module" at bounding box center [809, 186] width 142 height 10
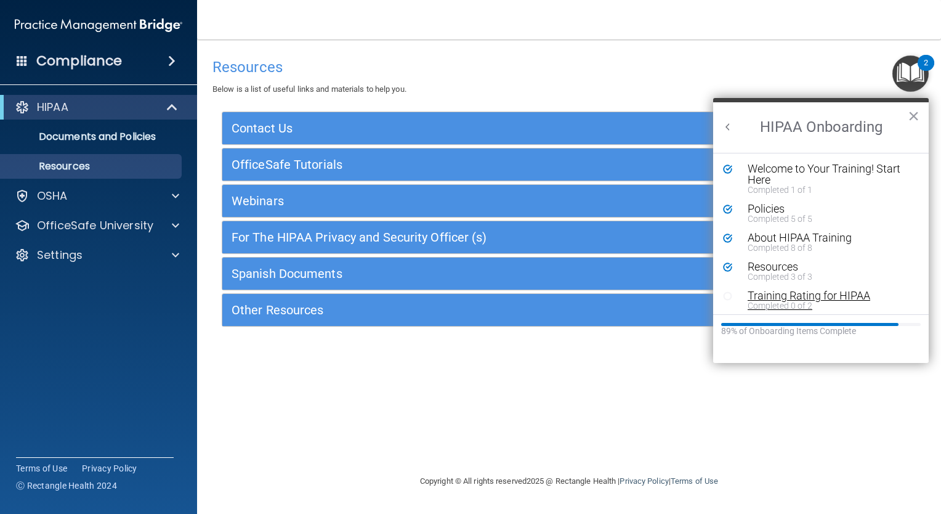
click at [793, 292] on div "Training Rating for HIPAA" at bounding box center [825, 295] width 155 height 11
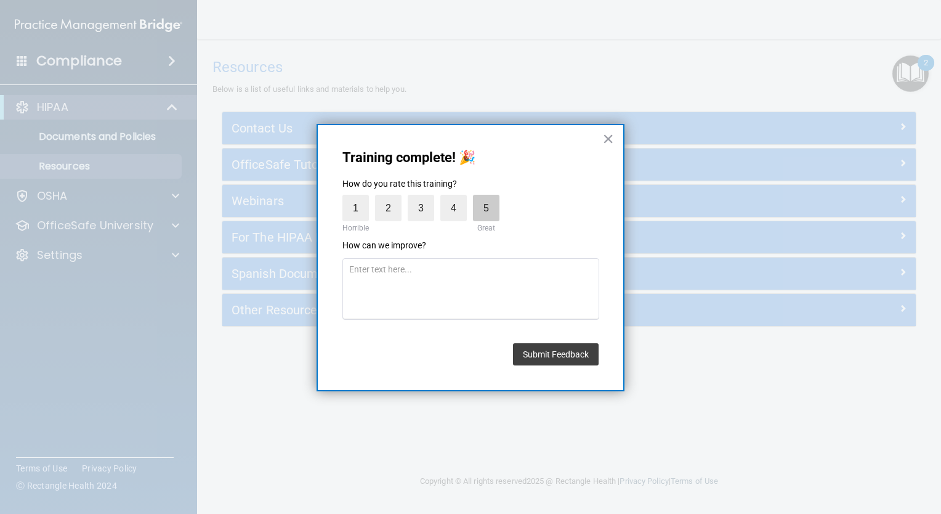
click at [484, 213] on label "5" at bounding box center [486, 208] width 26 height 26
click at [458, 198] on input "5" at bounding box center [458, 198] width 0 height 0
click at [578, 358] on button "Submit Feedback" at bounding box center [556, 354] width 86 height 22
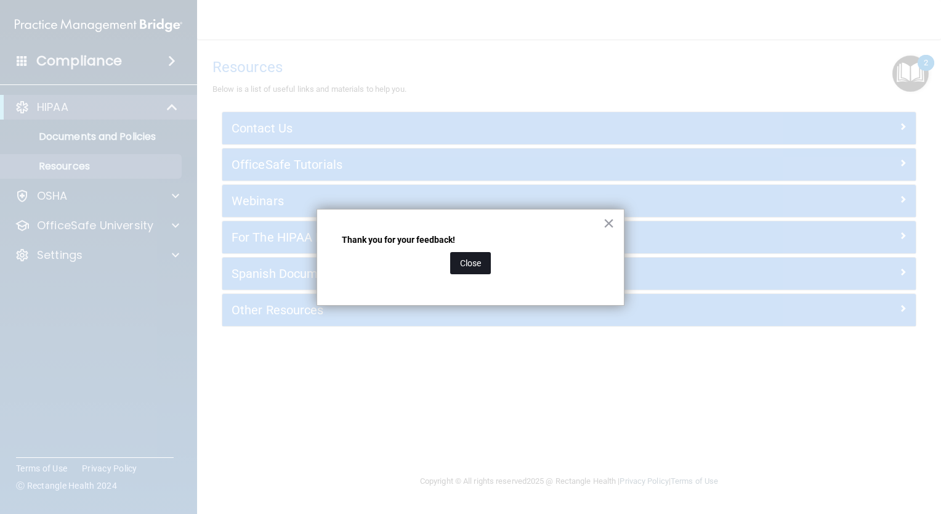
click at [473, 257] on button "Close" at bounding box center [470, 263] width 41 height 22
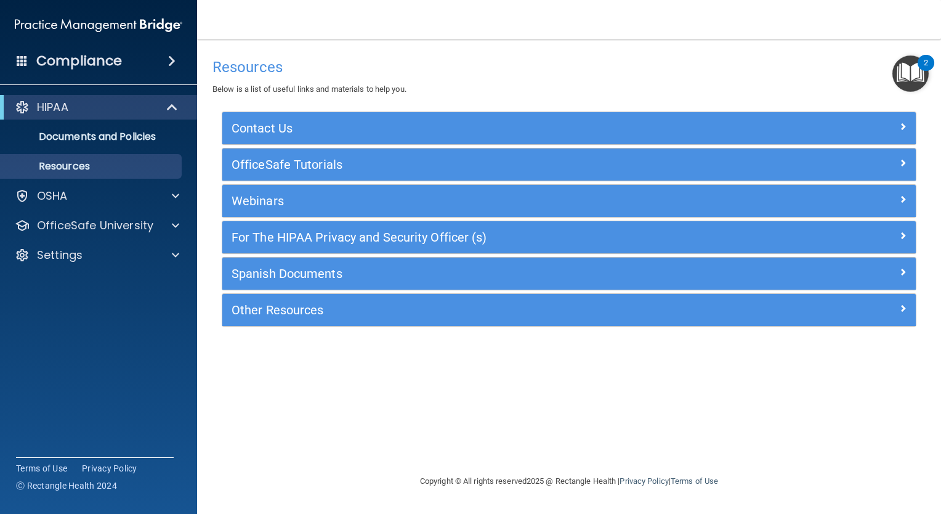
click at [912, 75] on img "Open Resource Center, 2 new notifications" at bounding box center [911, 73] width 36 height 36
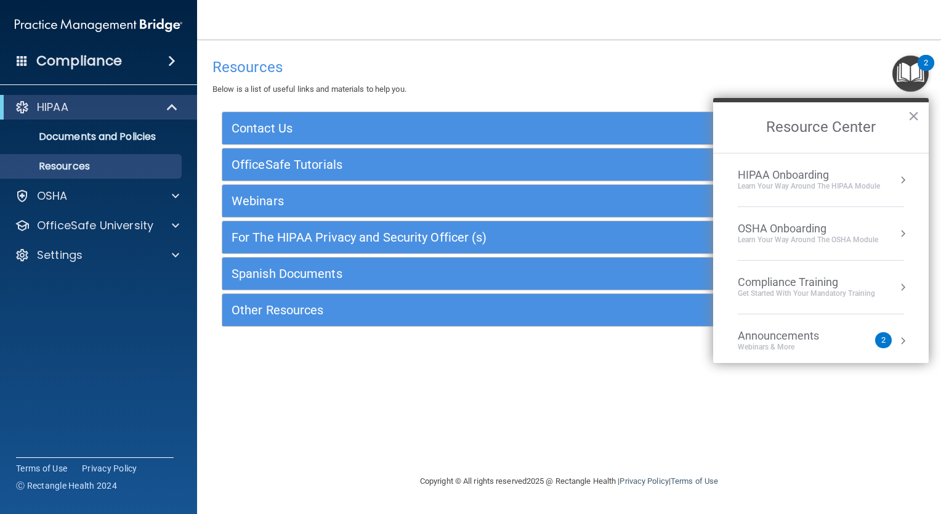
scroll to position [67, 0]
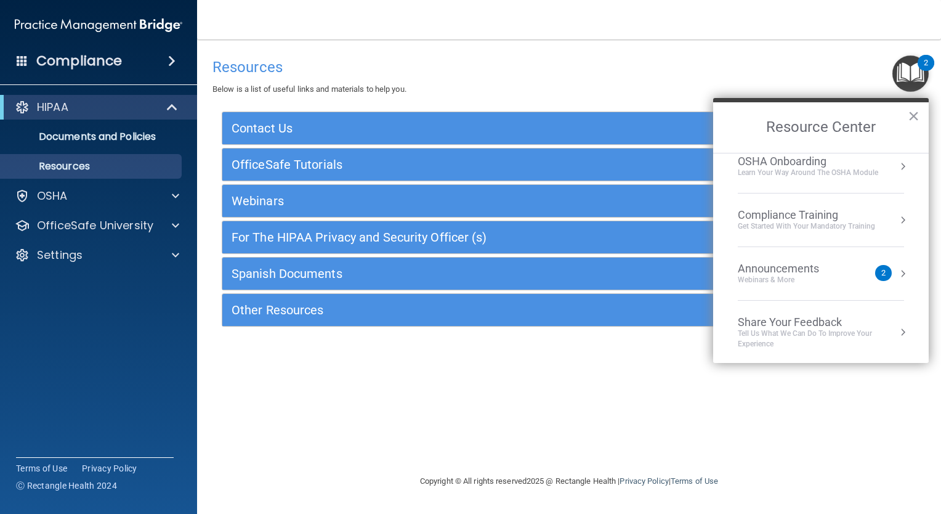
click at [830, 270] on div "Announcements" at bounding box center [791, 269] width 106 height 14
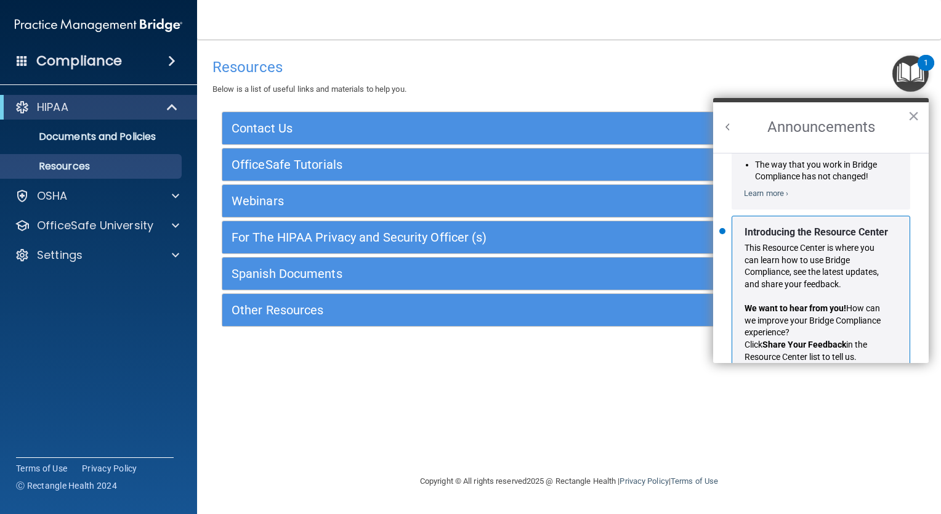
scroll to position [201, 0]
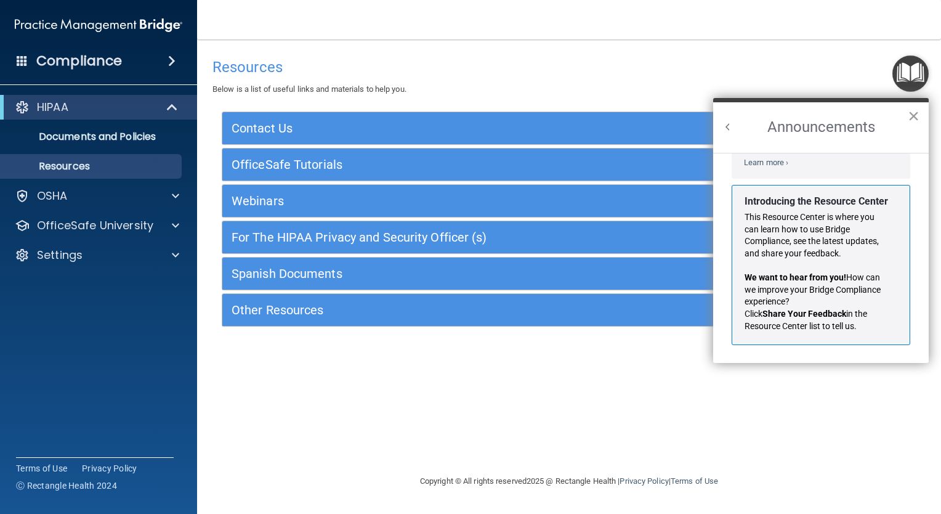
click at [909, 120] on button "×" at bounding box center [914, 116] width 12 height 20
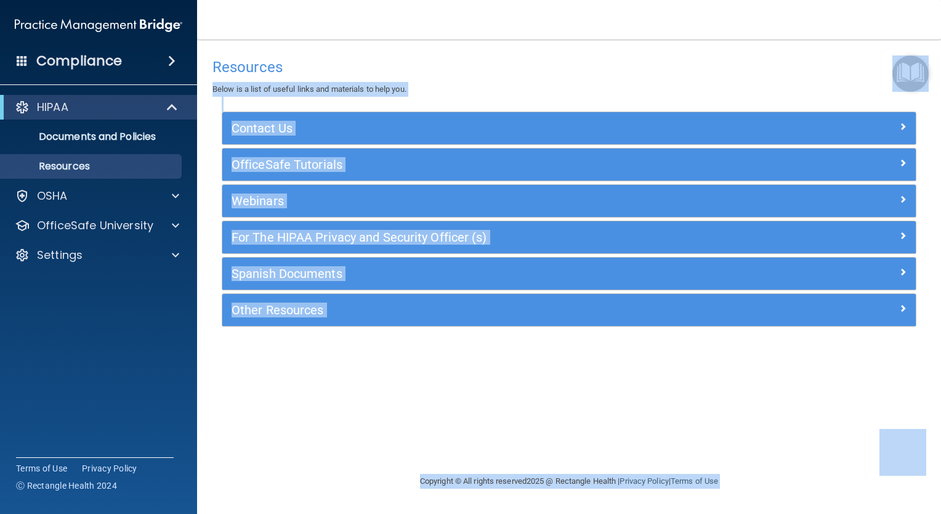
drag, startPoint x: 905, startPoint y: 87, endPoint x: 910, endPoint y: 84, distance: 6.3
click at [910, 84] on body "Compliance HIPAA Documents and Policies Report an Incident Business Associates …" at bounding box center [470, 257] width 941 height 514
click at [910, 84] on img "Open Resource Center" at bounding box center [911, 73] width 36 height 36
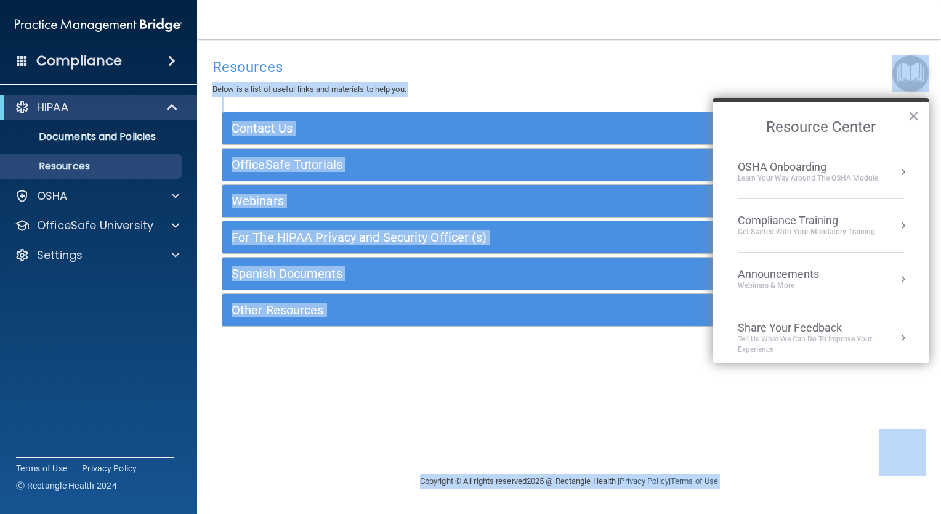
scroll to position [67, 0]
click at [912, 118] on button "×" at bounding box center [914, 116] width 12 height 20
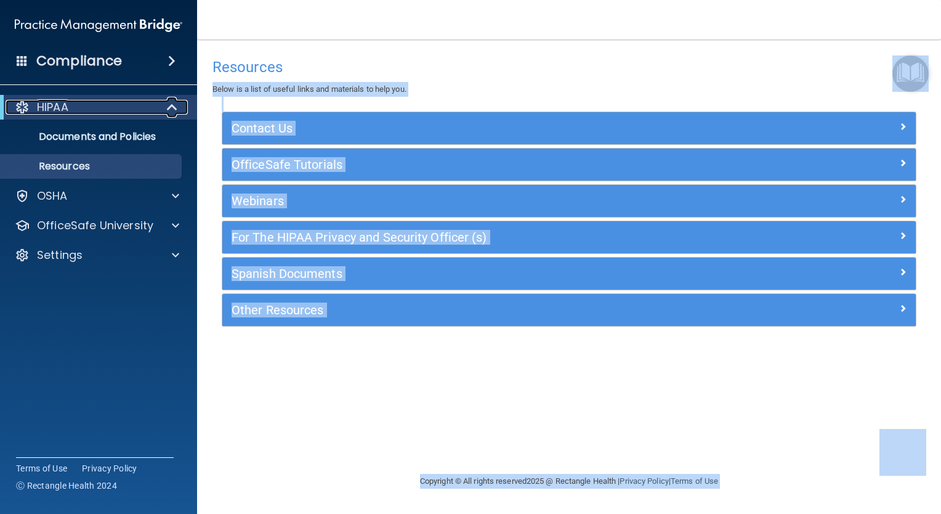
click at [180, 113] on div at bounding box center [173, 107] width 30 height 15
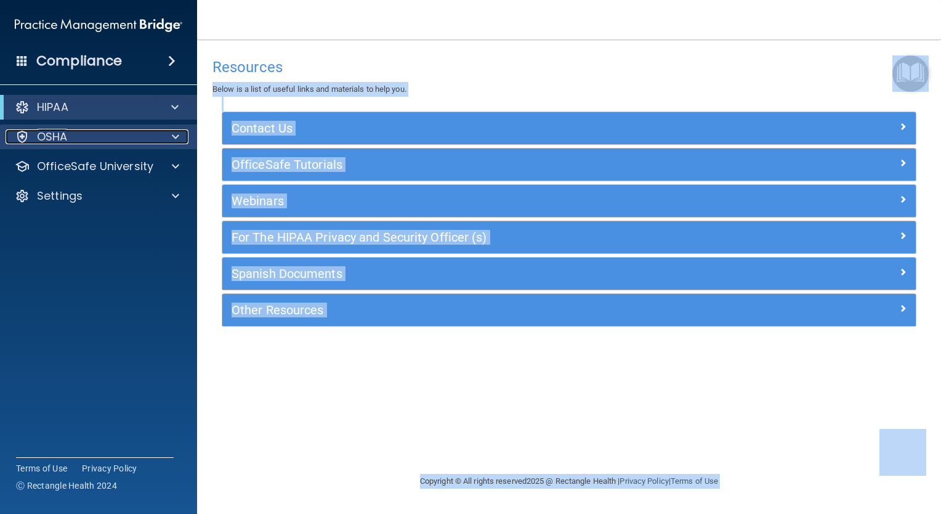
click at [173, 140] on span at bounding box center [175, 136] width 7 height 15
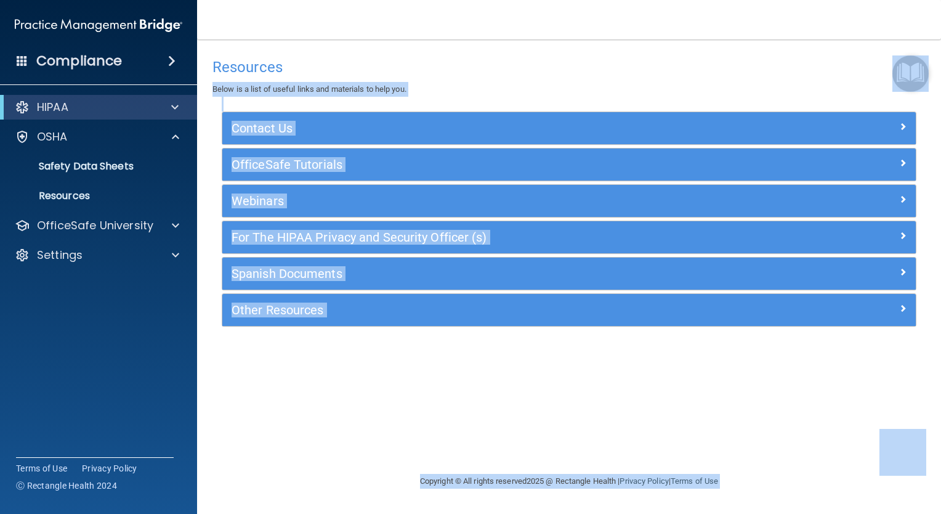
click at [915, 69] on img "Open Resource Center" at bounding box center [911, 73] width 36 height 36
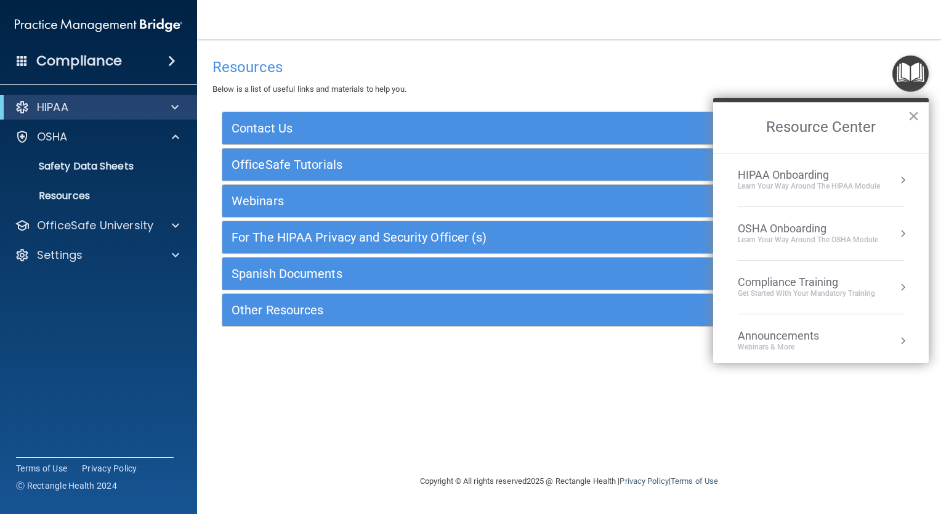
drag, startPoint x: 790, startPoint y: 223, endPoint x: 830, endPoint y: 239, distance: 43.1
click at [830, 239] on div "Learn your way around the OSHA module" at bounding box center [808, 240] width 140 height 10
